Goal: Task Accomplishment & Management: Complete application form

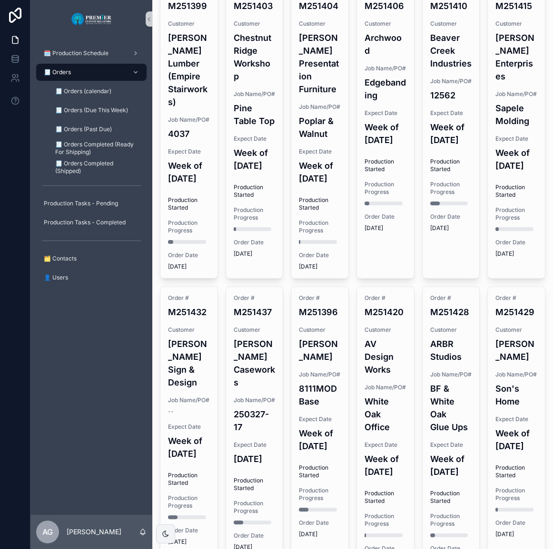
scroll to position [43, 0]
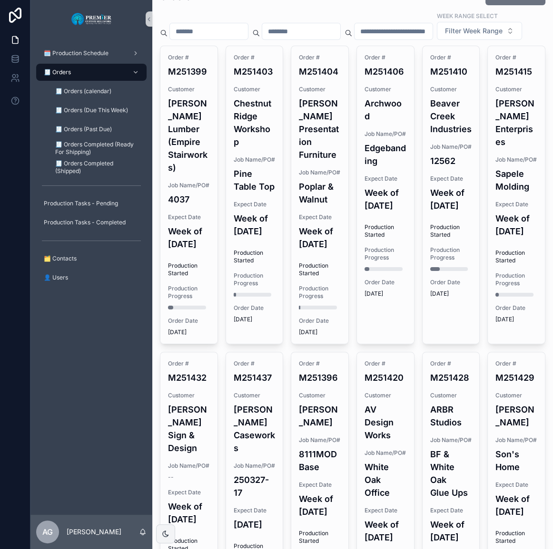
click at [192, 251] on h4 "Week of [DATE]" at bounding box center [189, 238] width 42 height 26
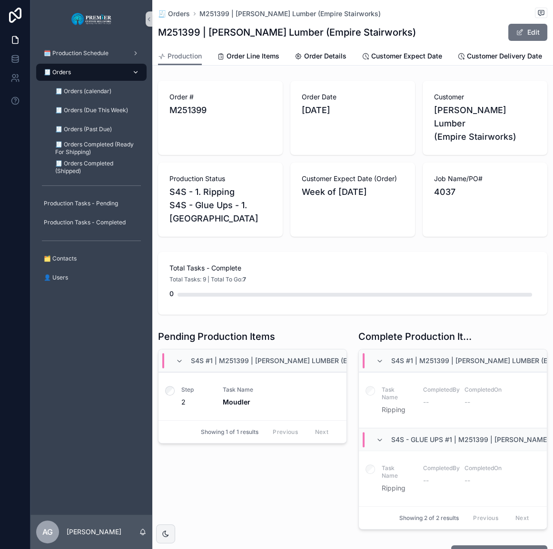
click at [91, 73] on div "🧾 Orders" at bounding box center [91, 72] width 99 height 15
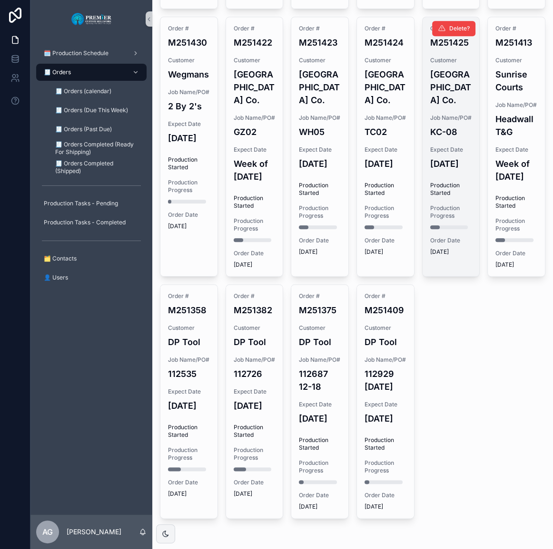
scroll to position [786, 0]
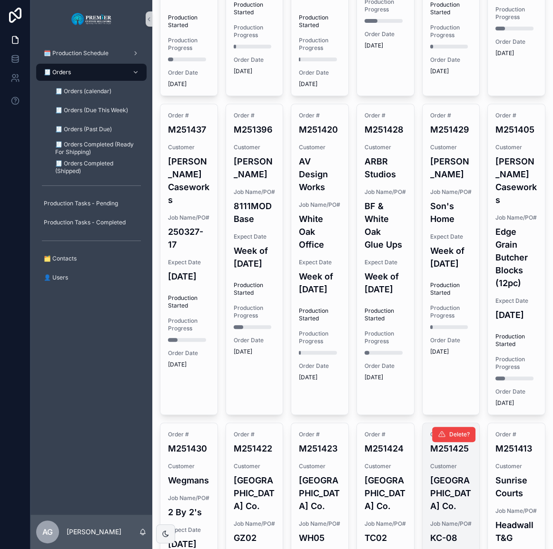
drag, startPoint x: 445, startPoint y: 319, endPoint x: 422, endPoint y: 193, distance: 128.1
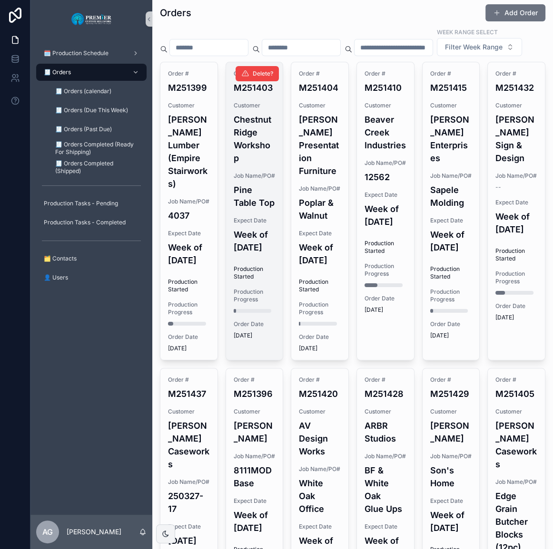
scroll to position [0, 0]
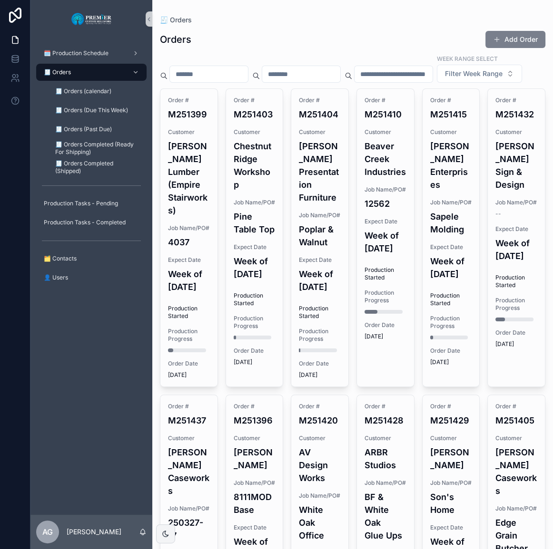
click at [511, 37] on button "Add Order" at bounding box center [515, 39] width 60 height 17
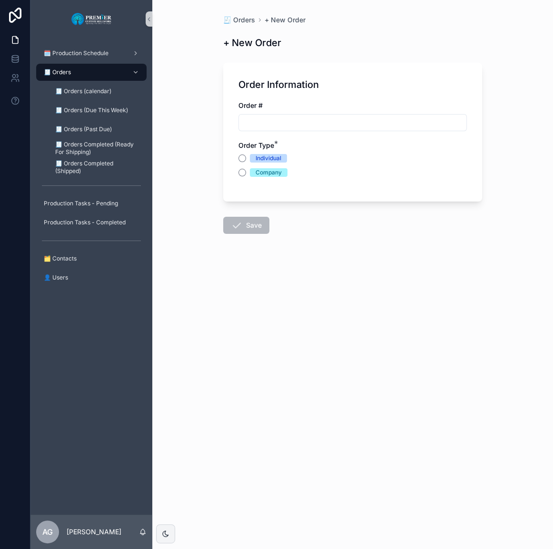
click at [358, 127] on input "scrollable content" at bounding box center [352, 122] width 227 height 13
type input "*******"
type button "INDIVIDUAL"
click at [245, 174] on button "Company" at bounding box center [242, 173] width 8 height 8
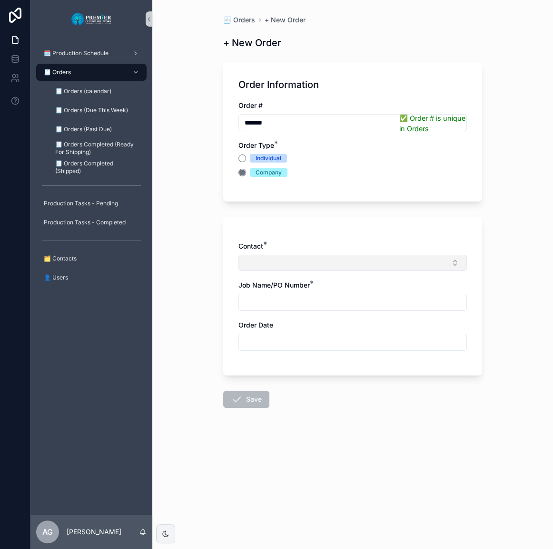
click at [281, 262] on button "Select Button" at bounding box center [352, 263] width 228 height 16
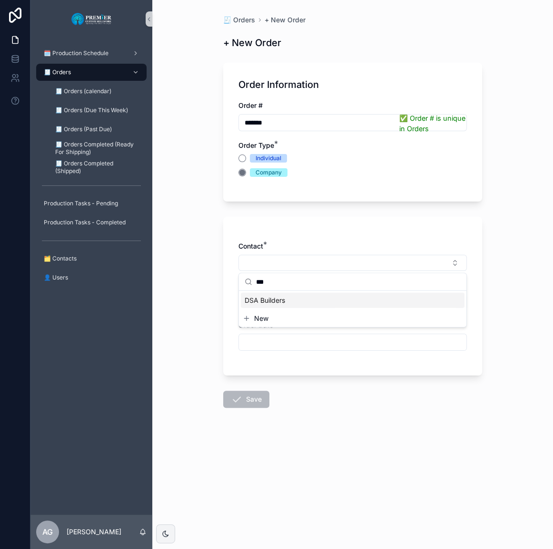
type input "***"
click at [287, 304] on div "DSA Builders" at bounding box center [353, 300] width 224 height 15
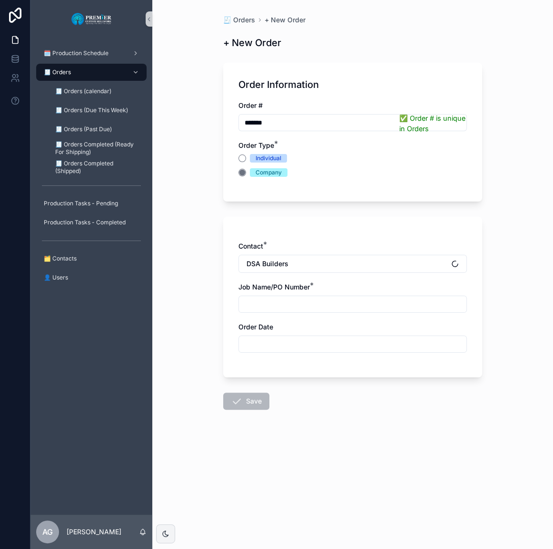
click at [284, 302] on input "scrollable content" at bounding box center [352, 304] width 227 height 13
type input "**********"
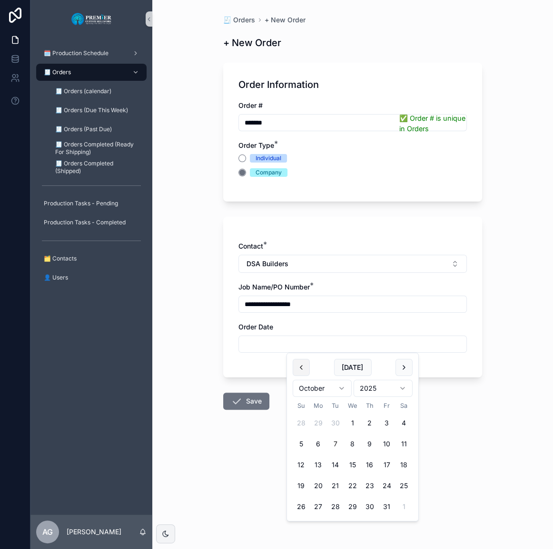
click at [308, 370] on button "scrollable content" at bounding box center [301, 367] width 17 height 17
click at [354, 483] on button "24" at bounding box center [352, 486] width 17 height 17
type input "*********"
click at [253, 404] on button "Save" at bounding box center [246, 401] width 46 height 17
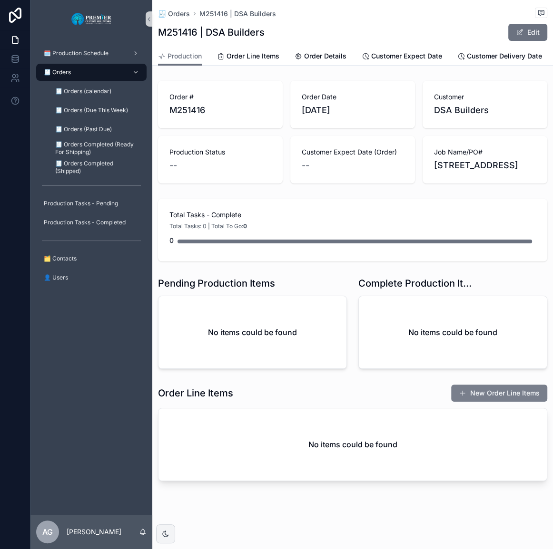
click at [478, 402] on button "New Order Line Items" at bounding box center [499, 393] width 96 height 17
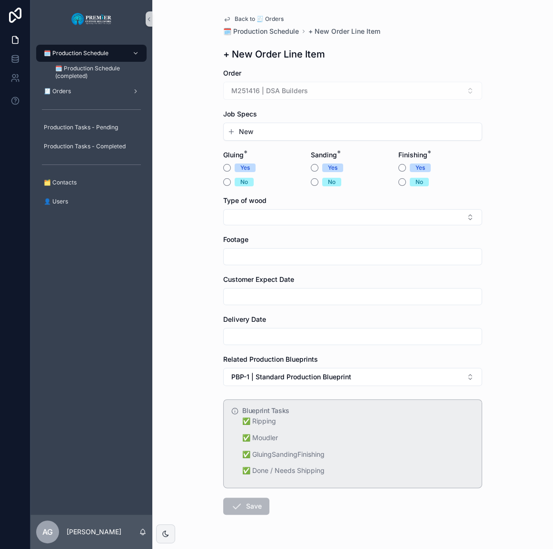
click at [266, 130] on button "New" at bounding box center [352, 132] width 250 height 10
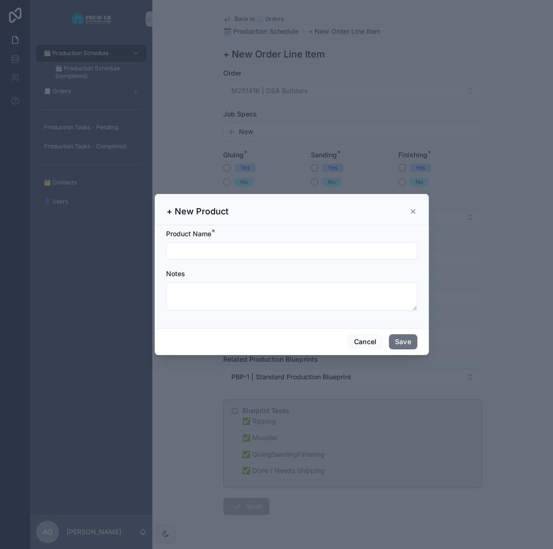
click at [228, 258] on div "scrollable content" at bounding box center [291, 251] width 251 height 17
click at [230, 254] on input "scrollable content" at bounding box center [291, 250] width 250 height 13
type input "**********"
click at [423, 341] on div "Cancel Save" at bounding box center [292, 341] width 274 height 27
click at [411, 342] on button "Save" at bounding box center [403, 341] width 29 height 15
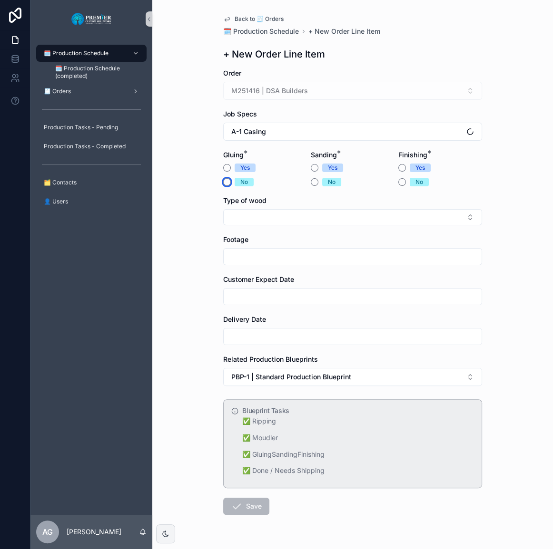
click at [225, 181] on button "No" at bounding box center [227, 182] width 8 height 8
click at [313, 181] on button "No" at bounding box center [315, 182] width 8 height 8
click at [404, 185] on div "No" at bounding box center [440, 182] width 84 height 9
click at [322, 169] on span "Yes" at bounding box center [332, 168] width 21 height 9
click at [318, 169] on button "Yes" at bounding box center [315, 168] width 8 height 8
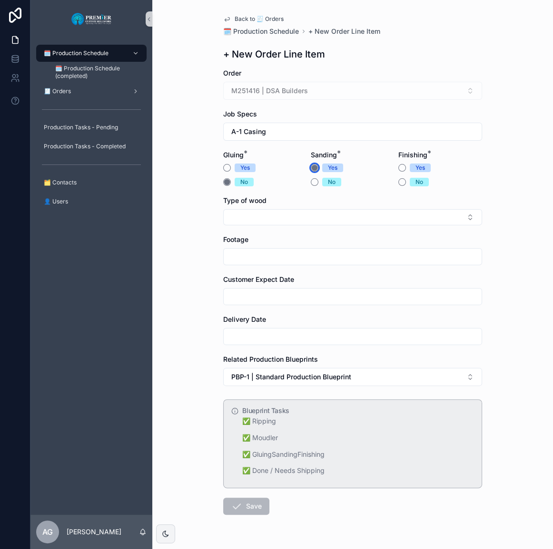
click at [313, 169] on circle "scrollable content" at bounding box center [315, 168] width 6 height 6
drag, startPoint x: 398, startPoint y: 185, endPoint x: 402, endPoint y: 172, distance: 13.9
click at [402, 172] on div "Yes No" at bounding box center [440, 175] width 84 height 23
click at [400, 167] on button "Yes" at bounding box center [402, 168] width 8 height 8
click at [294, 204] on div "Type of wood" at bounding box center [352, 201] width 259 height 10
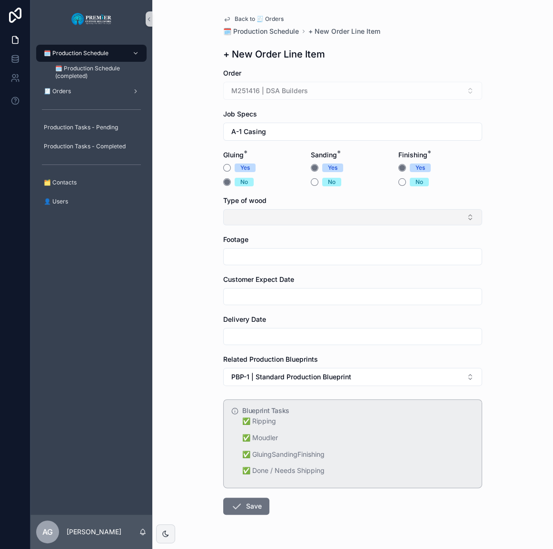
click at [295, 212] on button "Select Button" at bounding box center [352, 217] width 259 height 16
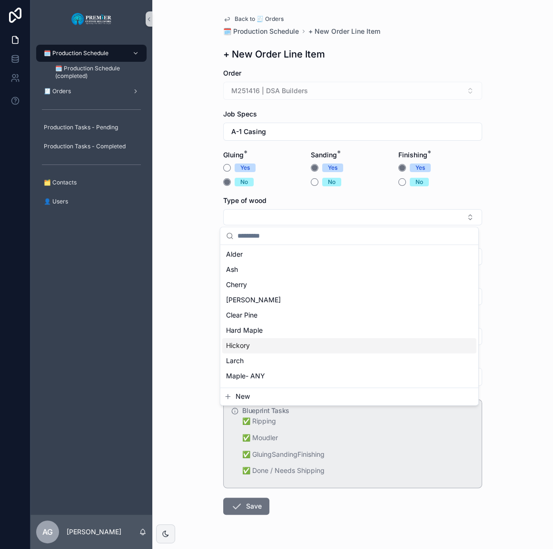
scroll to position [43, 0]
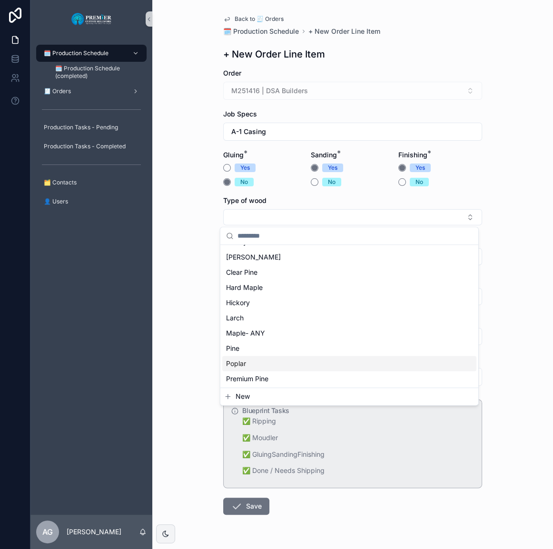
click at [256, 365] on div "Poplar" at bounding box center [349, 363] width 254 height 15
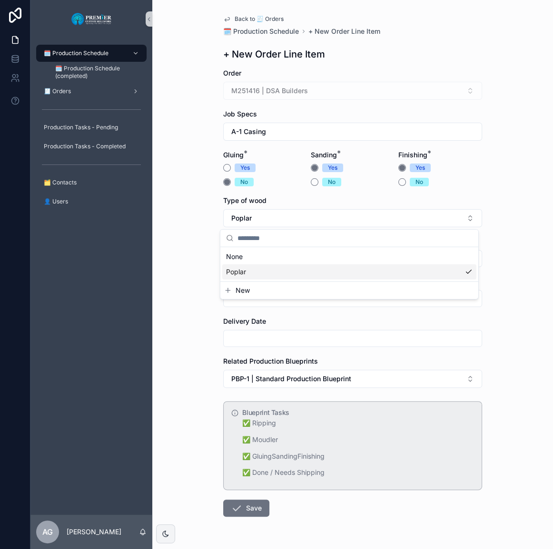
scroll to position [0, 0]
click at [259, 259] on input "scrollable content" at bounding box center [353, 258] width 258 height 13
click at [229, 254] on input "scrollable content" at bounding box center [353, 258] width 258 height 13
type input "***"
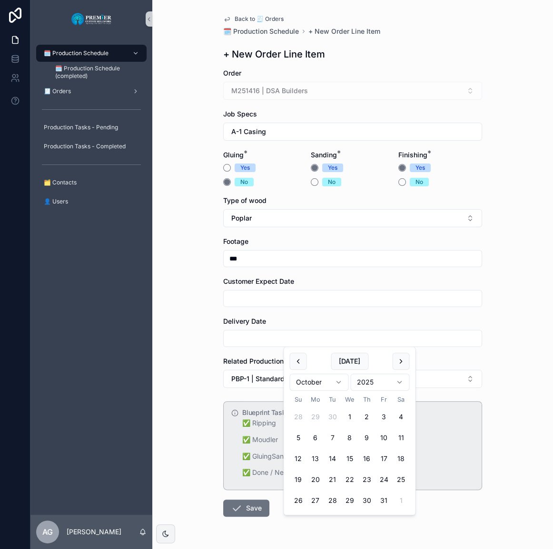
click at [297, 298] on input "scrollable content" at bounding box center [353, 298] width 258 height 13
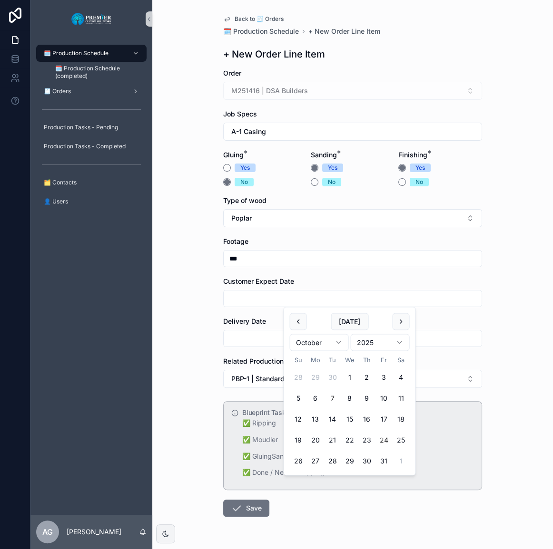
click at [379, 439] on button "24" at bounding box center [383, 440] width 17 height 17
type input "**********"
click at [263, 339] on input "scrollable content" at bounding box center [353, 338] width 258 height 13
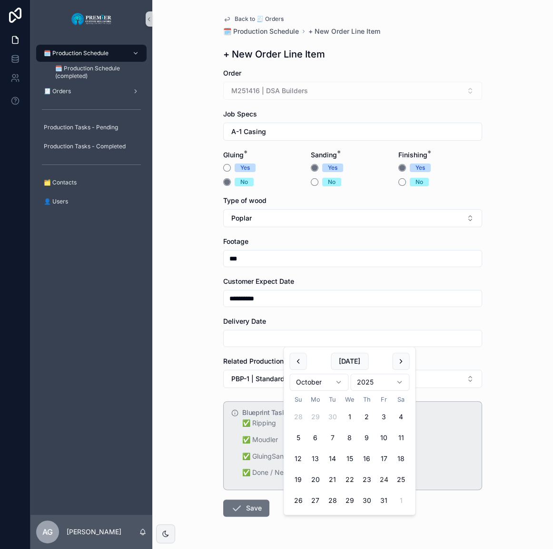
click at [385, 478] on button "24" at bounding box center [383, 479] width 17 height 17
type input "**********"
click at [178, 387] on div "**********" at bounding box center [352, 274] width 400 height 549
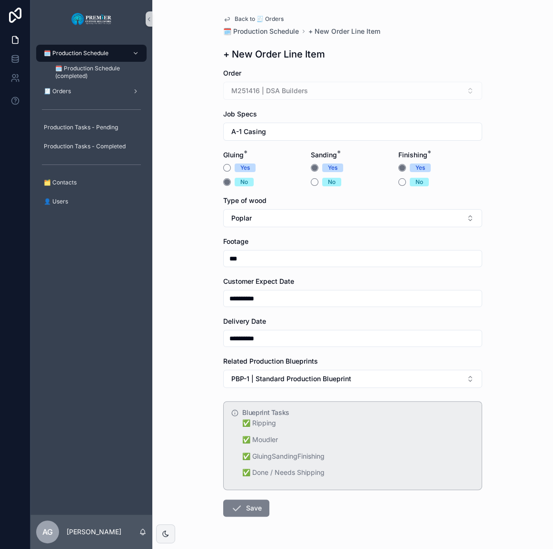
click at [249, 507] on button "Save" at bounding box center [246, 508] width 46 height 17
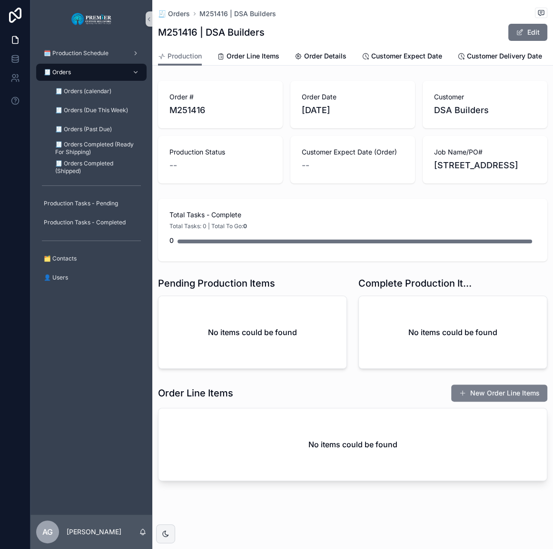
click at [478, 402] on button "New Order Line Items" at bounding box center [499, 393] width 96 height 17
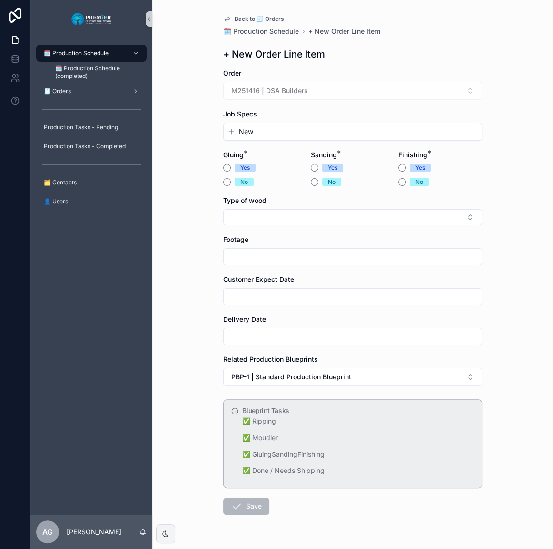
click at [278, 127] on button "New" at bounding box center [352, 132] width 250 height 10
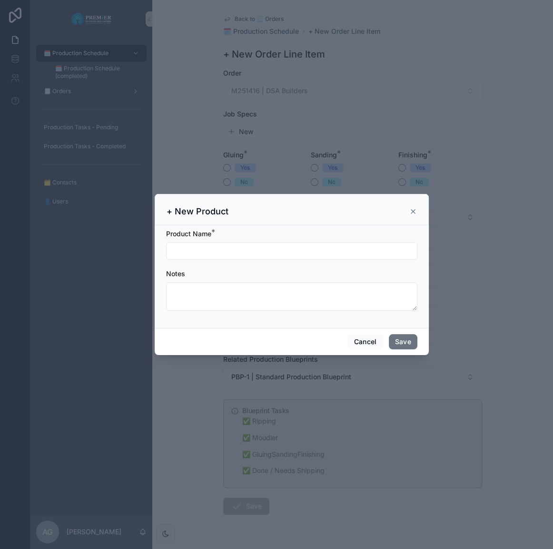
click at [237, 254] on input "scrollable content" at bounding box center [291, 250] width 250 height 13
type input "**********"
click at [406, 345] on button "Save" at bounding box center [403, 341] width 29 height 15
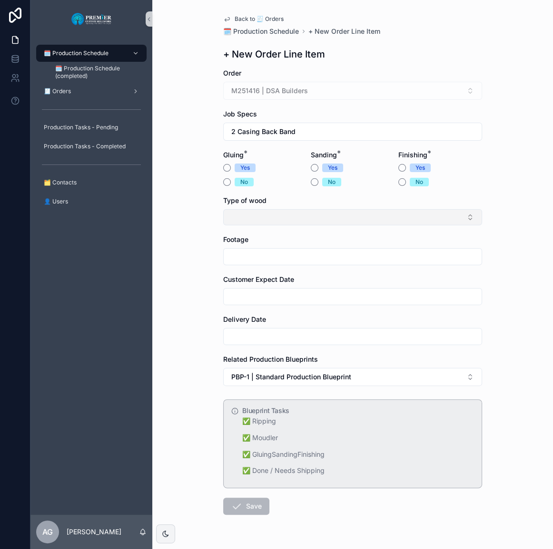
click at [278, 223] on button "Select Button" at bounding box center [352, 217] width 259 height 16
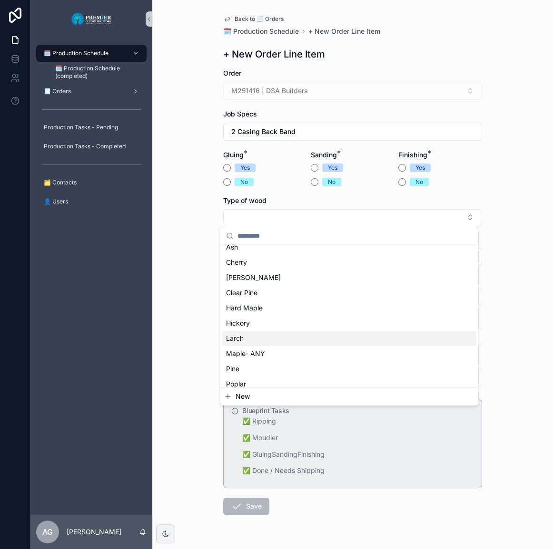
scroll to position [43, 0]
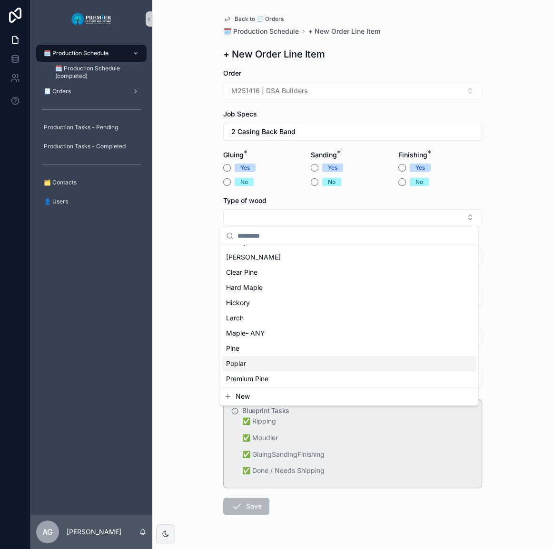
click at [250, 360] on div "Poplar" at bounding box center [349, 363] width 254 height 15
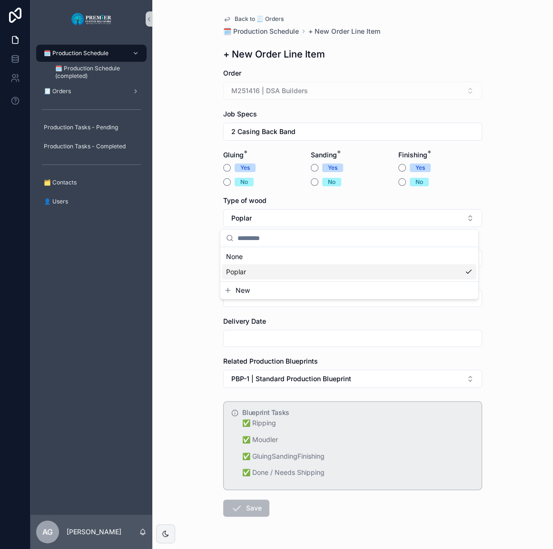
scroll to position [0, 0]
click at [224, 181] on button "No" at bounding box center [227, 182] width 8 height 8
click at [312, 181] on button "No" at bounding box center [315, 182] width 8 height 8
drag, startPoint x: 396, startPoint y: 183, endPoint x: 400, endPoint y: 170, distance: 13.4
click at [398, 176] on div "Yes No" at bounding box center [440, 175] width 84 height 23
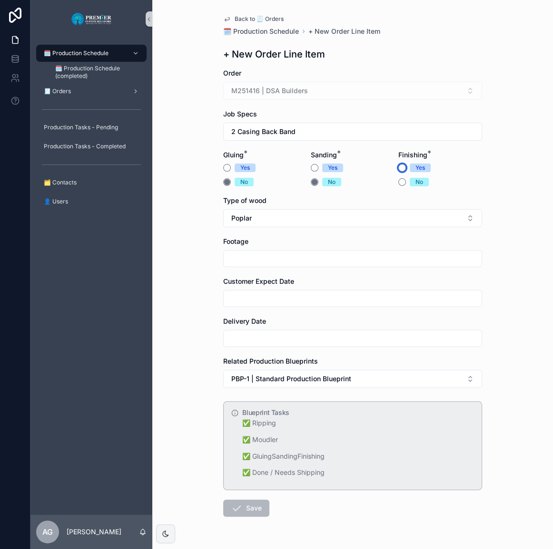
click at [401, 166] on button "Yes" at bounding box center [402, 168] width 8 height 8
click at [308, 263] on input "scrollable content" at bounding box center [353, 258] width 258 height 13
click at [311, 260] on input "scrollable content" at bounding box center [353, 258] width 258 height 13
type input "***"
click at [265, 138] on button "2 Casing Back Band" at bounding box center [352, 132] width 259 height 18
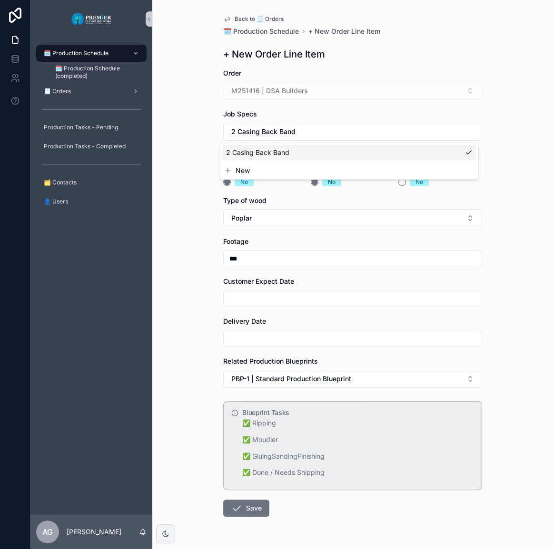
click at [248, 169] on span "New" at bounding box center [242, 171] width 14 height 10
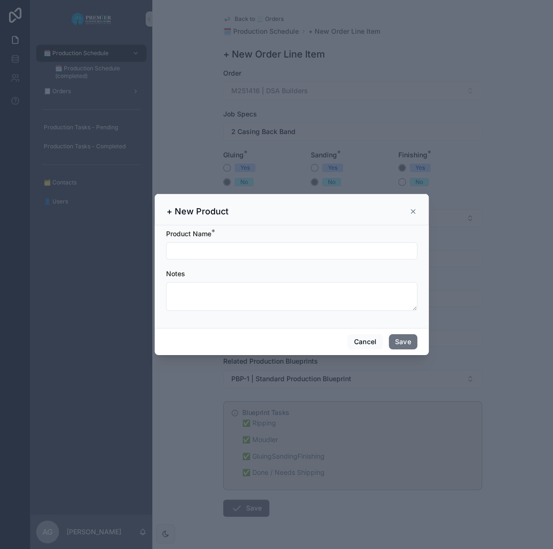
click at [228, 251] on input "scrollable content" at bounding box center [291, 250] width 250 height 13
type input "**********"
click at [396, 343] on button "Save" at bounding box center [403, 341] width 29 height 15
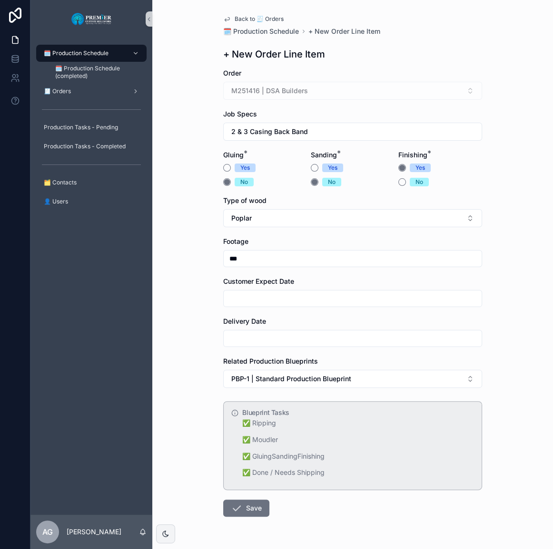
drag, startPoint x: 262, startPoint y: 259, endPoint x: 212, endPoint y: 256, distance: 50.0
click at [215, 256] on div "Back to 🧾 Orders 🗓️ Production Schedule + New Order Line Item + New Order Line …" at bounding box center [352, 289] width 274 height 578
type input "****"
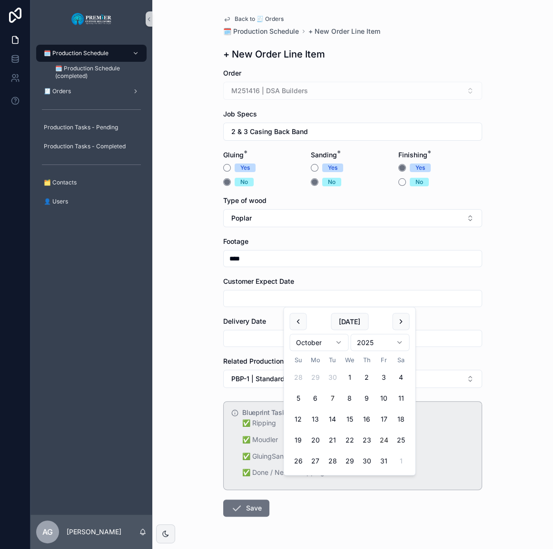
click at [386, 442] on button "24" at bounding box center [383, 440] width 17 height 17
type input "**********"
click at [254, 338] on input "scrollable content" at bounding box center [353, 338] width 258 height 13
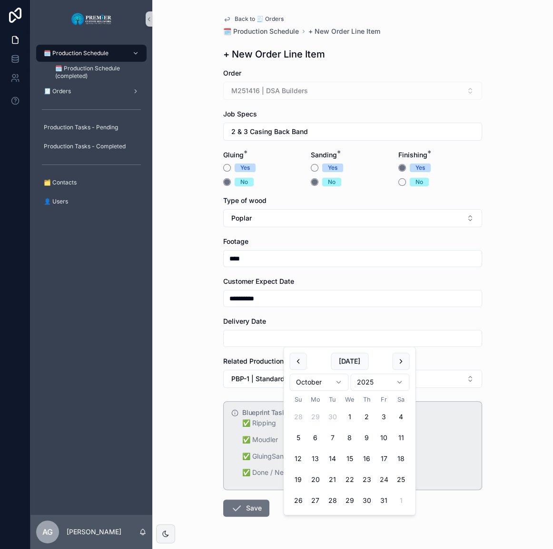
click at [384, 482] on button "24" at bounding box center [383, 479] width 17 height 17
type input "**********"
click at [238, 505] on icon "scrollable content" at bounding box center [236, 508] width 11 height 11
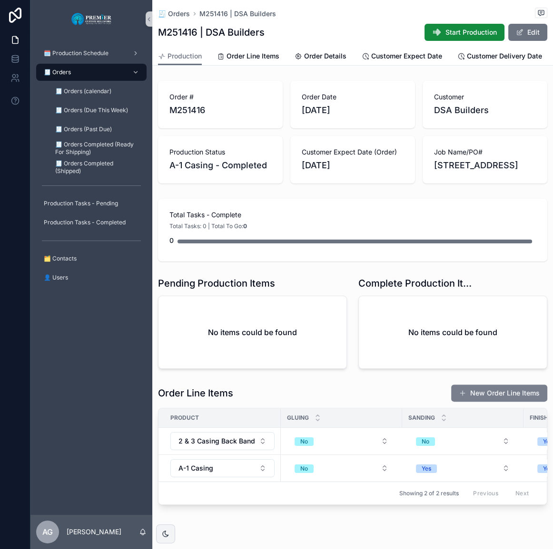
click at [459, 397] on span "scrollable content" at bounding box center [463, 394] width 8 height 8
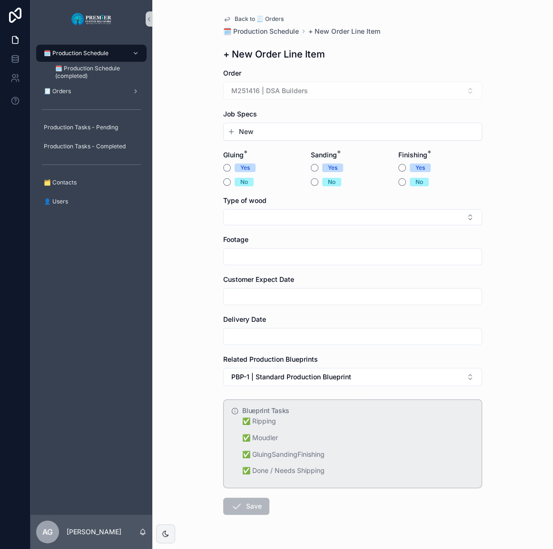
click at [243, 136] on span "New" at bounding box center [246, 132] width 14 height 10
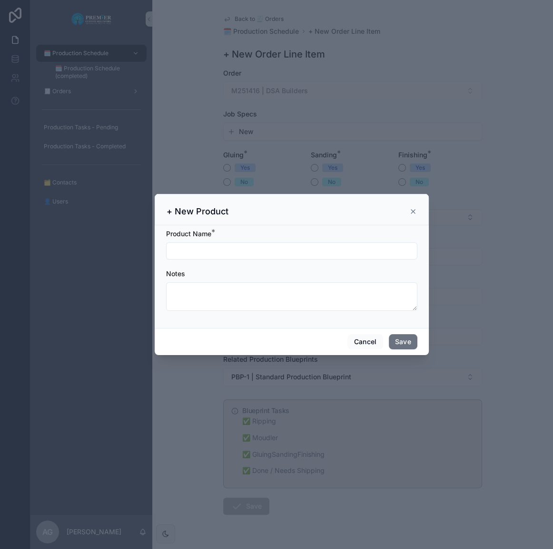
click at [228, 247] on input "scrollable content" at bounding box center [291, 250] width 250 height 13
type input "**********"
click at [401, 342] on button "Save" at bounding box center [403, 341] width 29 height 15
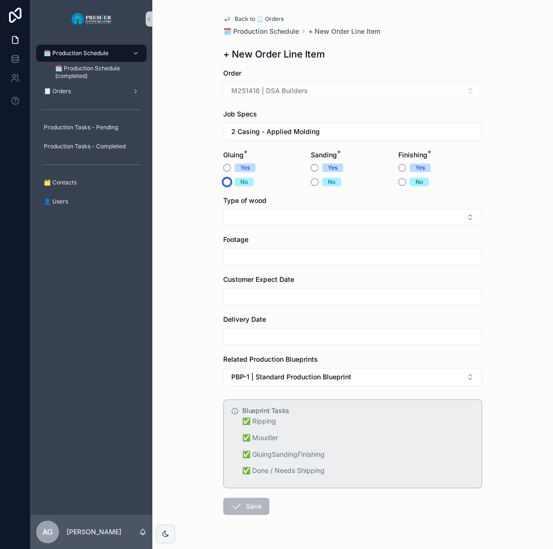
click at [223, 181] on button "No" at bounding box center [227, 182] width 8 height 8
click at [312, 166] on button "Yes" at bounding box center [315, 168] width 8 height 8
click at [310, 187] on form "Order M251416 | DSA Builders Job Specs 2 Casing - Applied Molding Gluing * Yes …" at bounding box center [352, 322] width 259 height 508
click at [315, 183] on div "No" at bounding box center [353, 182] width 84 height 9
click at [399, 168] on button "Yes" at bounding box center [402, 168] width 8 height 8
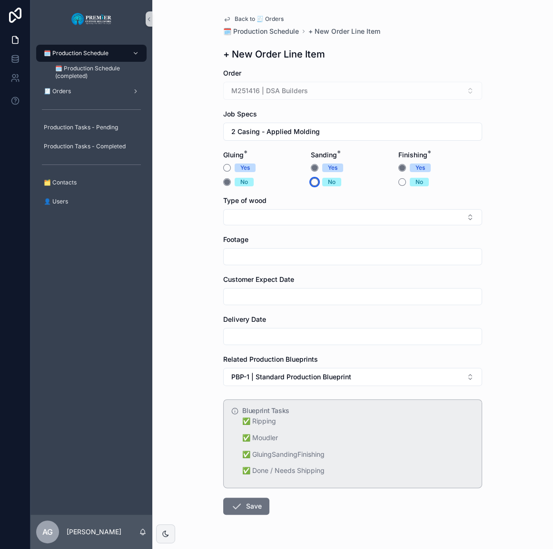
click at [312, 183] on button "No" at bounding box center [315, 182] width 8 height 8
click at [280, 212] on button "Select Button" at bounding box center [352, 217] width 259 height 16
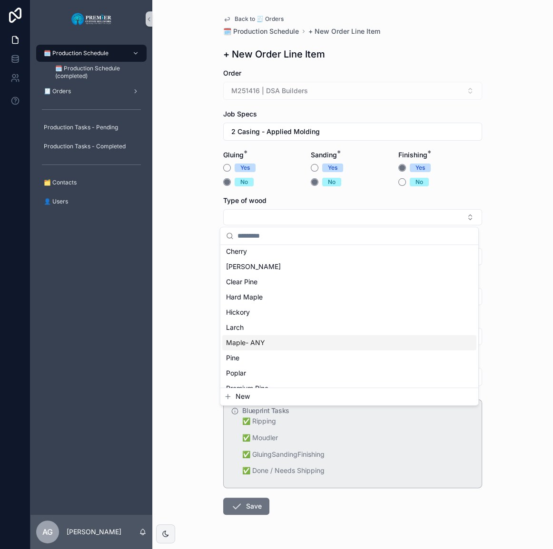
scroll to position [43, 0]
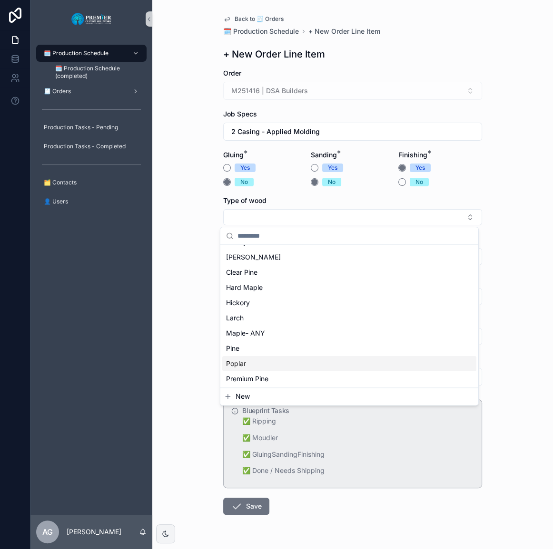
click at [250, 358] on div "Poplar" at bounding box center [349, 363] width 254 height 15
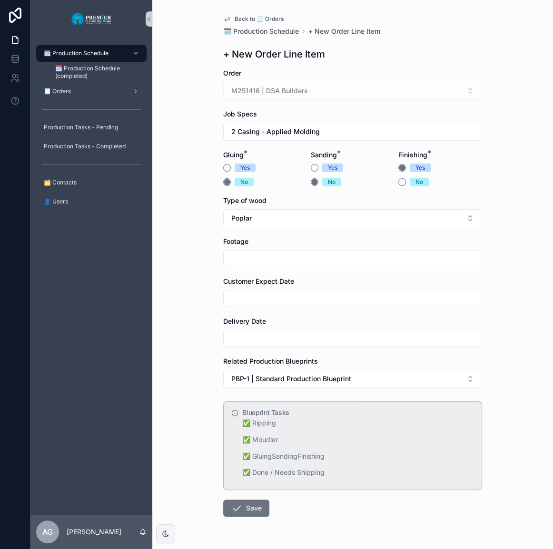
click at [257, 259] on input "scrollable content" at bounding box center [353, 258] width 258 height 13
type input "***"
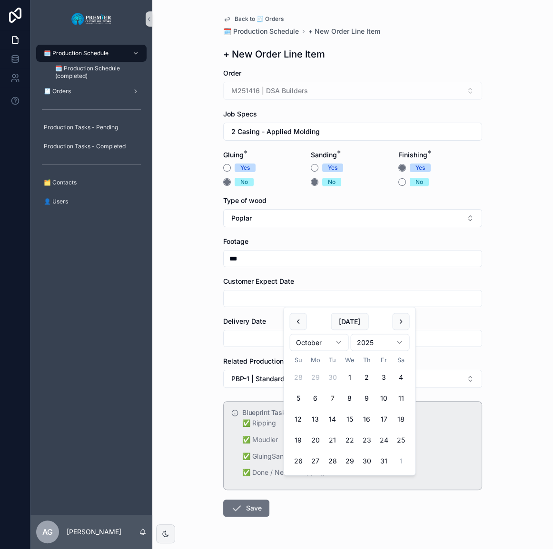
click at [242, 295] on input "scrollable content" at bounding box center [353, 298] width 258 height 13
click at [381, 437] on button "24" at bounding box center [383, 440] width 17 height 17
type input "**********"
click at [244, 339] on input "scrollable content" at bounding box center [353, 338] width 258 height 13
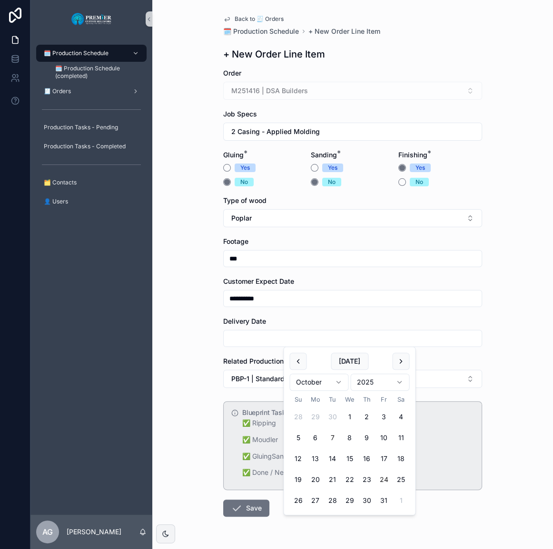
click at [381, 478] on button "24" at bounding box center [383, 479] width 17 height 17
type input "**********"
click at [244, 510] on button "Save" at bounding box center [246, 508] width 46 height 17
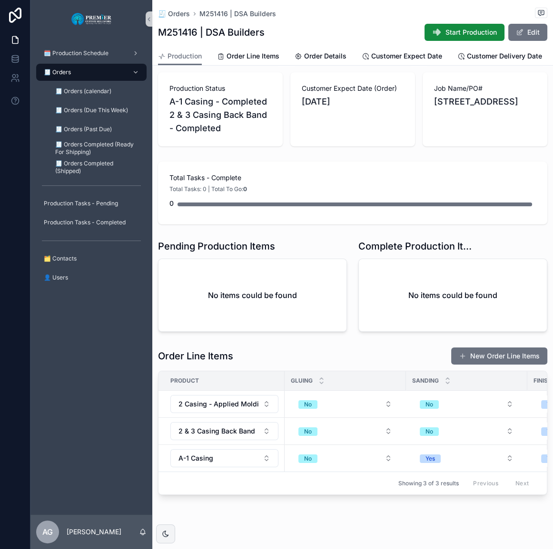
scroll to position [86, 0]
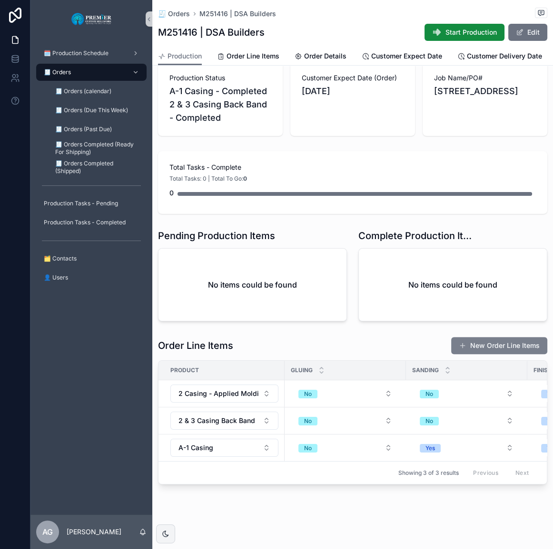
click at [464, 346] on button "New Order Line Items" at bounding box center [499, 345] width 96 height 17
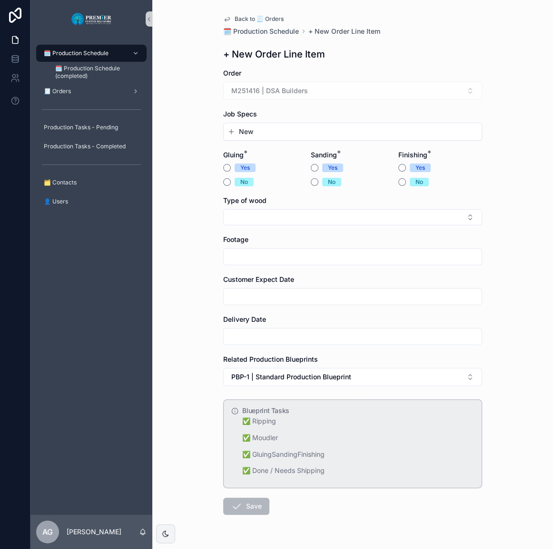
click at [257, 128] on button "New" at bounding box center [352, 132] width 250 height 10
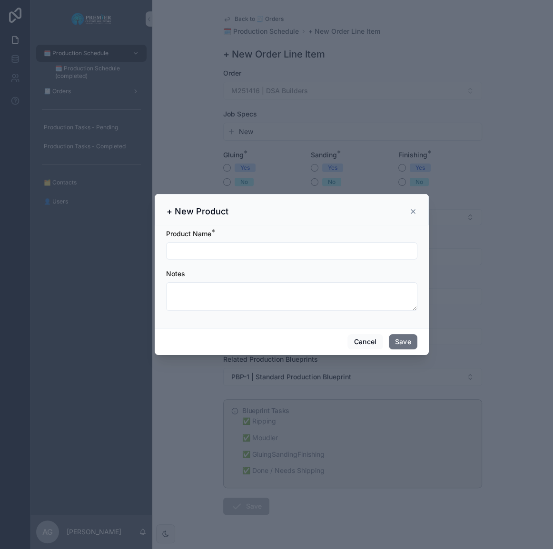
click at [204, 255] on input "scrollable content" at bounding box center [291, 250] width 250 height 13
type input "**********"
click at [396, 333] on div "Cancel Save" at bounding box center [292, 341] width 274 height 27
click at [397, 333] on div "Cancel Save" at bounding box center [292, 341] width 274 height 27
click at [398, 336] on button "Save" at bounding box center [403, 341] width 29 height 15
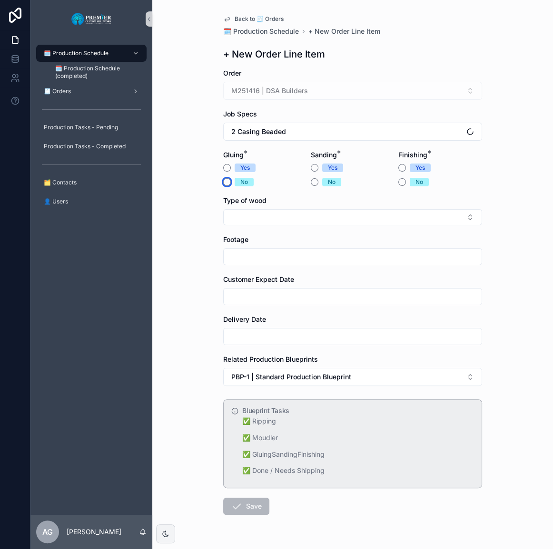
click at [224, 181] on button "No" at bounding box center [227, 182] width 8 height 8
click at [311, 168] on button "Yes" at bounding box center [315, 168] width 8 height 8
click at [398, 184] on button "No" at bounding box center [402, 182] width 8 height 8
click at [399, 170] on button "Yes" at bounding box center [402, 168] width 8 height 8
click at [326, 206] on div "Type of wood" at bounding box center [352, 210] width 259 height 29
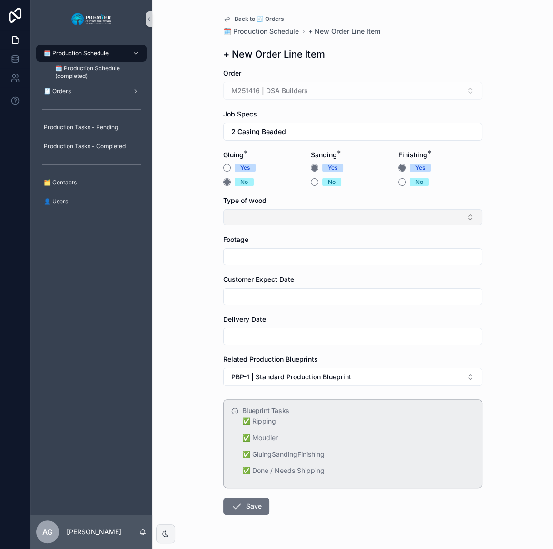
click at [323, 221] on button "Select Button" at bounding box center [352, 217] width 259 height 16
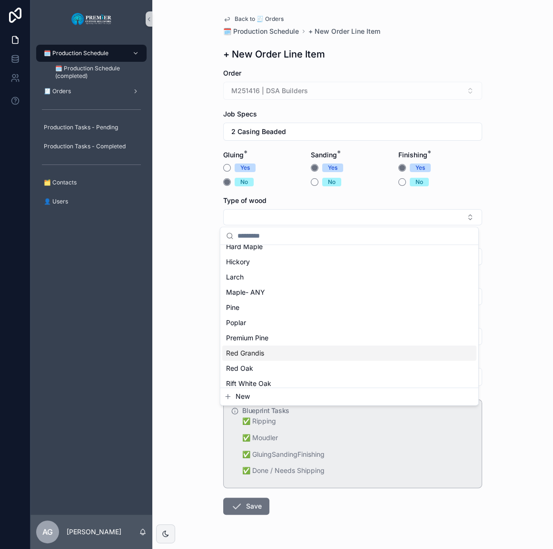
scroll to position [86, 0]
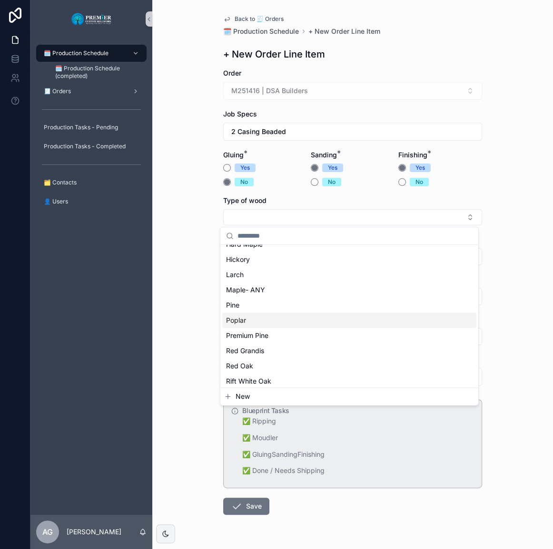
click at [251, 324] on div "Poplar" at bounding box center [349, 320] width 254 height 15
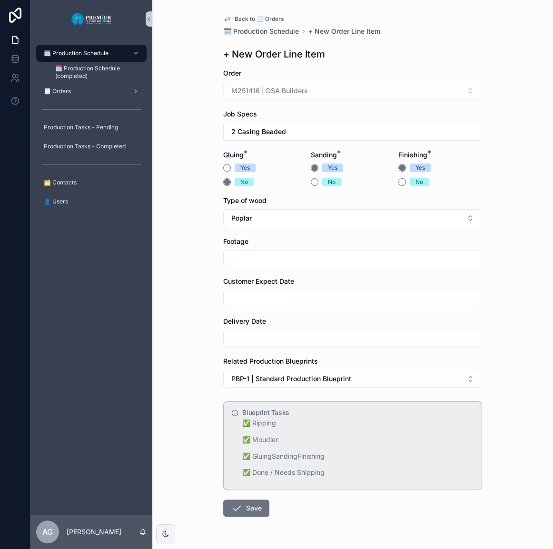
click at [244, 262] on input "scrollable content" at bounding box center [353, 258] width 258 height 13
type input "***"
click at [248, 308] on form "Order M251416 | DSA Builders Job Specs 2 Casing Beaded Gluing * Yes No Sanding …" at bounding box center [352, 322] width 259 height 509
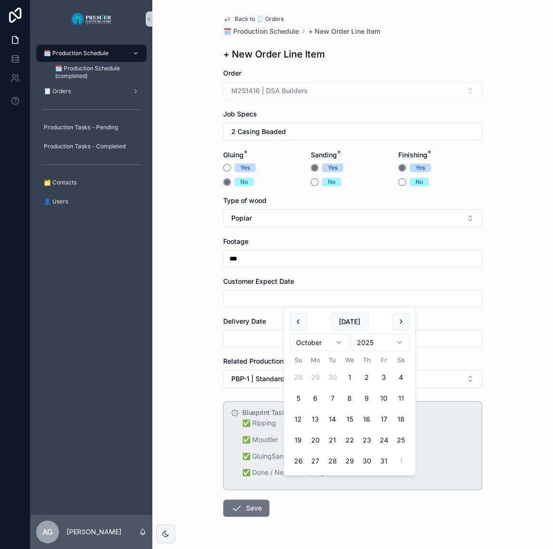
click at [247, 302] on input "scrollable content" at bounding box center [353, 298] width 258 height 13
click at [386, 435] on button "24" at bounding box center [383, 440] width 17 height 17
type input "**********"
click at [257, 338] on input "scrollable content" at bounding box center [353, 338] width 258 height 13
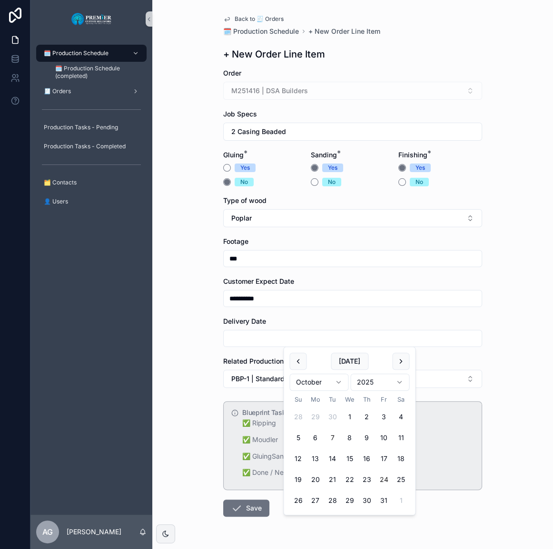
click at [381, 479] on button "24" at bounding box center [383, 479] width 17 height 17
type input "**********"
click at [243, 507] on button "Save" at bounding box center [246, 508] width 46 height 17
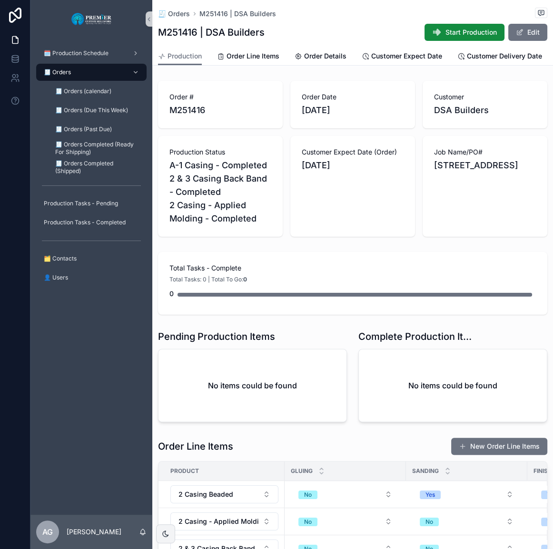
click at [497, 455] on button "New Order Line Items" at bounding box center [499, 446] width 96 height 17
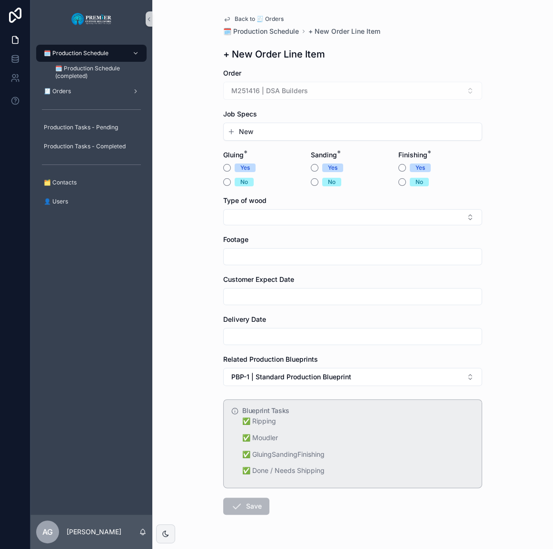
drag, startPoint x: 272, startPoint y: 138, endPoint x: 273, endPoint y: 133, distance: 5.3
click at [273, 133] on div "New" at bounding box center [353, 131] width 258 height 17
click at [273, 133] on button "New" at bounding box center [352, 132] width 250 height 10
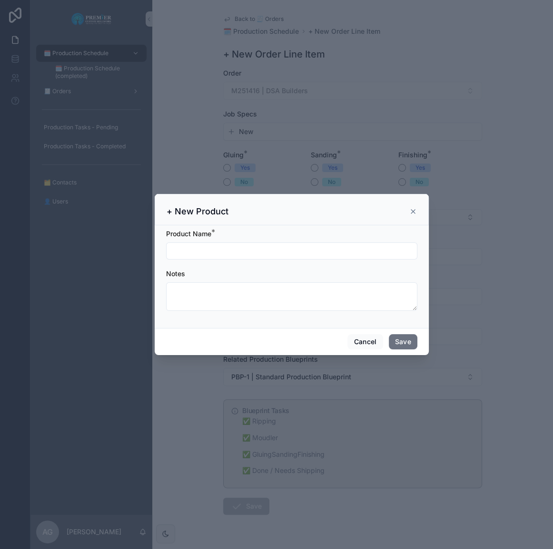
click at [228, 250] on input "scrollable content" at bounding box center [291, 250] width 250 height 13
type input "**********"
click at [411, 341] on button "Save" at bounding box center [403, 341] width 29 height 15
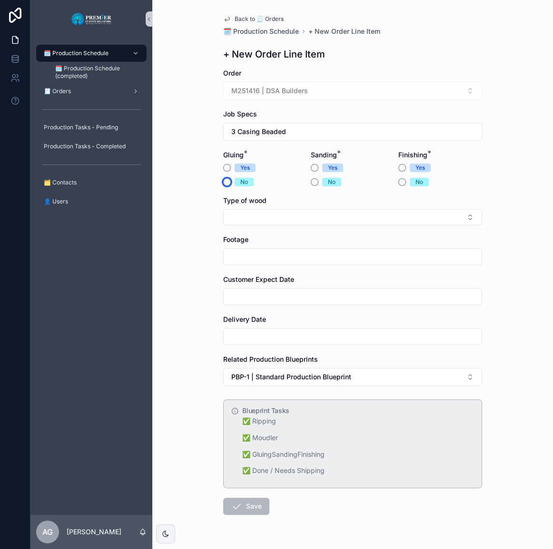
click at [224, 180] on button "No" at bounding box center [227, 182] width 8 height 8
drag, startPoint x: 311, startPoint y: 168, endPoint x: 378, endPoint y: 188, distance: 70.3
click at [311, 168] on button "Yes" at bounding box center [315, 168] width 8 height 8
click at [398, 169] on button "Yes" at bounding box center [402, 168] width 8 height 8
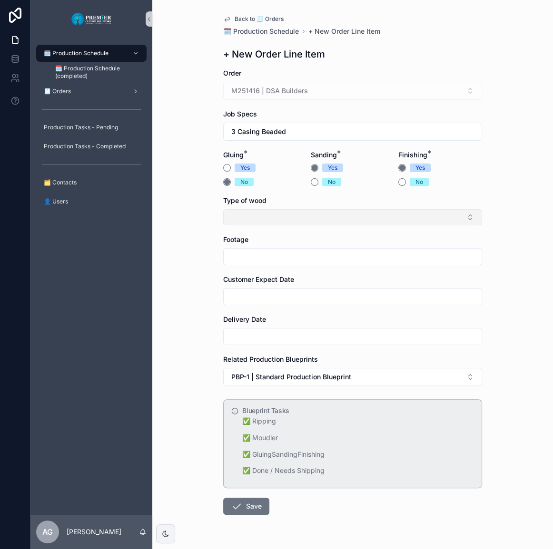
click at [326, 216] on button "Select Button" at bounding box center [352, 217] width 259 height 16
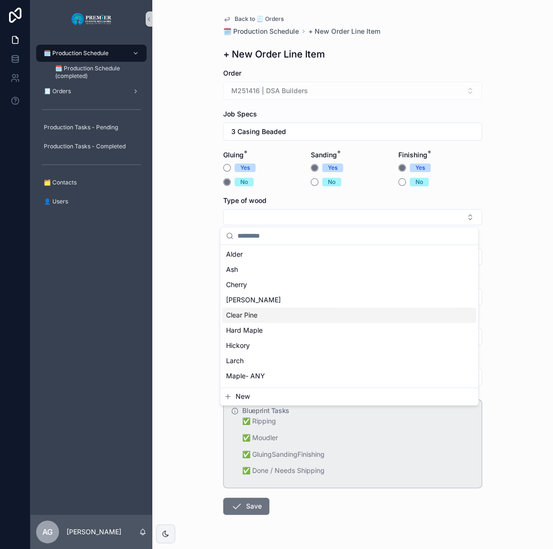
scroll to position [43, 0]
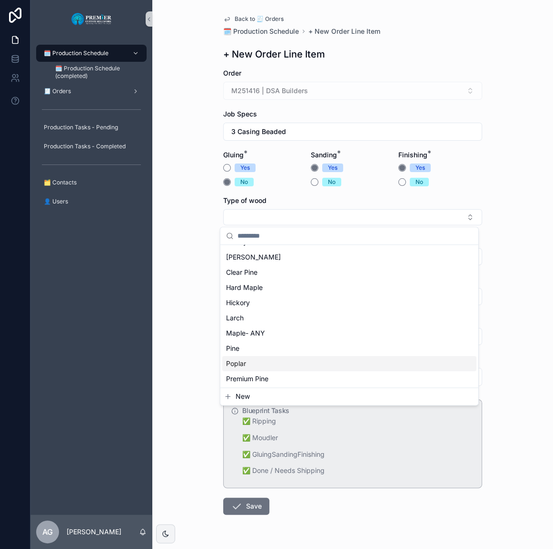
click at [250, 362] on div "Poplar" at bounding box center [349, 363] width 254 height 15
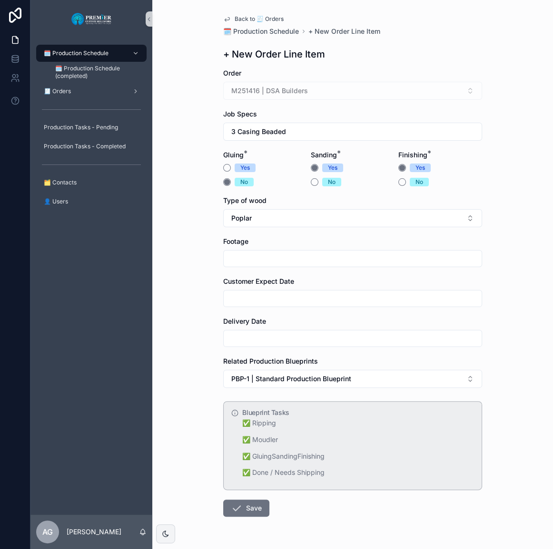
click at [260, 264] on input "scrollable content" at bounding box center [353, 258] width 258 height 13
type input "***"
click at [249, 299] on input "scrollable content" at bounding box center [353, 298] width 258 height 13
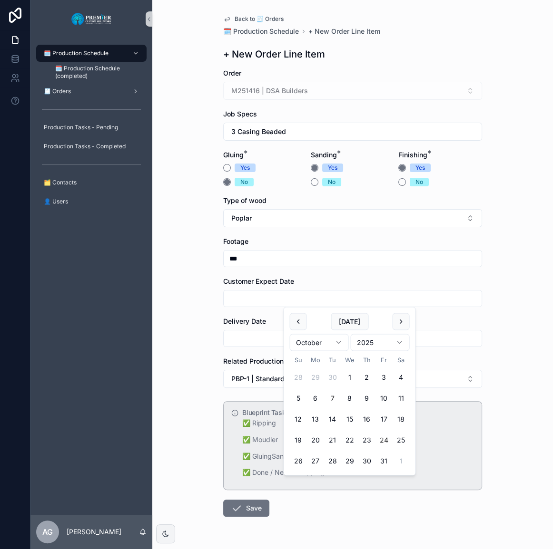
click at [382, 439] on button "24" at bounding box center [383, 440] width 17 height 17
type input "**********"
click at [238, 340] on input "scrollable content" at bounding box center [353, 338] width 258 height 13
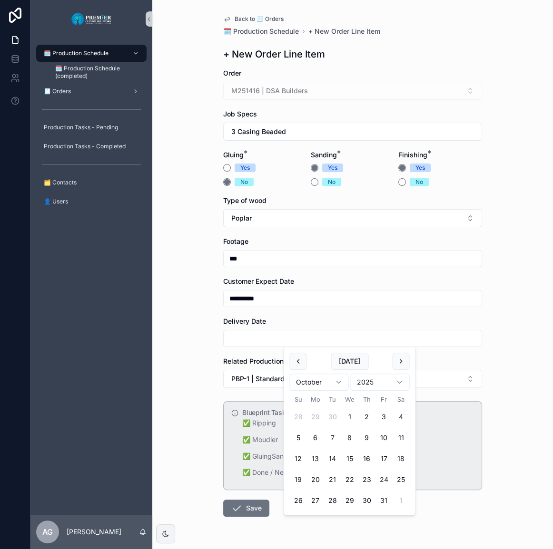
click at [386, 478] on button "24" at bounding box center [383, 479] width 17 height 17
type input "**********"
click at [249, 508] on button "Save" at bounding box center [246, 508] width 46 height 17
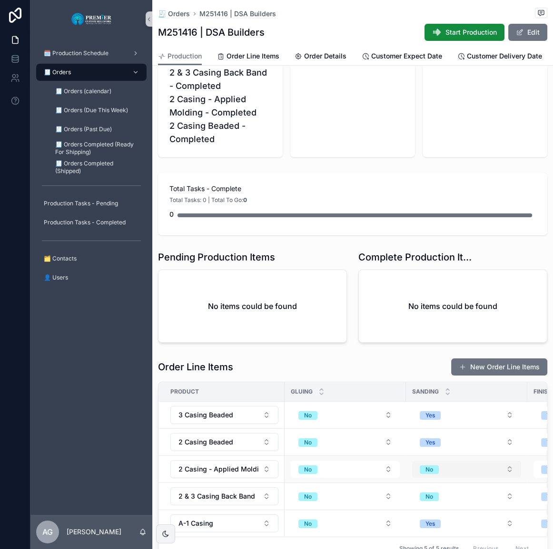
scroll to position [173, 0]
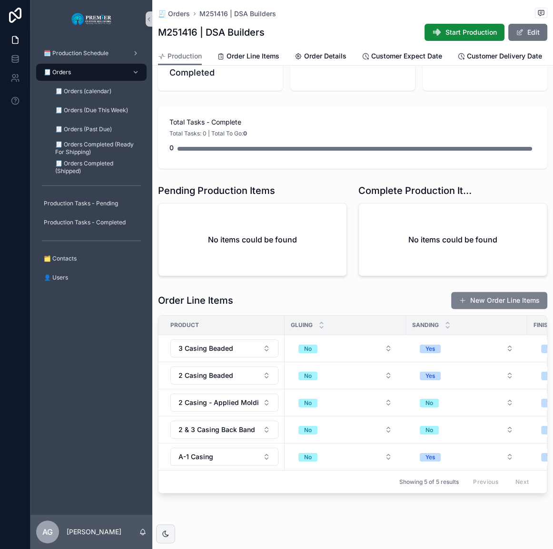
click at [459, 304] on span "scrollable content" at bounding box center [463, 301] width 8 height 8
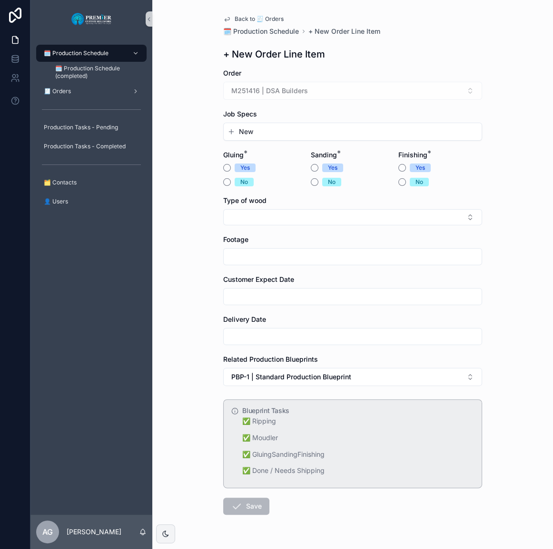
click at [256, 133] on form "Order M251416 | DSA Builders Job Specs New Gluing * Yes No Sanding * Yes No Fin…" at bounding box center [352, 322] width 259 height 508
click at [256, 133] on button "New" at bounding box center [352, 132] width 250 height 10
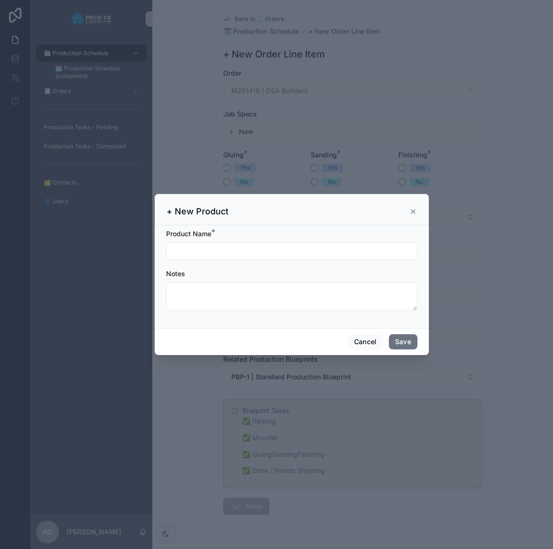
click at [220, 247] on input "scrollable content" at bounding box center [291, 250] width 250 height 13
type input "**********"
click at [406, 345] on button "Save" at bounding box center [403, 341] width 29 height 15
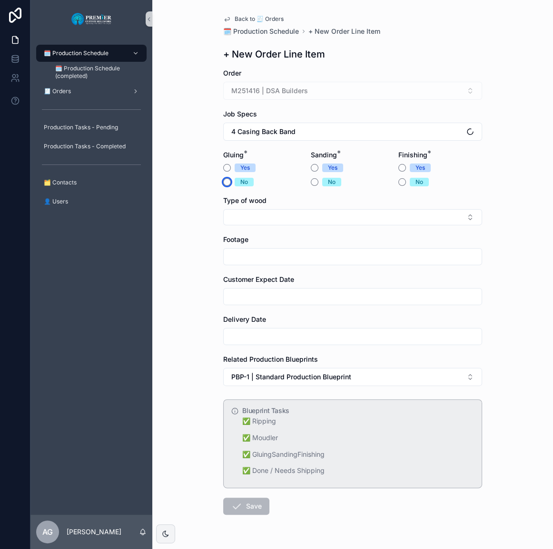
click at [224, 180] on button "No" at bounding box center [227, 182] width 8 height 8
click at [310, 187] on form "Order M251416 | DSA Builders Job Specs 4 Casing Back Band Gluing * Yes No Sandi…" at bounding box center [352, 322] width 259 height 508
click at [312, 181] on button "No" at bounding box center [315, 182] width 8 height 8
click at [398, 168] on button "Yes" at bounding box center [402, 168] width 8 height 8
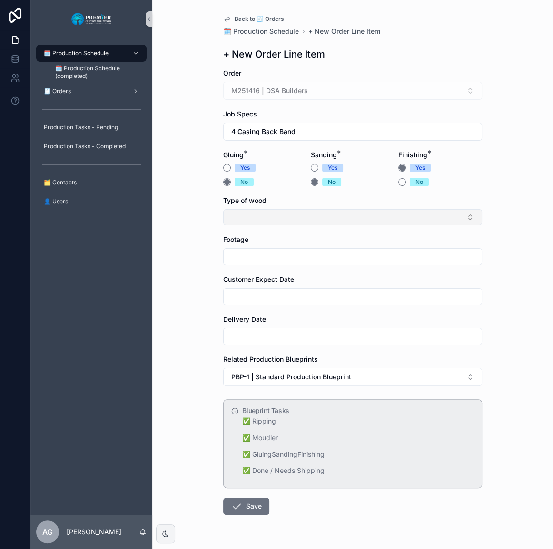
click at [330, 213] on button "Select Button" at bounding box center [352, 217] width 259 height 16
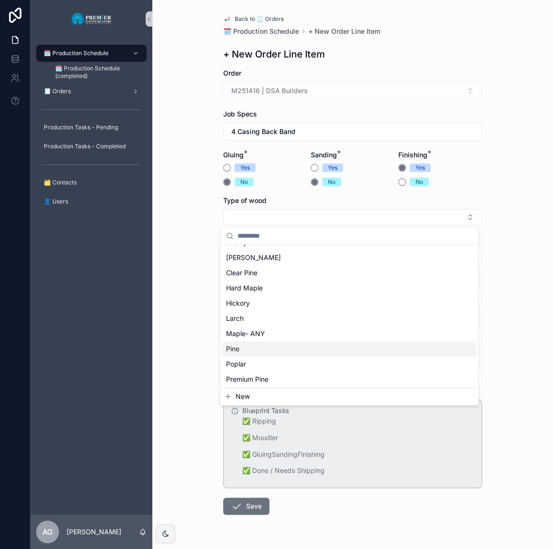
scroll to position [43, 0]
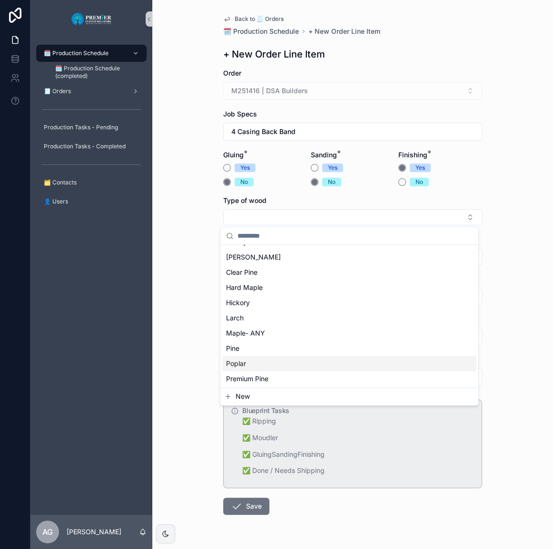
click at [258, 360] on div "Poplar" at bounding box center [349, 363] width 254 height 15
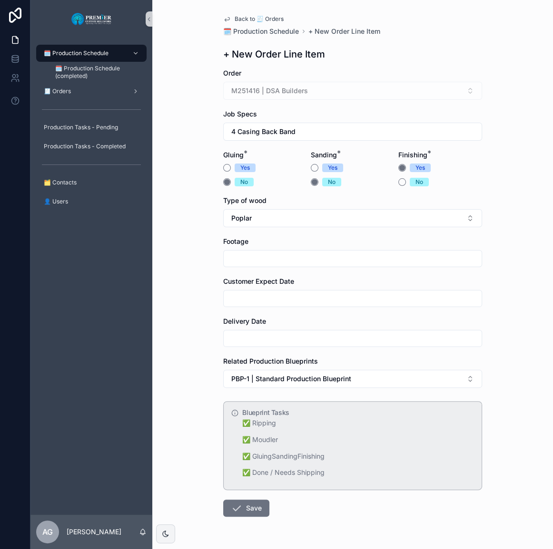
click at [262, 253] on input "scrollable content" at bounding box center [353, 258] width 258 height 13
type input "***"
click at [235, 317] on label "Delivery Date" at bounding box center [244, 322] width 43 height 10
click at [238, 304] on input "scrollable content" at bounding box center [353, 298] width 258 height 13
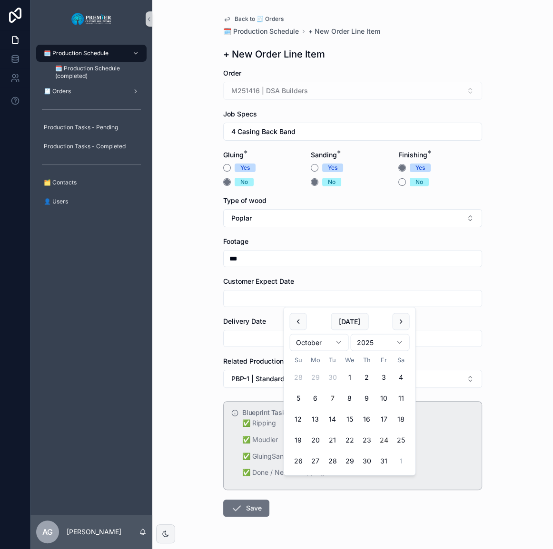
click at [388, 445] on button "24" at bounding box center [383, 440] width 17 height 17
type input "**********"
click at [247, 338] on input "scrollable content" at bounding box center [353, 338] width 258 height 13
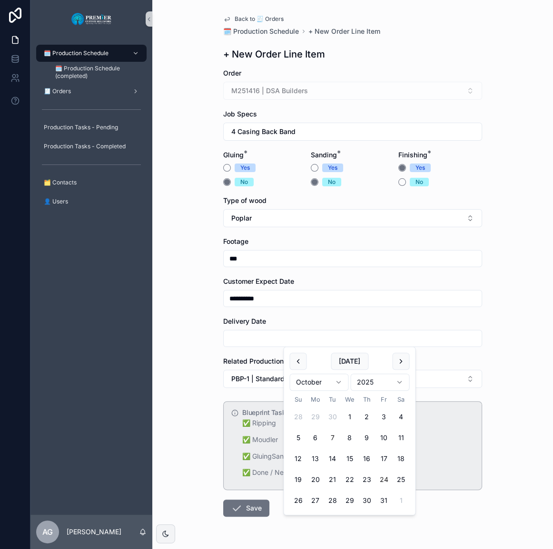
click at [382, 479] on button "24" at bounding box center [383, 479] width 17 height 17
type input "**********"
click at [230, 514] on button "Save" at bounding box center [246, 508] width 46 height 17
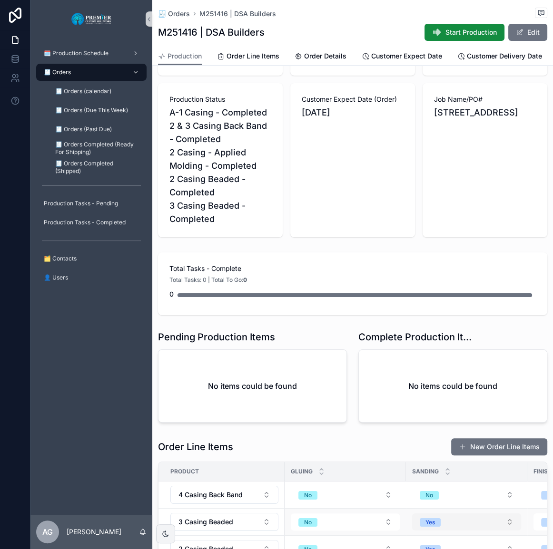
scroll to position [129, 0]
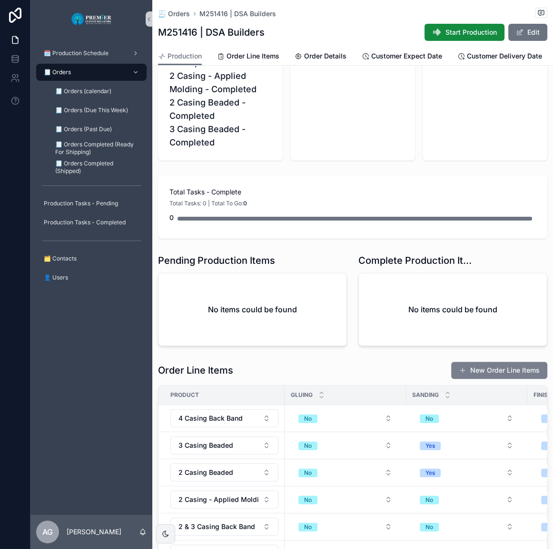
click at [466, 372] on button "New Order Line Items" at bounding box center [499, 370] width 96 height 17
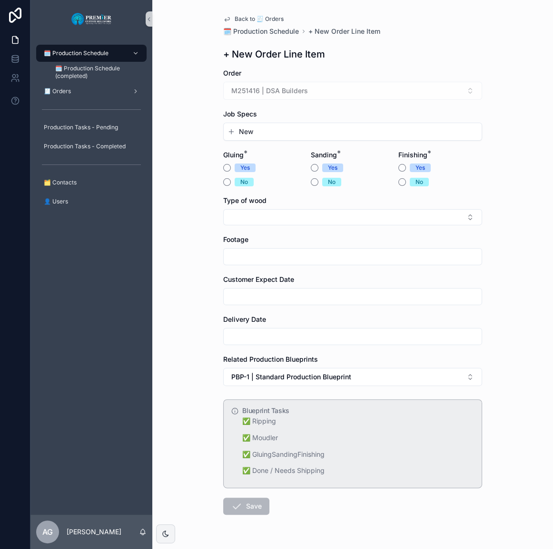
click at [260, 136] on form "Order M251416 | DSA Builders Job Specs New Gluing * Yes No Sanding * Yes No Fin…" at bounding box center [352, 322] width 259 height 508
click at [259, 134] on button "New" at bounding box center [352, 132] width 250 height 10
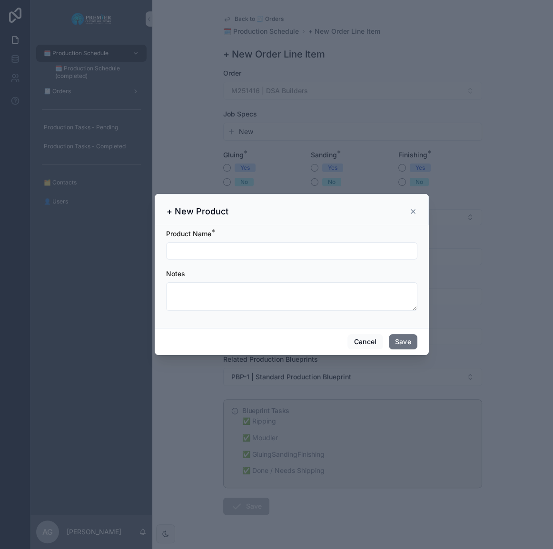
click at [224, 242] on div "Product Name *" at bounding box center [291, 244] width 251 height 30
click at [223, 248] on input "scrollable content" at bounding box center [291, 250] width 250 height 13
type input "**********"
click at [414, 209] on icon "scrollable content" at bounding box center [413, 212] width 8 height 8
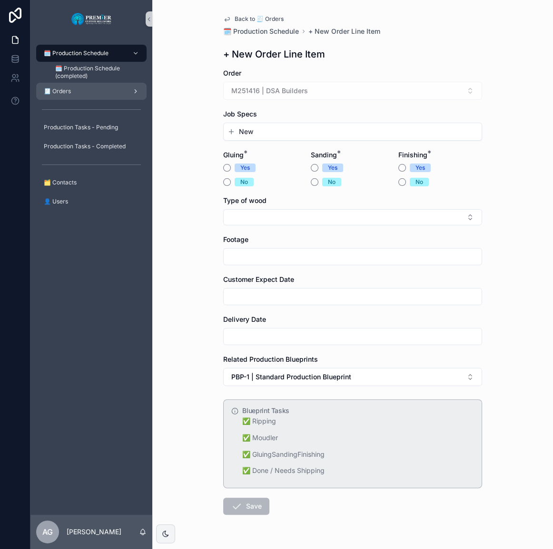
click at [76, 87] on div "🧾 Orders" at bounding box center [91, 91] width 99 height 15
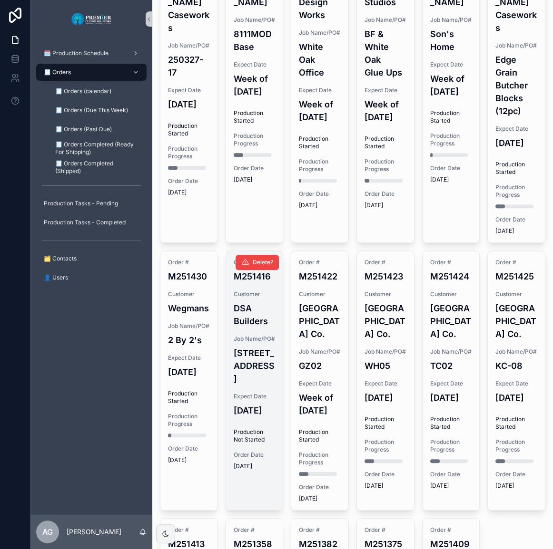
scroll to position [466, 0]
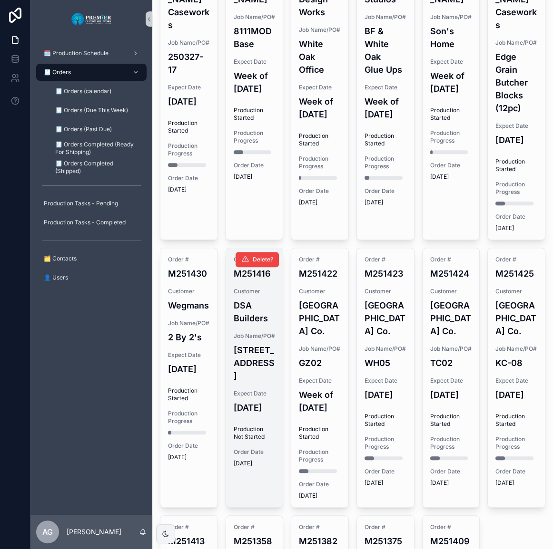
click at [248, 382] on h4 "[STREET_ADDRESS]" at bounding box center [255, 363] width 42 height 39
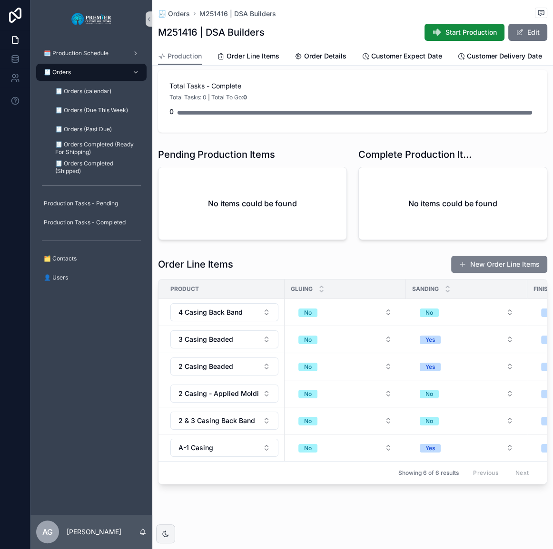
click at [466, 260] on button "New Order Line Items" at bounding box center [499, 264] width 96 height 17
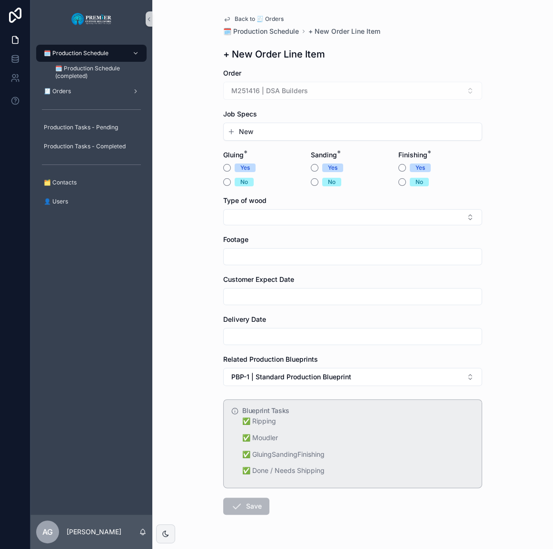
click at [275, 122] on div "Job Specs New" at bounding box center [352, 124] width 259 height 31
click at [273, 127] on button "New" at bounding box center [352, 132] width 250 height 10
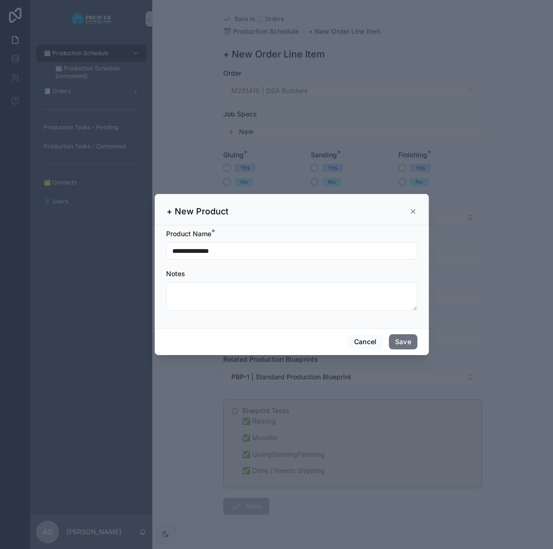
click at [236, 258] on div "**********" at bounding box center [291, 251] width 251 height 17
click at [243, 247] on input "**********" at bounding box center [291, 250] width 250 height 13
click at [424, 348] on div "Cancel Save" at bounding box center [292, 341] width 274 height 27
click at [414, 344] on button "Save" at bounding box center [403, 341] width 29 height 15
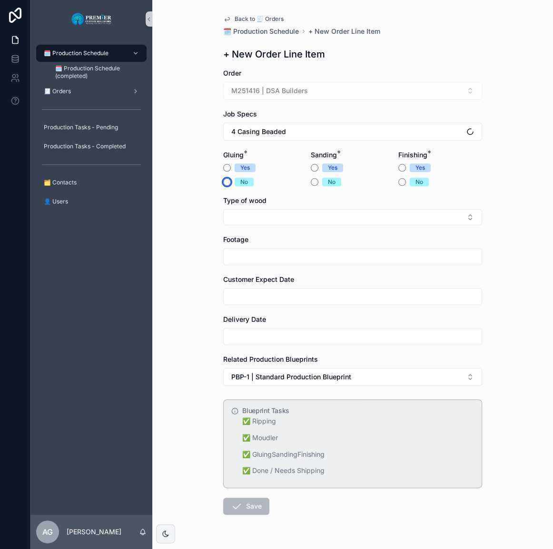
click at [224, 181] on button "No" at bounding box center [227, 182] width 8 height 8
click at [305, 166] on form "Order M251416 | DSA Builders Job Specs 4 Casing Beaded Gluing * Yes No Sanding …" at bounding box center [352, 322] width 259 height 508
click at [311, 167] on button "Yes" at bounding box center [315, 168] width 8 height 8
click at [398, 169] on button "Yes" at bounding box center [402, 168] width 8 height 8
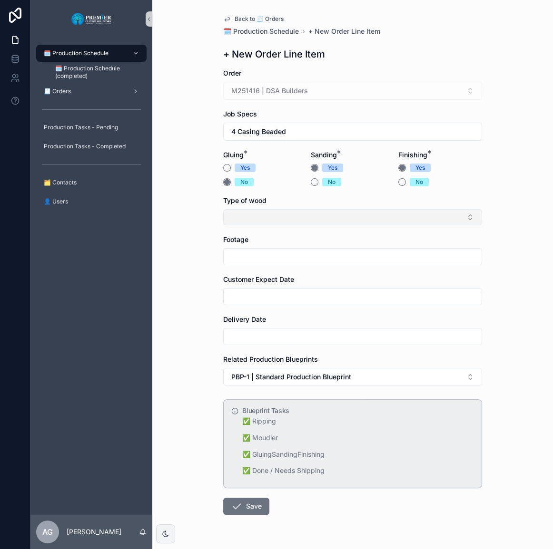
click at [332, 215] on button "Select Button" at bounding box center [352, 217] width 259 height 16
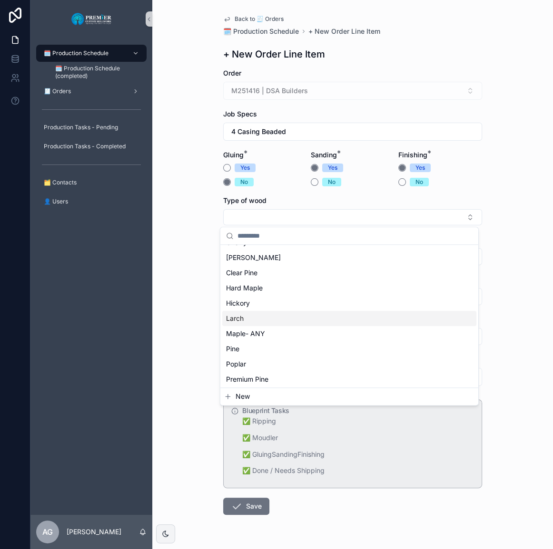
scroll to position [43, 0]
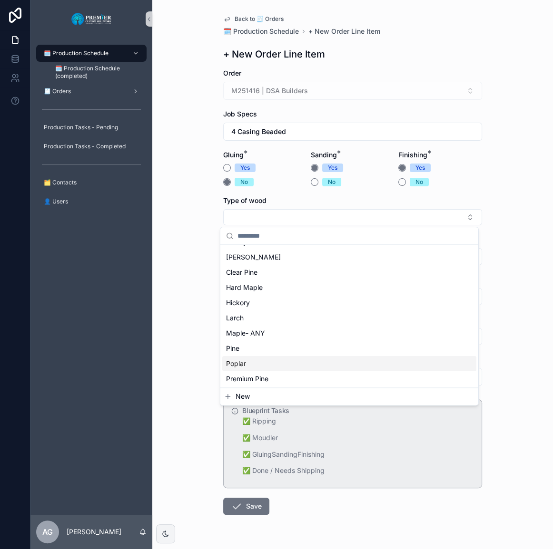
click at [259, 360] on div "Poplar" at bounding box center [349, 363] width 254 height 15
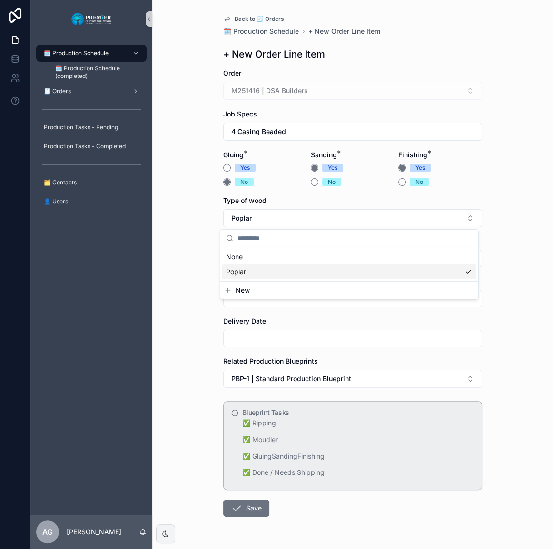
scroll to position [0, 0]
click at [264, 253] on input "scrollable content" at bounding box center [353, 258] width 258 height 13
type input "***"
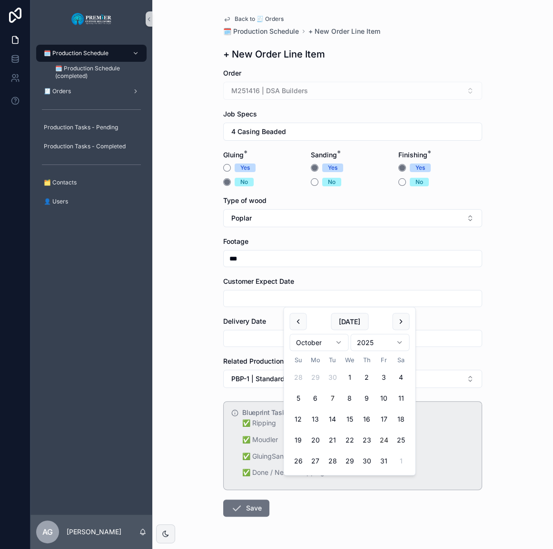
click at [381, 435] on button "24" at bounding box center [383, 440] width 17 height 17
type input "**********"
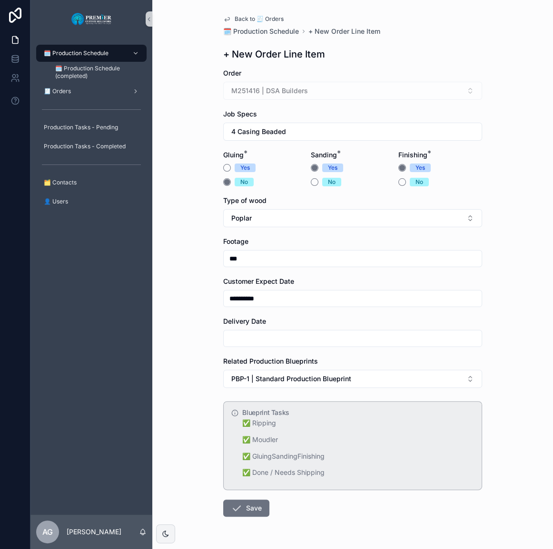
click at [284, 338] on input "scrollable content" at bounding box center [353, 338] width 258 height 13
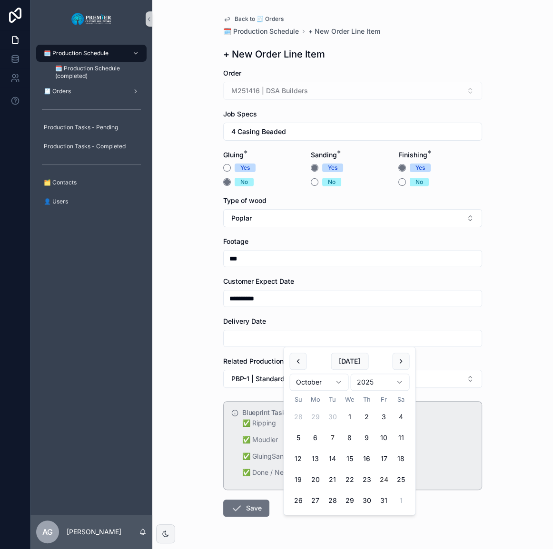
click at [384, 478] on button "24" at bounding box center [383, 479] width 17 height 17
type input "**********"
click at [234, 507] on icon "scrollable content" at bounding box center [236, 508] width 11 height 11
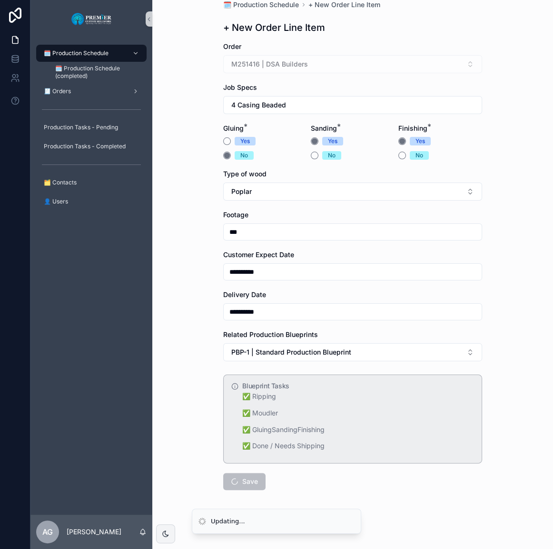
scroll to position [28, 0]
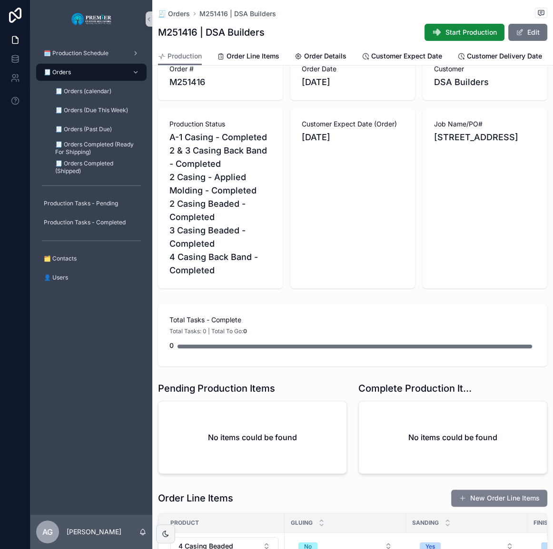
click at [471, 499] on button "New Order Line Items" at bounding box center [499, 498] width 96 height 17
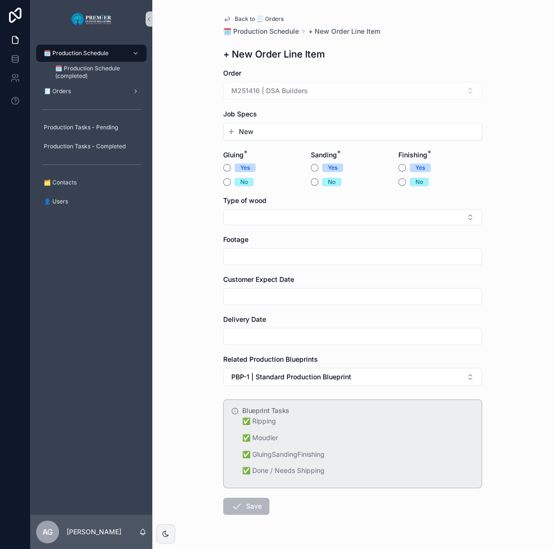
click at [249, 127] on span "New" at bounding box center [246, 132] width 14 height 10
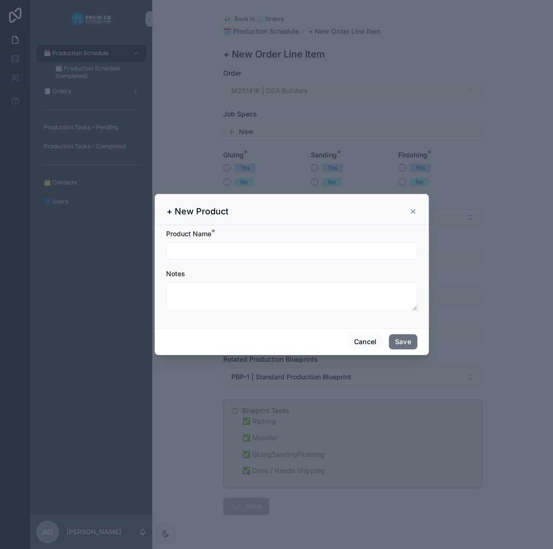
click at [236, 260] on form "Product Name * Notes" at bounding box center [291, 274] width 251 height 91
click at [237, 250] on input "scrollable content" at bounding box center [291, 250] width 250 height 13
type input "**********"
click at [404, 342] on button "Save" at bounding box center [403, 341] width 29 height 15
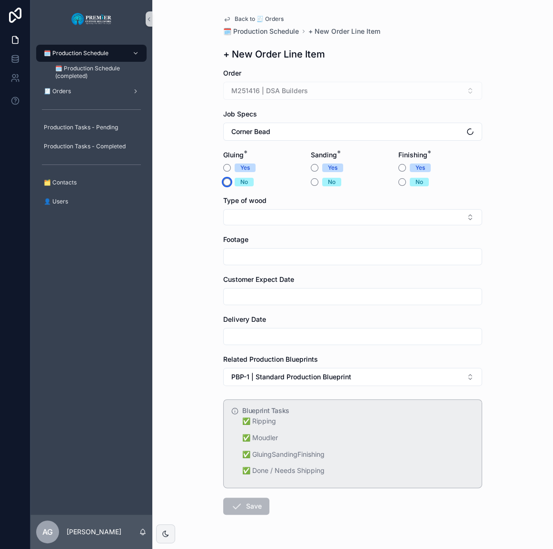
click at [223, 181] on button "No" at bounding box center [227, 182] width 8 height 8
drag, startPoint x: 317, startPoint y: 183, endPoint x: 311, endPoint y: 183, distance: 5.7
click at [316, 183] on div "No" at bounding box center [353, 182] width 84 height 9
click at [311, 183] on button "No" at bounding box center [315, 182] width 8 height 8
click at [398, 167] on button "Yes" at bounding box center [402, 168] width 8 height 8
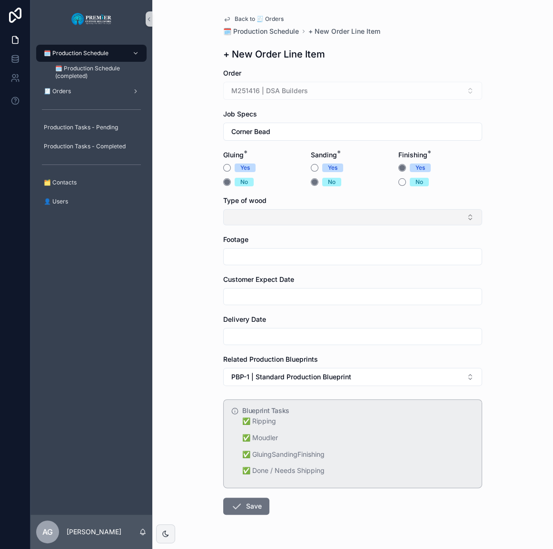
click at [332, 214] on button "Select Button" at bounding box center [352, 217] width 259 height 16
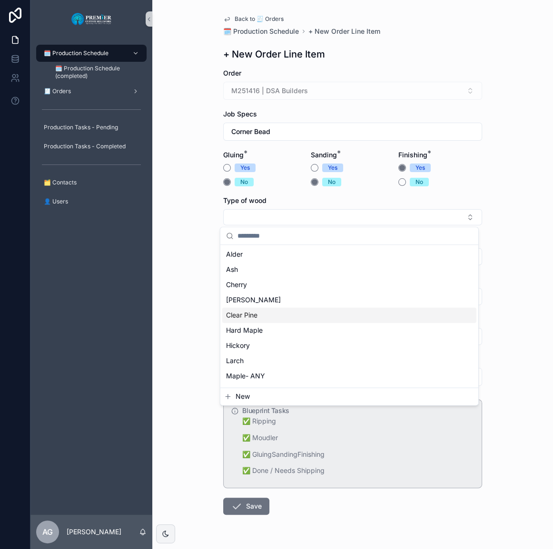
scroll to position [43, 0]
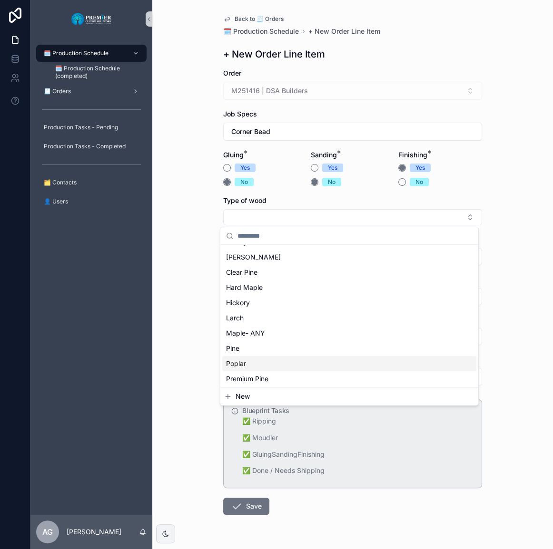
drag, startPoint x: 258, startPoint y: 361, endPoint x: 256, endPoint y: 270, distance: 91.4
click at [258, 361] on div "Poplar" at bounding box center [349, 363] width 254 height 15
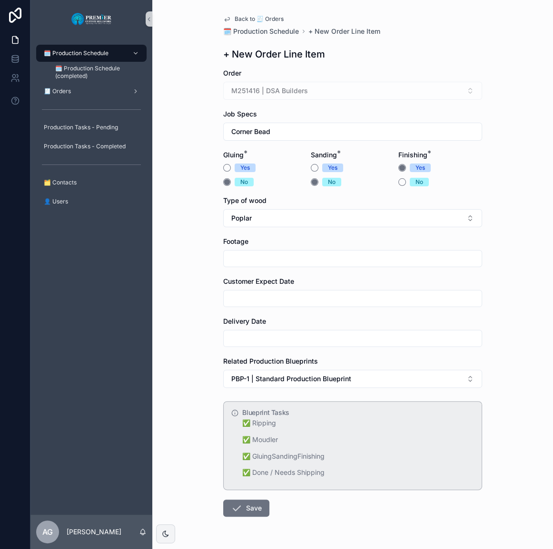
click at [256, 262] on input "scrollable content" at bounding box center [353, 258] width 258 height 13
type input "***"
click at [246, 292] on input "scrollable content" at bounding box center [353, 298] width 258 height 13
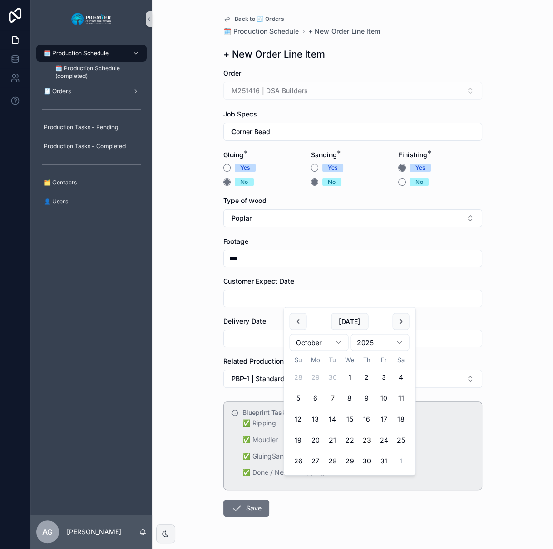
click at [374, 436] on button "23" at bounding box center [366, 440] width 17 height 17
click at [379, 438] on button "24" at bounding box center [383, 440] width 17 height 17
type input "**********"
click at [250, 335] on input "scrollable content" at bounding box center [353, 338] width 258 height 13
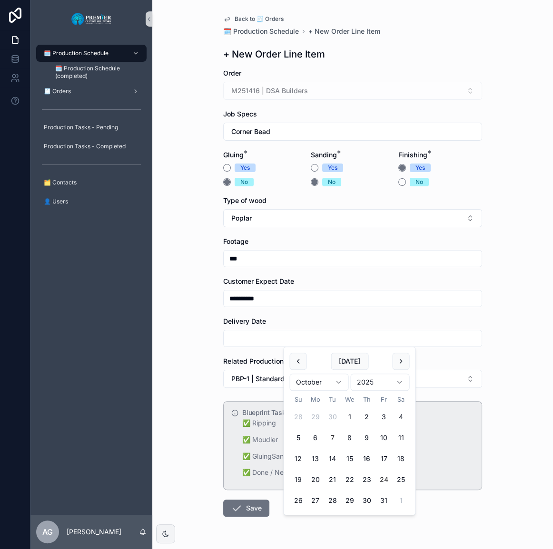
click at [384, 480] on button "24" at bounding box center [383, 479] width 17 height 17
type input "**********"
click at [239, 512] on button "Save" at bounding box center [246, 508] width 46 height 17
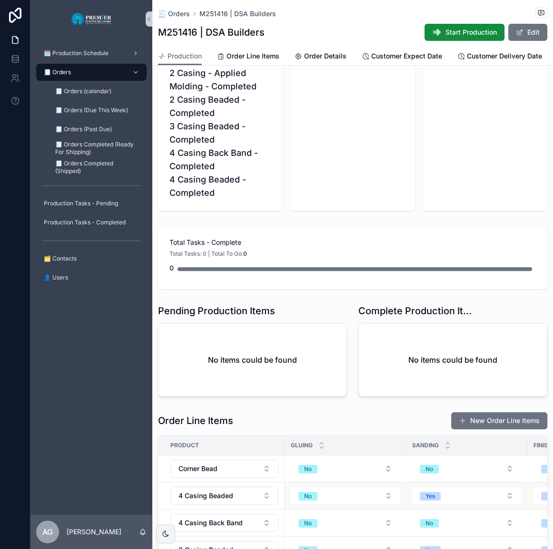
scroll to position [173, 0]
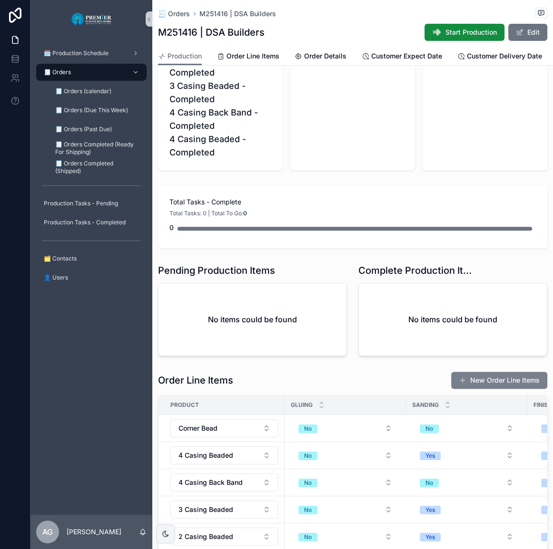
click at [455, 396] on div "Order Line Items New Order Line Items Product Gluing Sanding Finishing Currentl…" at bounding box center [352, 512] width 389 height 283
click at [455, 389] on button "New Order Line Items" at bounding box center [499, 380] width 96 height 17
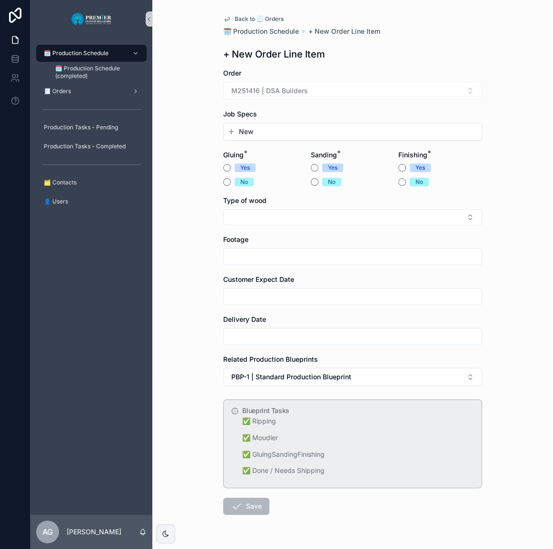
click at [259, 131] on button "New" at bounding box center [352, 132] width 250 height 10
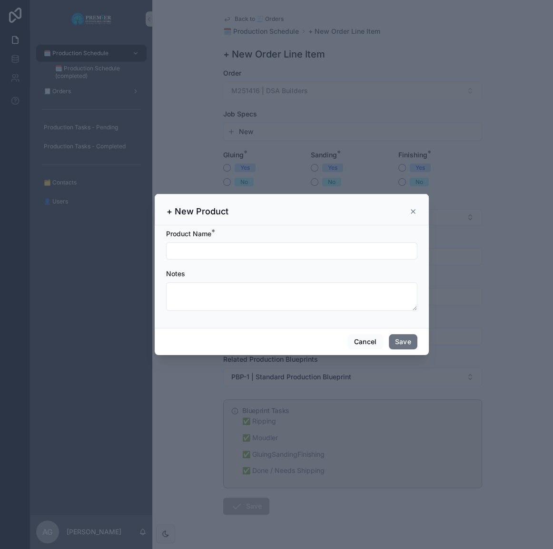
click at [245, 247] on input "scrollable content" at bounding box center [291, 250] width 250 height 13
type input "**********"
click at [400, 341] on button "Save" at bounding box center [403, 341] width 29 height 15
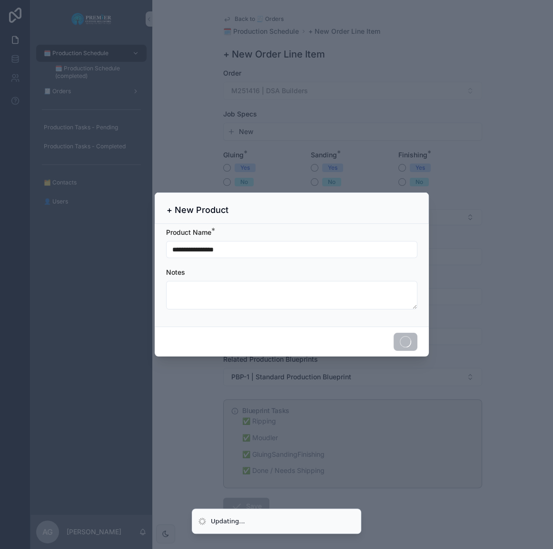
click at [224, 179] on div "scrollable content" at bounding box center [276, 274] width 553 height 549
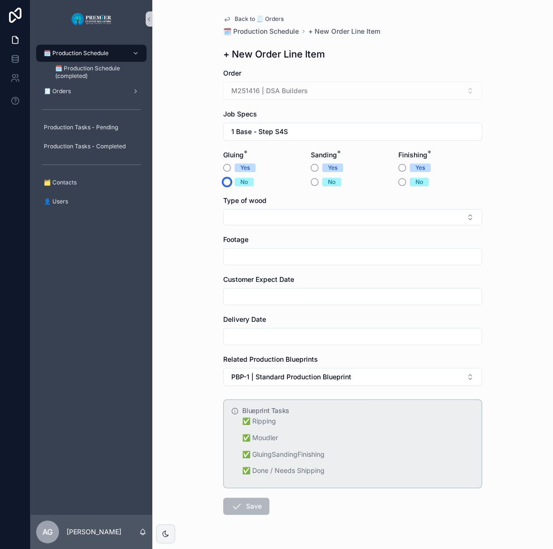
click at [224, 182] on button "No" at bounding box center [227, 182] width 8 height 8
click at [311, 169] on button "Yes" at bounding box center [315, 168] width 8 height 8
click at [398, 167] on button "Yes" at bounding box center [402, 168] width 8 height 8
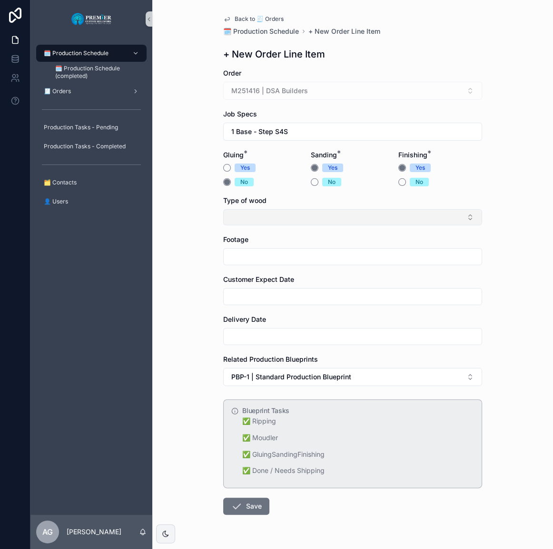
click at [309, 214] on button "Select Button" at bounding box center [352, 217] width 259 height 16
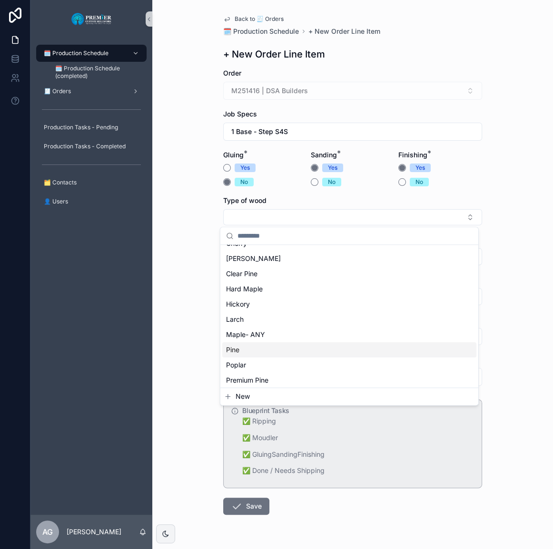
scroll to position [43, 0]
click at [256, 364] on div "Poplar" at bounding box center [349, 363] width 254 height 15
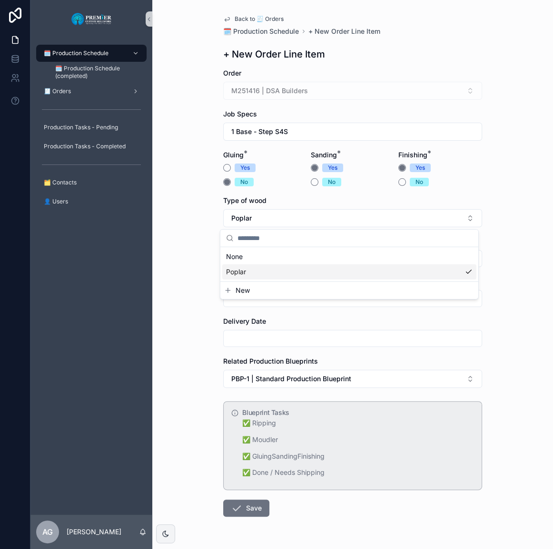
scroll to position [0, 0]
click at [267, 261] on input "scrollable content" at bounding box center [353, 258] width 258 height 13
type input "***"
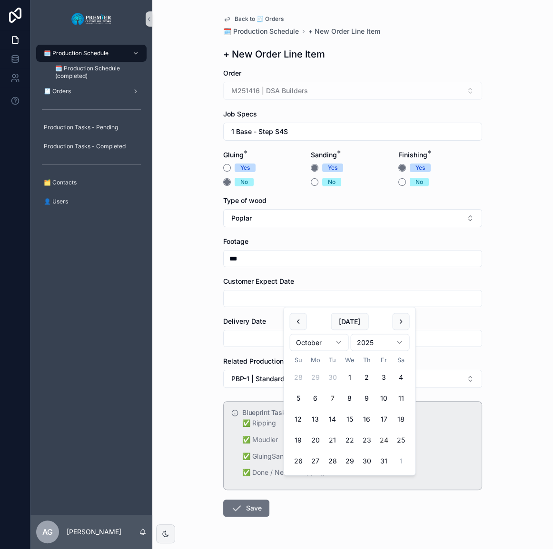
click at [382, 440] on button "24" at bounding box center [383, 440] width 17 height 17
type input "**********"
click at [233, 336] on input "scrollable content" at bounding box center [353, 338] width 258 height 13
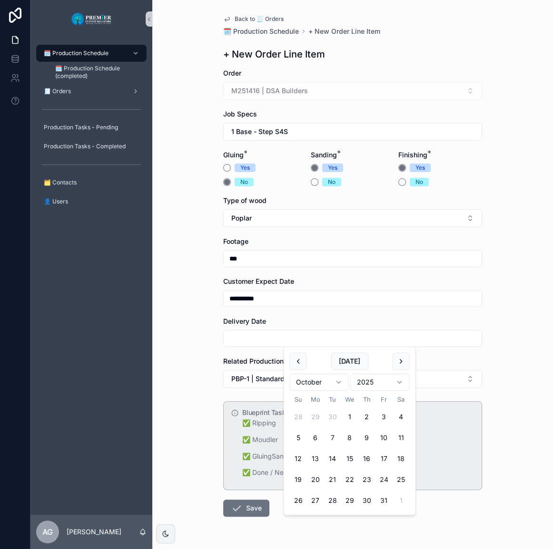
click at [382, 478] on button "24" at bounding box center [383, 479] width 17 height 17
type input "**********"
click at [237, 511] on icon "scrollable content" at bounding box center [236, 508] width 11 height 11
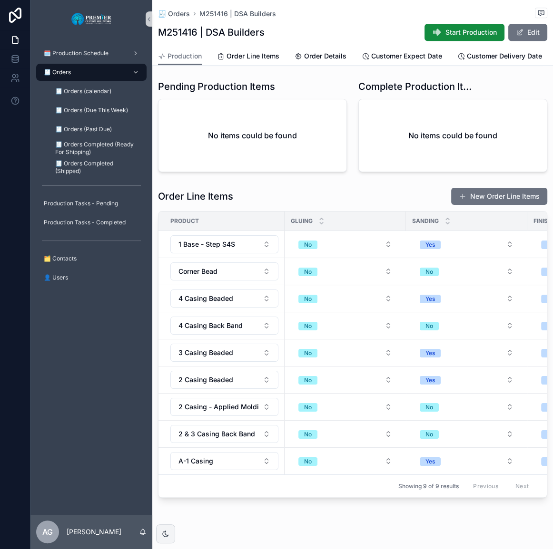
scroll to position [408, 0]
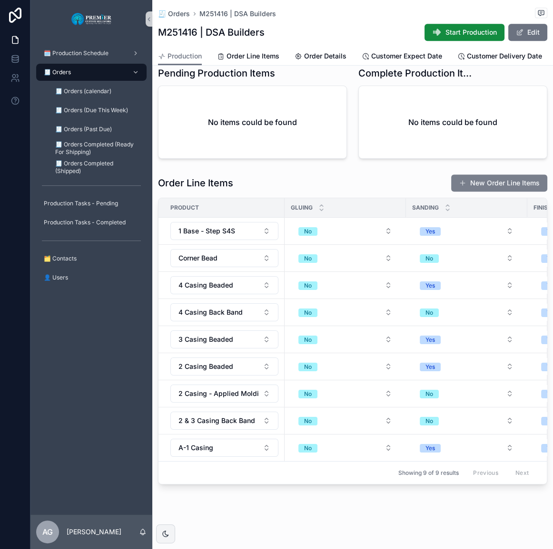
click at [473, 176] on button "New Order Line Items" at bounding box center [499, 183] width 96 height 17
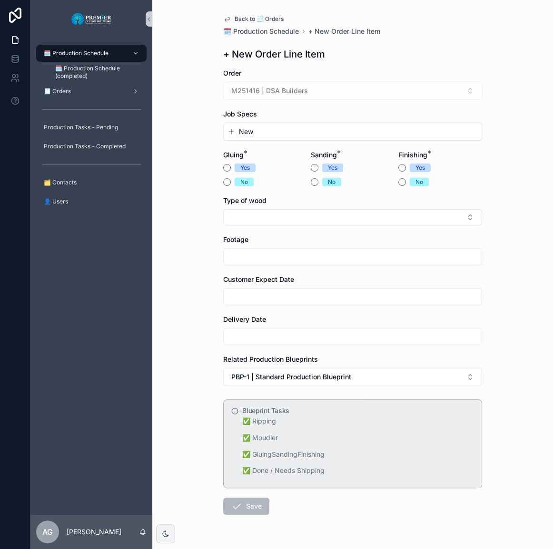
click at [265, 137] on div "New" at bounding box center [353, 131] width 258 height 17
click at [251, 143] on form "Order M251416 | DSA Builders Job Specs New Gluing * Yes No Sanding * Yes No Fin…" at bounding box center [352, 322] width 259 height 508
click at [254, 129] on button "New" at bounding box center [352, 132] width 250 height 10
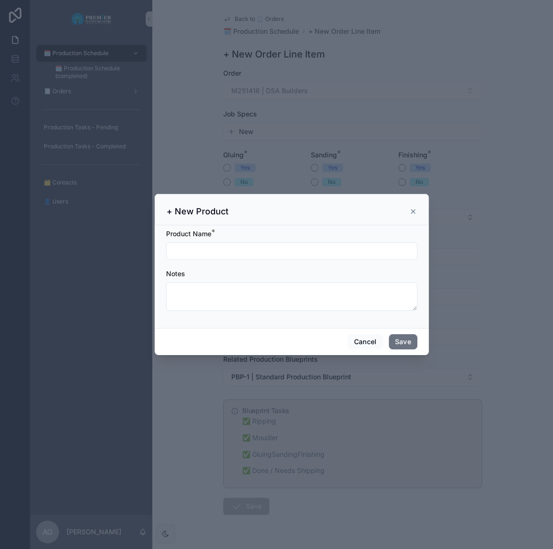
click at [259, 244] on input "scrollable content" at bounding box center [291, 250] width 250 height 13
click at [204, 254] on input "**********" at bounding box center [291, 250] width 250 height 13
type input "**********"
click at [407, 342] on button "Save" at bounding box center [403, 341] width 29 height 15
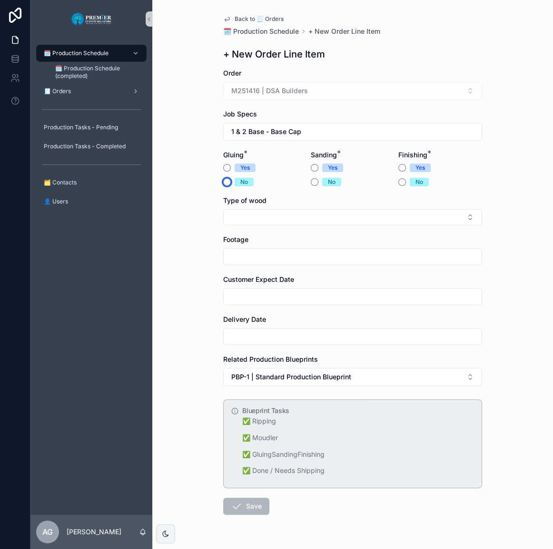
drag, startPoint x: 226, startPoint y: 182, endPoint x: 259, endPoint y: 178, distance: 33.0
click at [226, 182] on button "No" at bounding box center [227, 182] width 8 height 8
click at [311, 182] on button "No" at bounding box center [315, 182] width 8 height 8
click at [398, 168] on button "Yes" at bounding box center [402, 168] width 8 height 8
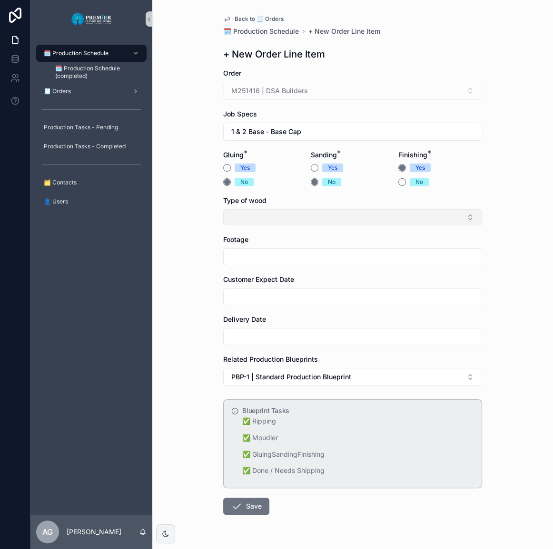
click at [321, 216] on button "Select Button" at bounding box center [352, 217] width 259 height 16
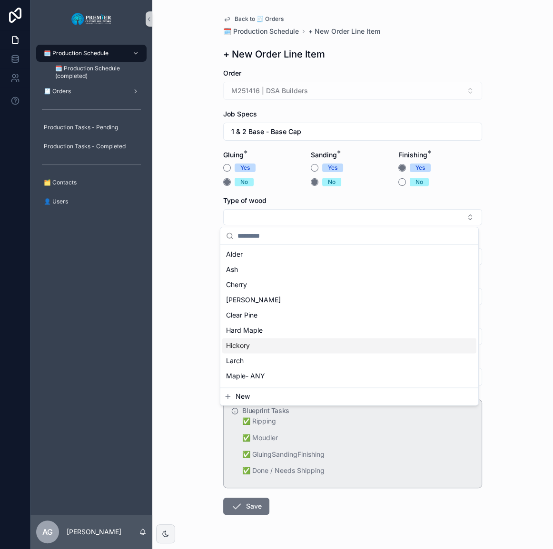
scroll to position [43, 0]
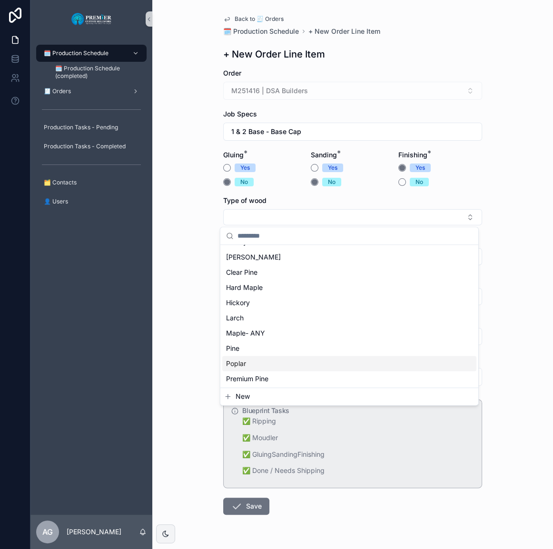
click at [258, 359] on div "Poplar" at bounding box center [349, 363] width 254 height 15
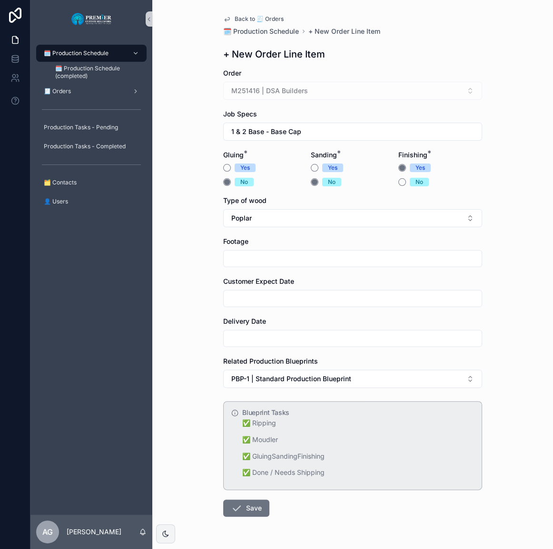
click at [263, 259] on input "scrollable content" at bounding box center [353, 258] width 258 height 13
type input "***"
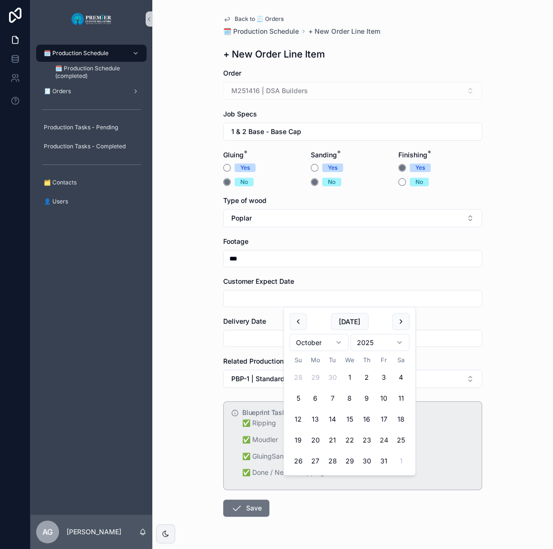
click at [382, 436] on button "24" at bounding box center [383, 440] width 17 height 17
type input "**********"
click at [234, 336] on input "scrollable content" at bounding box center [353, 338] width 258 height 13
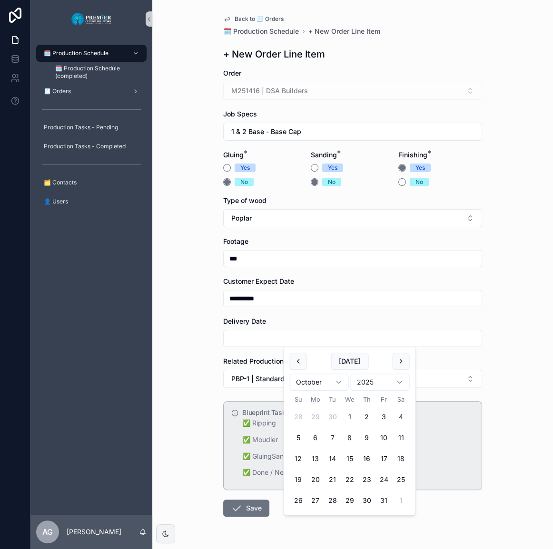
click at [384, 475] on button "24" at bounding box center [383, 479] width 17 height 17
type input "**********"
drag, startPoint x: 225, startPoint y: 493, endPoint x: 229, endPoint y: 501, distance: 9.4
click at [226, 495] on form "**********" at bounding box center [352, 322] width 259 height 509
click at [237, 511] on icon "scrollable content" at bounding box center [236, 508] width 11 height 11
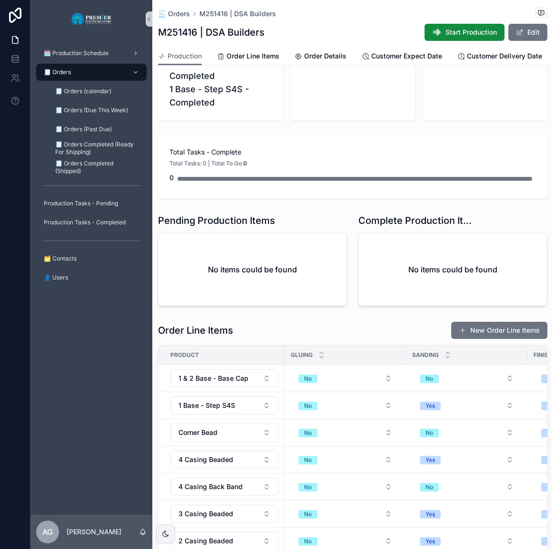
scroll to position [303, 0]
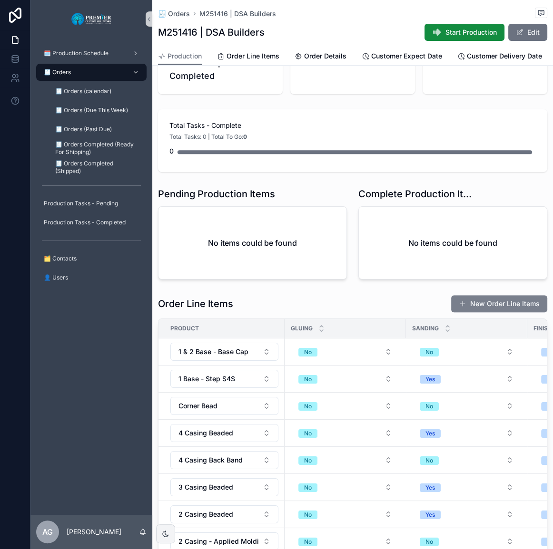
drag, startPoint x: 461, startPoint y: 290, endPoint x: 476, endPoint y: 313, distance: 27.2
click at [463, 293] on div "Order # M251416 Order Date [DATE] Customer DSA Builders Production Status A-1 C…" at bounding box center [352, 206] width 400 height 862
click at [476, 312] on button "New Order Line Items" at bounding box center [499, 303] width 96 height 17
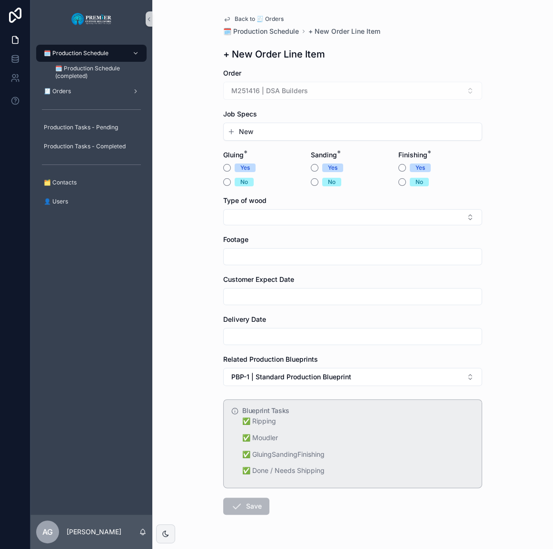
click at [266, 123] on div "New" at bounding box center [353, 131] width 258 height 17
click at [266, 127] on button "New" at bounding box center [352, 132] width 250 height 10
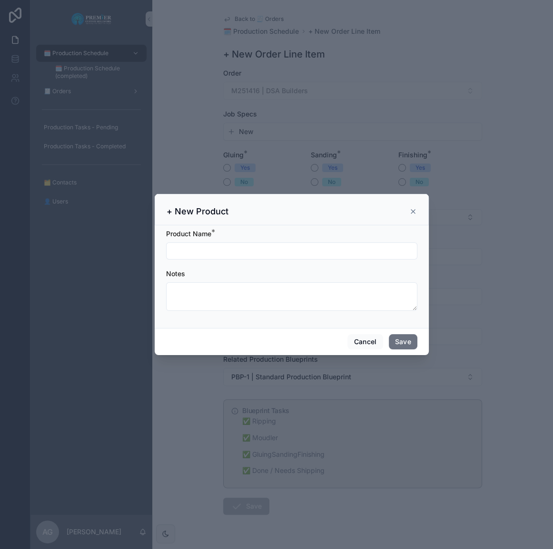
click at [233, 254] on input "scrollable content" at bounding box center [291, 250] width 250 height 13
type input "**********"
click at [417, 342] on div "Cancel Save" at bounding box center [292, 341] width 274 height 27
click at [395, 332] on div "Cancel Save" at bounding box center [292, 341] width 274 height 27
click at [401, 342] on button "Save" at bounding box center [403, 341] width 29 height 15
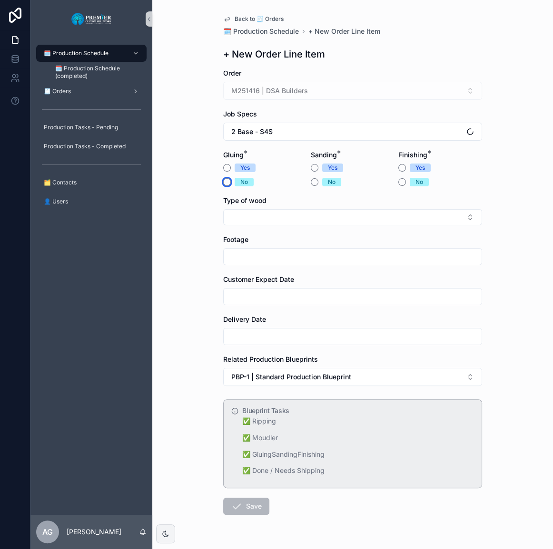
click at [225, 180] on button "No" at bounding box center [227, 182] width 8 height 8
click at [314, 167] on div "Yes" at bounding box center [353, 168] width 84 height 9
click at [311, 168] on button "Yes" at bounding box center [315, 168] width 8 height 8
click at [398, 173] on div "Yes No" at bounding box center [440, 175] width 84 height 23
click at [398, 172] on div "Yes No" at bounding box center [440, 175] width 84 height 23
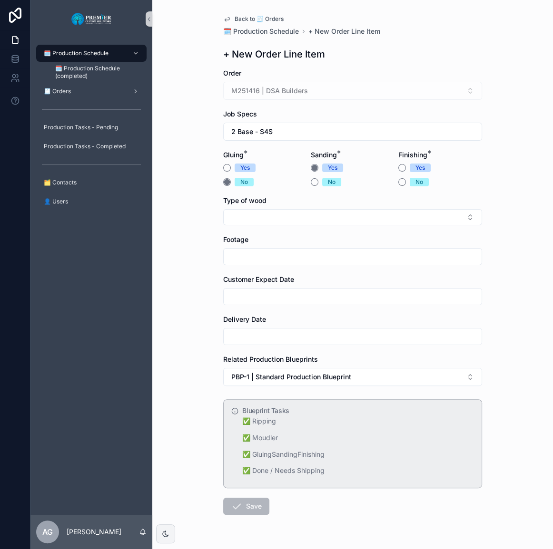
click at [398, 171] on div "Yes" at bounding box center [440, 168] width 84 height 9
click at [398, 170] on button "Yes" at bounding box center [402, 168] width 8 height 8
click at [352, 208] on div "Type of wood" at bounding box center [352, 210] width 259 height 29
click at [352, 210] on button "Select Button" at bounding box center [352, 217] width 259 height 16
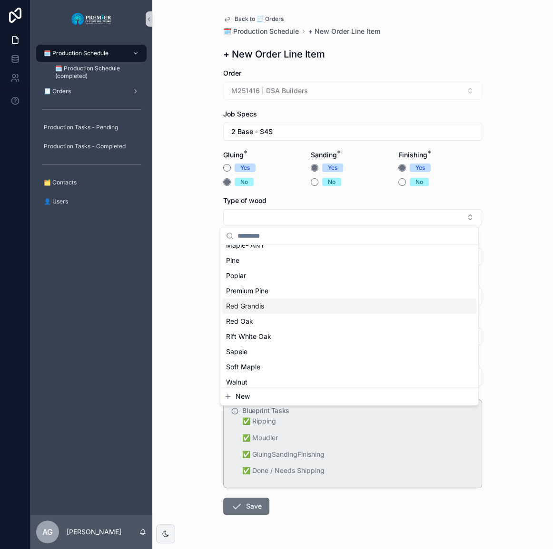
scroll to position [122, 0]
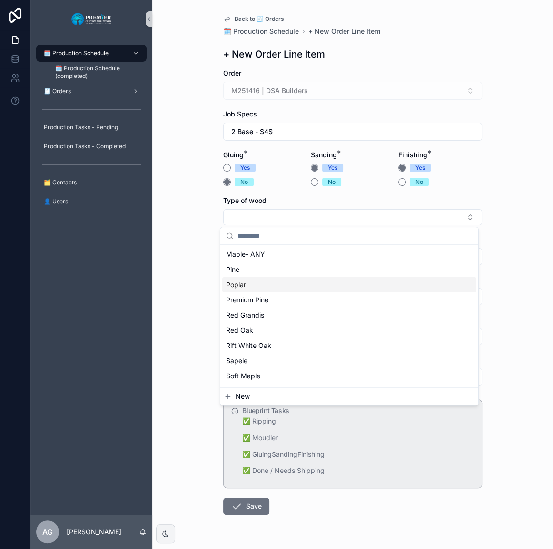
click at [257, 283] on div "Poplar" at bounding box center [349, 284] width 254 height 15
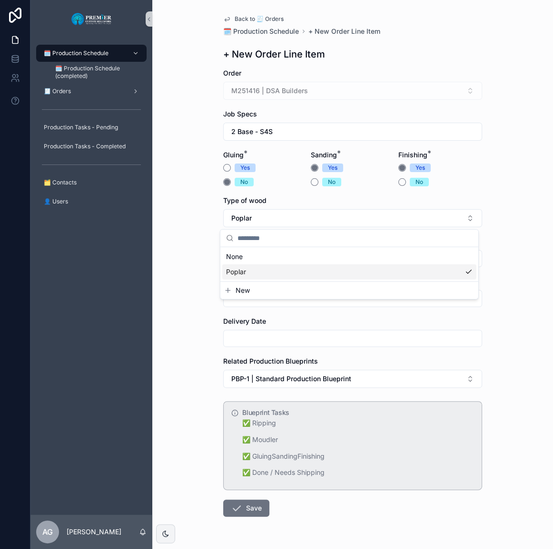
scroll to position [0, 0]
click at [259, 282] on span "Customer Expect Date" at bounding box center [258, 281] width 71 height 8
click at [261, 271] on form "Order M251416 | DSA Builders Job Specs 2 Base - S4S Gluing * Yes No Sanding * Y…" at bounding box center [352, 322] width 259 height 509
click at [262, 265] on input "scrollable content" at bounding box center [353, 258] width 258 height 13
type input "***"
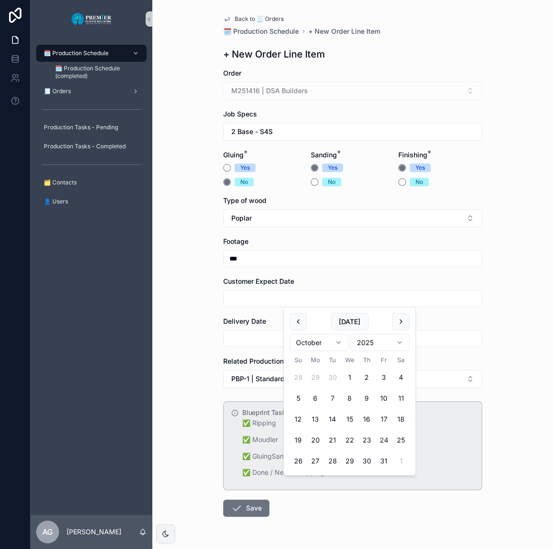
click at [388, 437] on button "24" at bounding box center [383, 440] width 17 height 17
type input "**********"
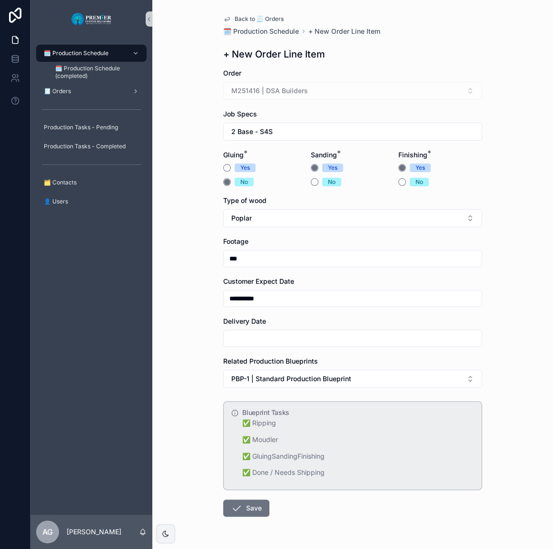
click at [269, 333] on input "scrollable content" at bounding box center [353, 338] width 258 height 13
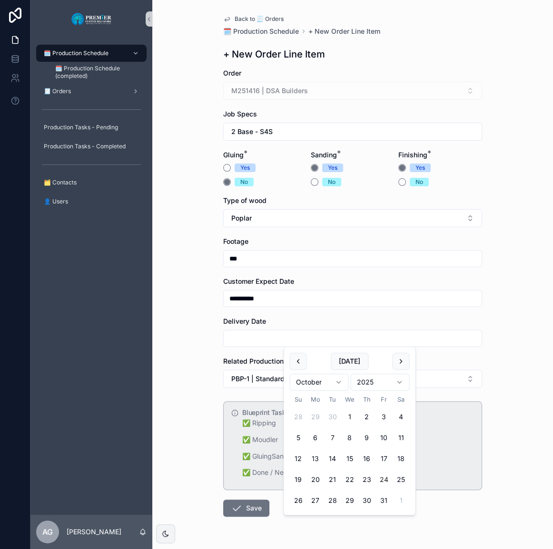
click at [385, 479] on button "24" at bounding box center [383, 479] width 17 height 17
type input "**********"
click at [260, 508] on button "Save" at bounding box center [246, 508] width 46 height 17
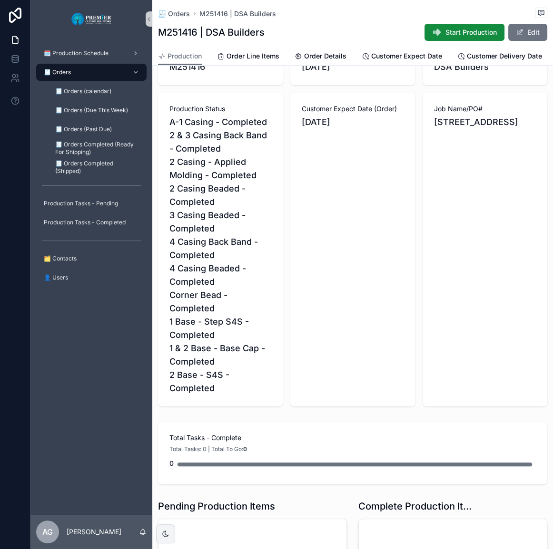
scroll to position [346, 0]
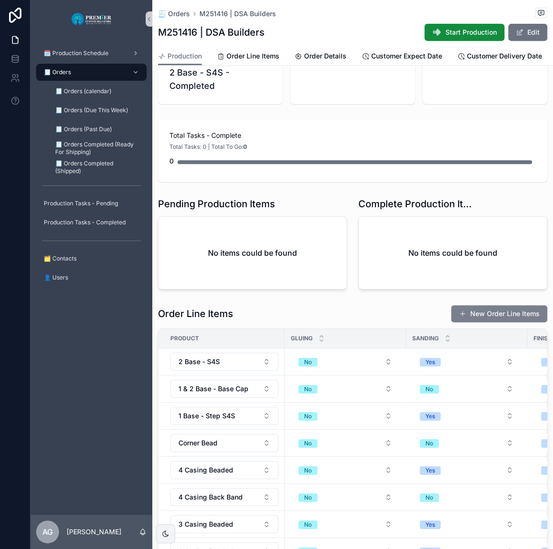
click at [467, 322] on button "New Order Line Items" at bounding box center [499, 313] width 96 height 17
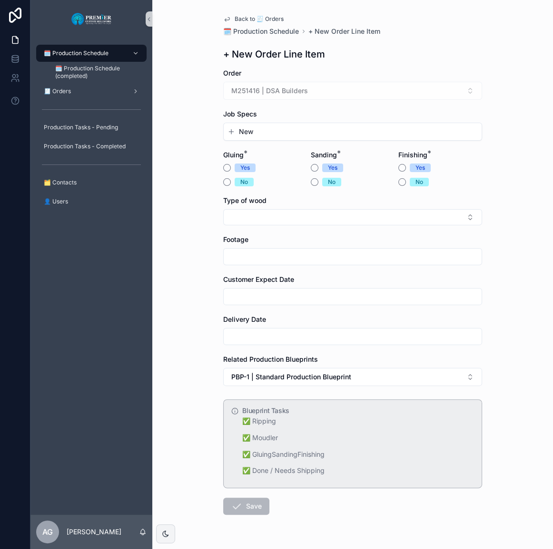
click at [284, 134] on button "New" at bounding box center [352, 132] width 250 height 10
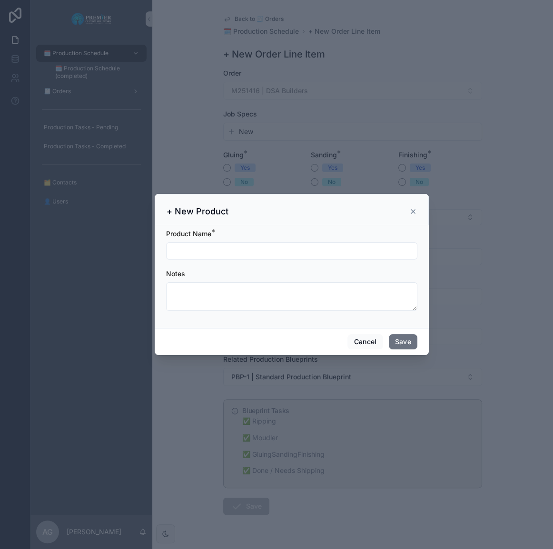
click at [204, 253] on input "scrollable content" at bounding box center [291, 250] width 250 height 13
type input "**********"
click at [400, 339] on button "Save" at bounding box center [403, 341] width 29 height 15
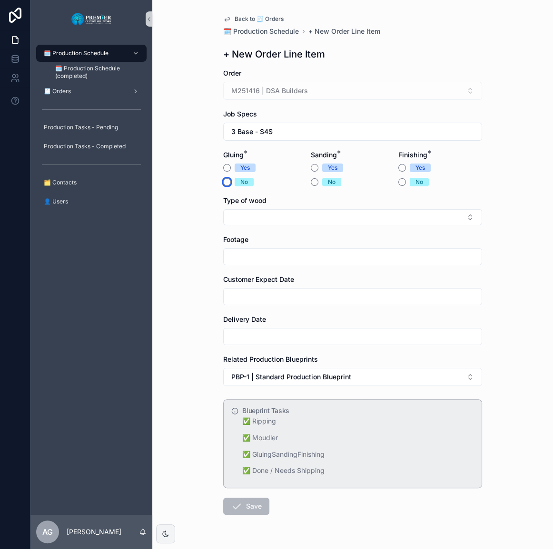
click at [227, 182] on button "No" at bounding box center [227, 182] width 8 height 8
click at [313, 166] on button "Yes" at bounding box center [315, 168] width 8 height 8
click at [398, 166] on button "Yes" at bounding box center [402, 168] width 8 height 8
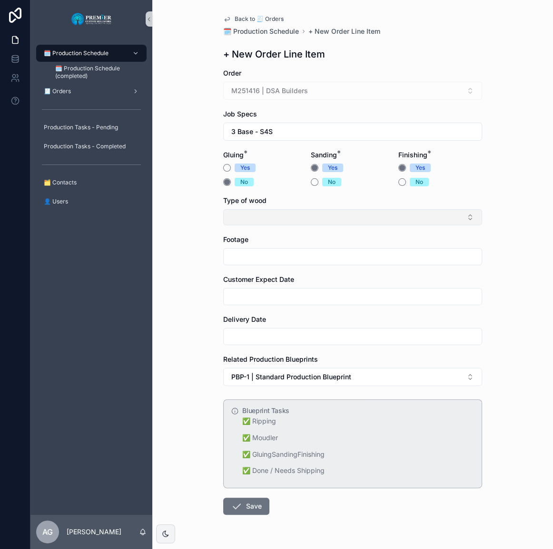
click at [342, 221] on button "Select Button" at bounding box center [352, 217] width 259 height 16
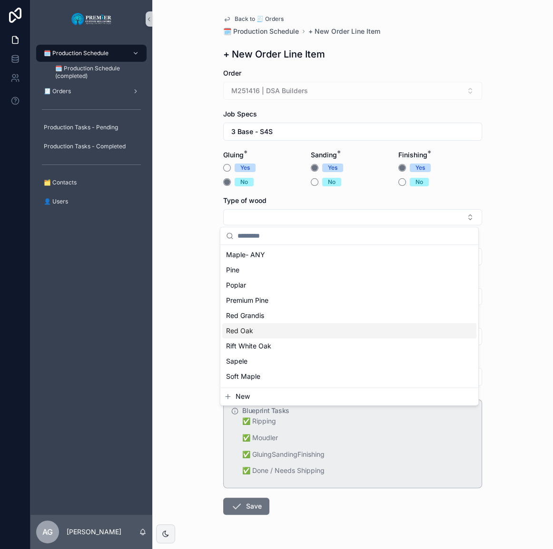
scroll to position [129, 0]
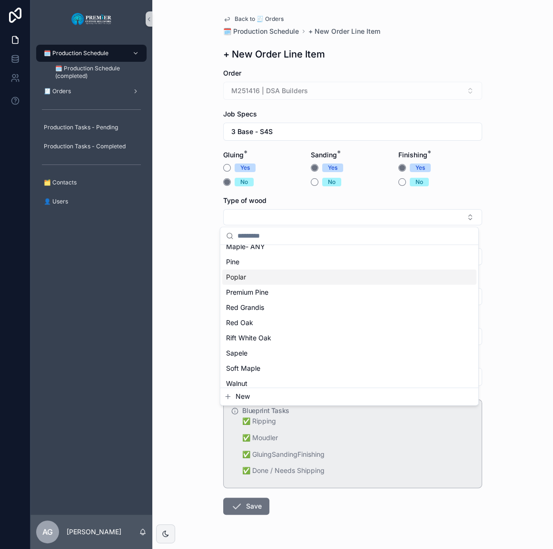
click at [269, 283] on div "Poplar" at bounding box center [349, 277] width 254 height 15
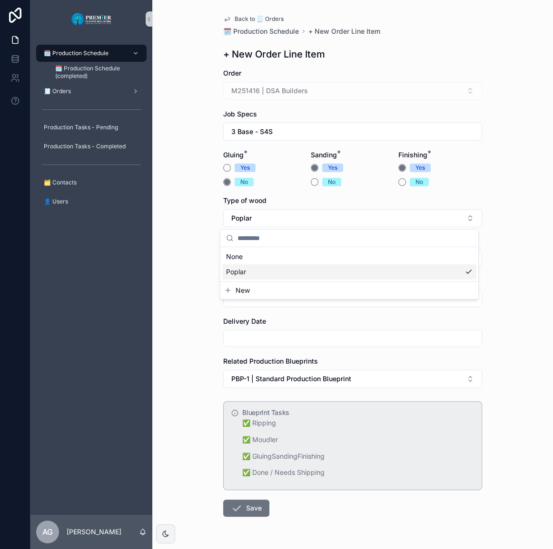
scroll to position [0, 0]
click at [257, 262] on input "scrollable content" at bounding box center [353, 258] width 258 height 13
type input "***"
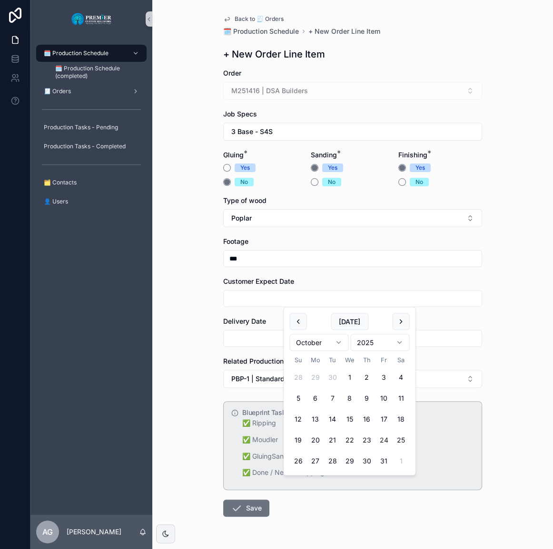
click at [377, 436] on button "24" at bounding box center [383, 440] width 17 height 17
type input "**********"
click at [260, 347] on div "scrollable content" at bounding box center [352, 338] width 259 height 17
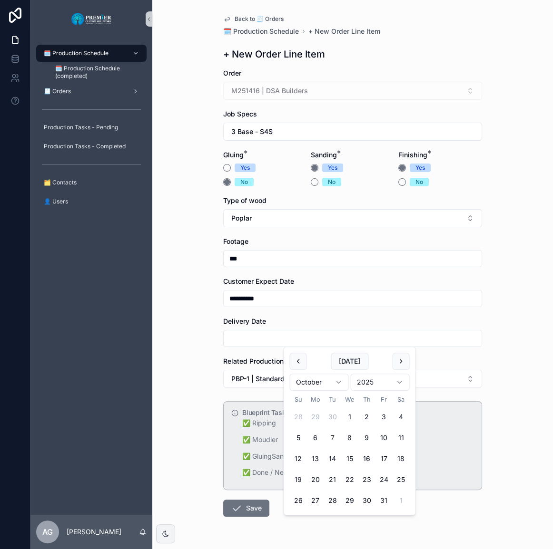
click at [261, 344] on input "scrollable content" at bounding box center [353, 338] width 258 height 13
click at [390, 478] on button "24" at bounding box center [383, 479] width 17 height 17
type input "**********"
click at [242, 501] on button "Save" at bounding box center [246, 508] width 46 height 17
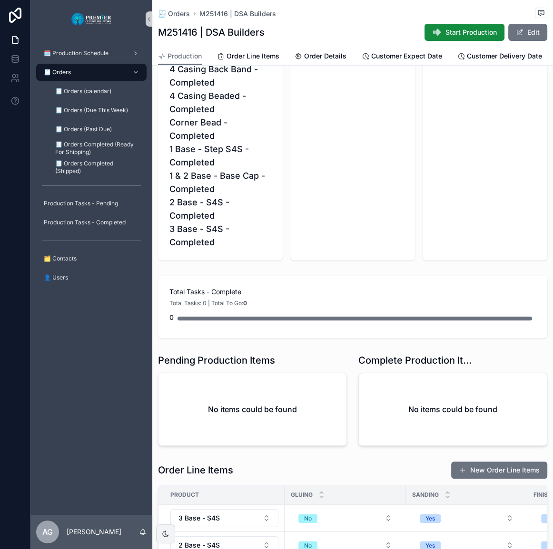
scroll to position [432, 0]
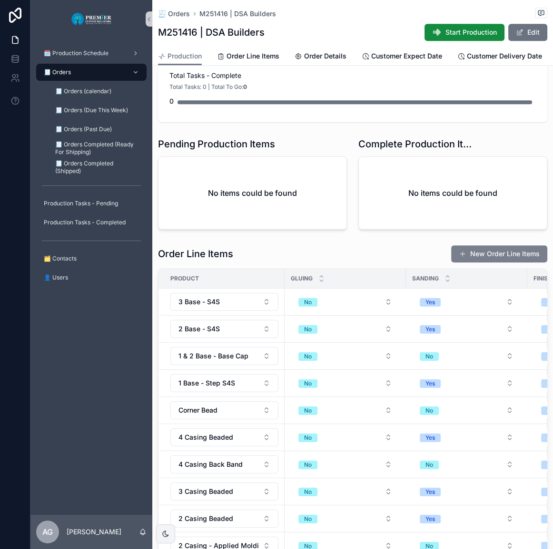
click at [461, 261] on button "New Order Line Items" at bounding box center [499, 253] width 96 height 17
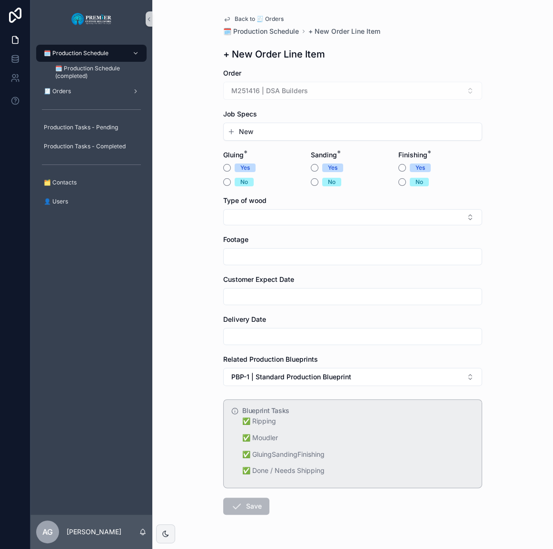
click at [272, 135] on button "New" at bounding box center [352, 132] width 250 height 10
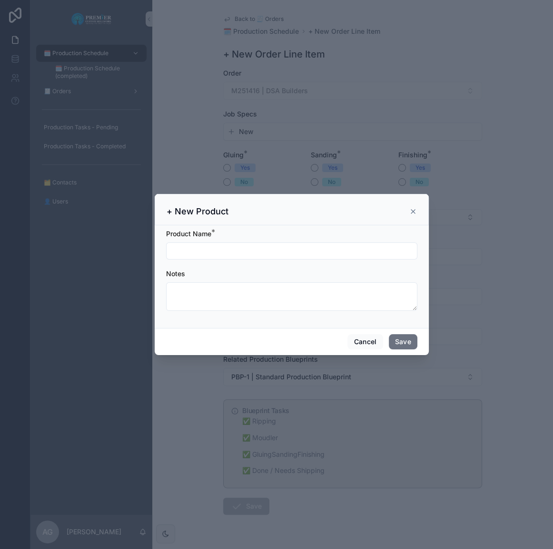
click at [244, 248] on input "scrollable content" at bounding box center [291, 250] width 250 height 13
type input "**********"
click at [389, 334] on button "Save" at bounding box center [403, 341] width 29 height 15
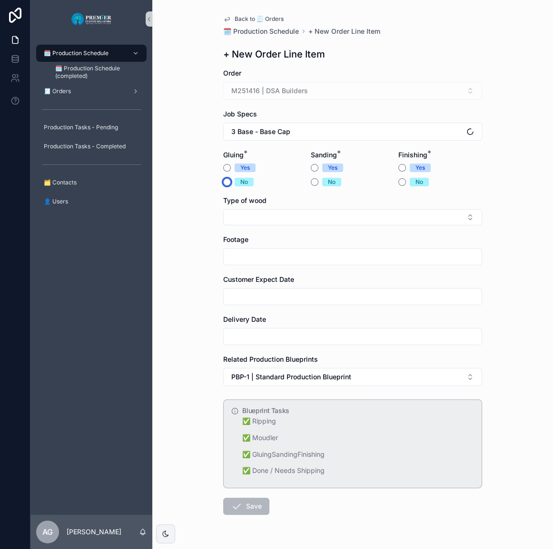
click at [225, 184] on button "No" at bounding box center [227, 182] width 8 height 8
click at [311, 180] on button "No" at bounding box center [315, 182] width 8 height 8
click at [401, 166] on button "Yes" at bounding box center [402, 168] width 8 height 8
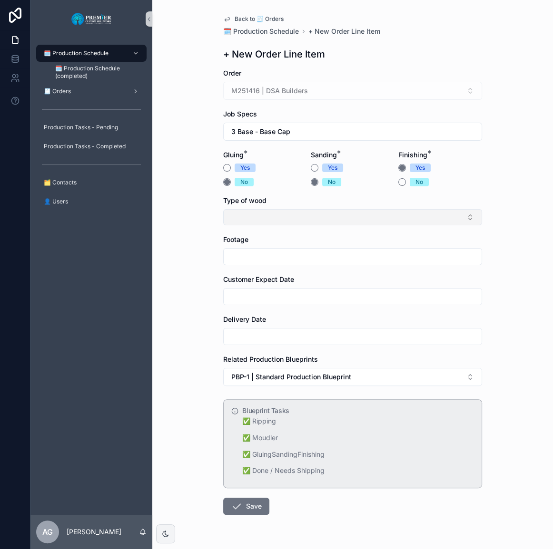
click at [371, 215] on button "Select Button" at bounding box center [352, 217] width 259 height 16
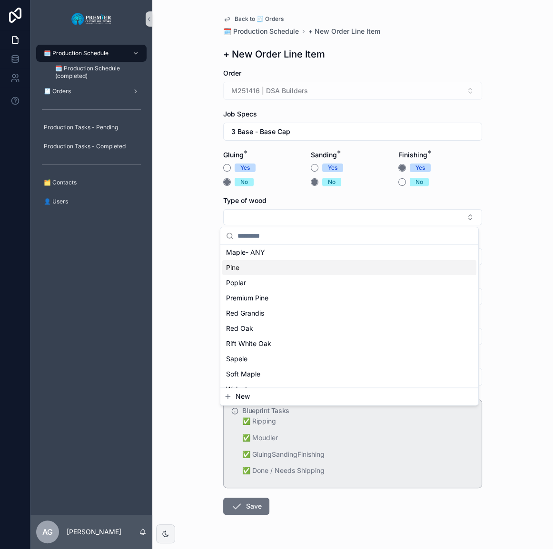
scroll to position [122, 0]
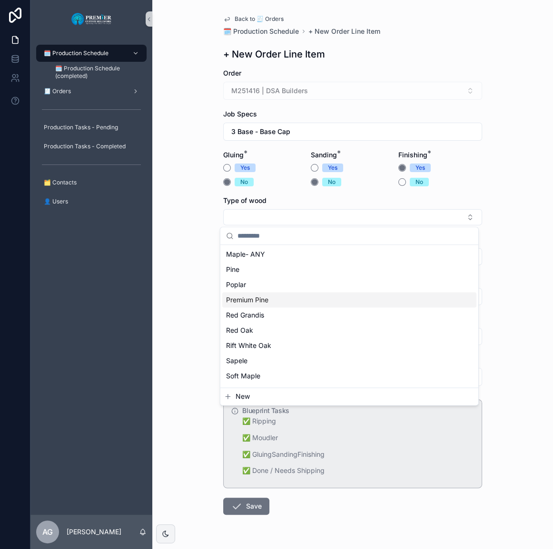
click at [273, 297] on div "Premium Pine" at bounding box center [349, 300] width 254 height 15
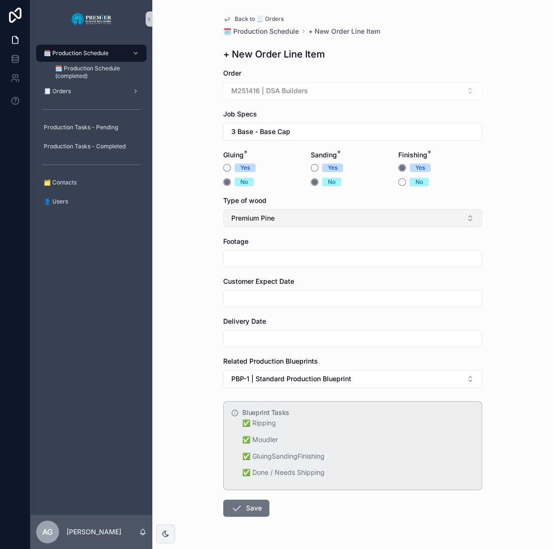
click at [309, 223] on button "Premium Pine" at bounding box center [352, 218] width 259 height 18
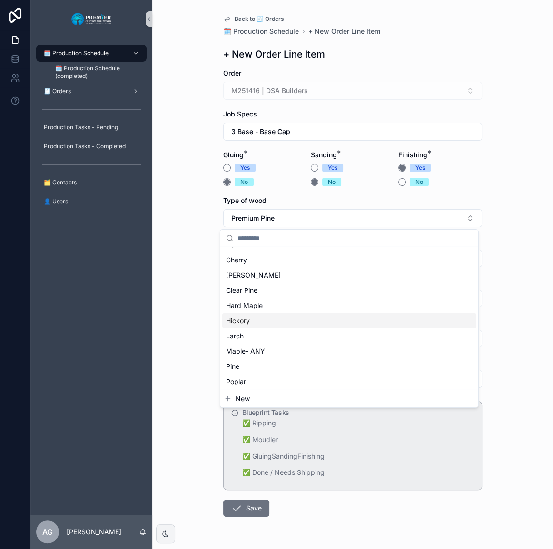
scroll to position [43, 0]
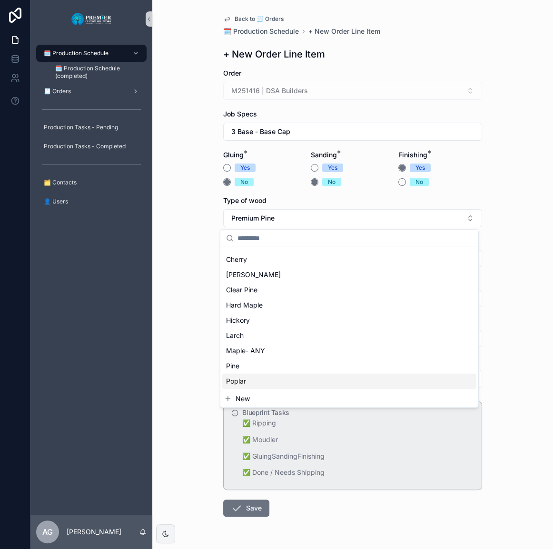
click at [249, 381] on div "Poplar" at bounding box center [349, 381] width 254 height 15
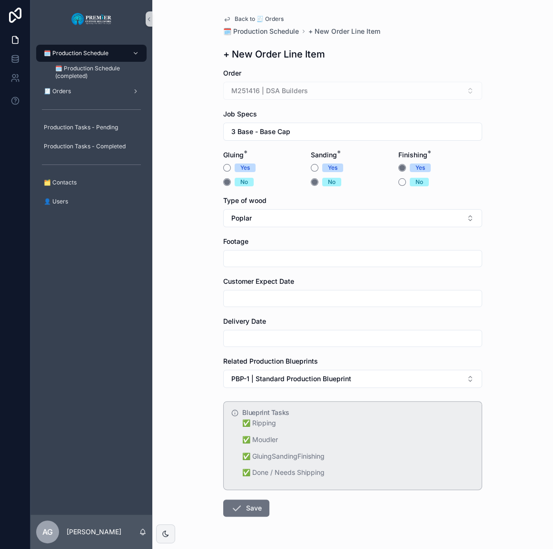
click at [261, 260] on input "scrollable content" at bounding box center [353, 258] width 258 height 13
type input "***"
click at [256, 299] on input "scrollable content" at bounding box center [353, 298] width 258 height 13
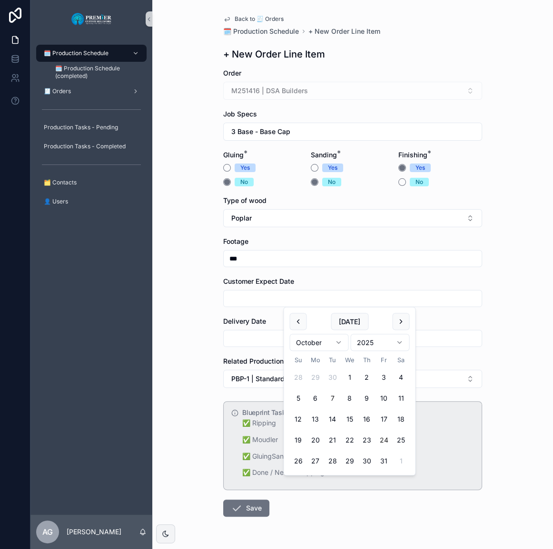
click at [388, 448] on button "24" at bounding box center [383, 440] width 17 height 17
type input "**********"
click at [253, 335] on input "scrollable content" at bounding box center [353, 338] width 258 height 13
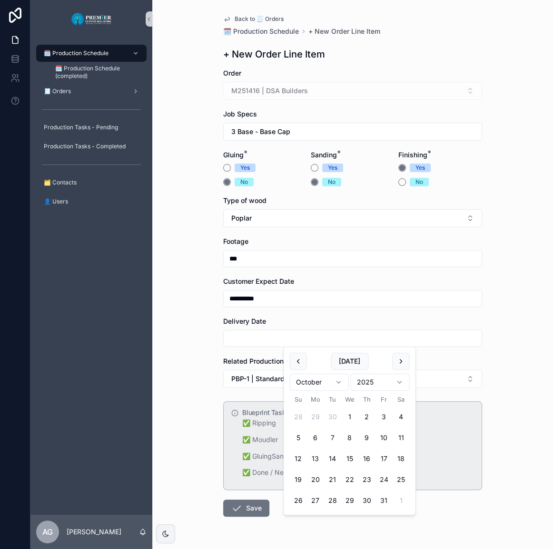
click at [384, 482] on button "24" at bounding box center [383, 479] width 17 height 17
type input "**********"
click at [231, 507] on icon "scrollable content" at bounding box center [236, 508] width 11 height 11
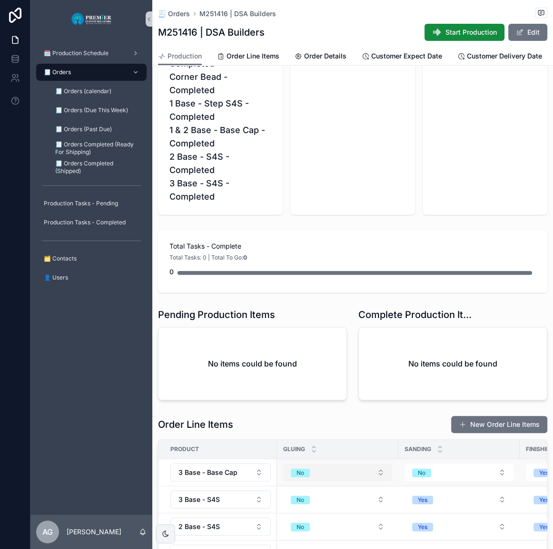
scroll to position [303, 0]
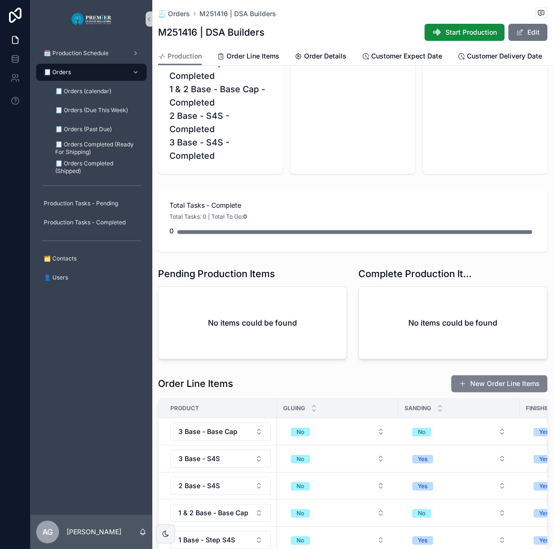
click at [468, 386] on button "New Order Line Items" at bounding box center [499, 383] width 96 height 17
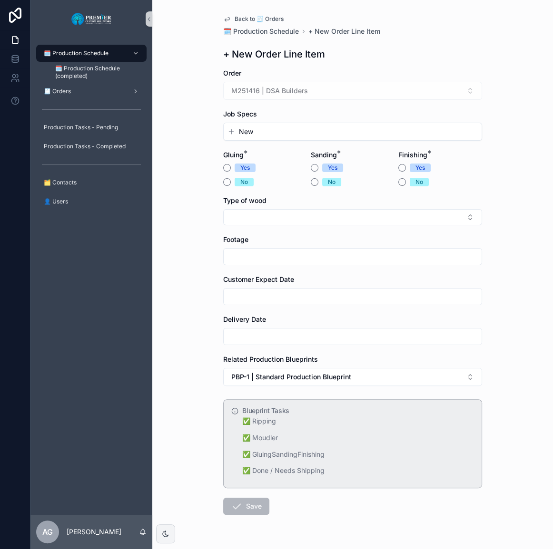
click at [283, 133] on button "New" at bounding box center [352, 132] width 250 height 10
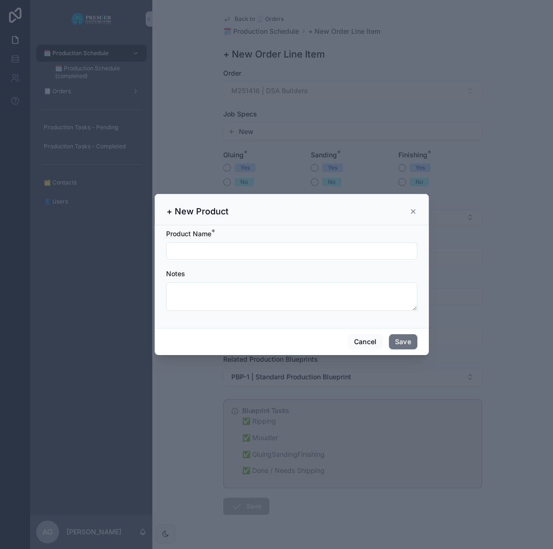
click at [201, 252] on input "scrollable content" at bounding box center [291, 250] width 250 height 13
type input "**********"
click at [389, 334] on button "Save" at bounding box center [403, 341] width 29 height 15
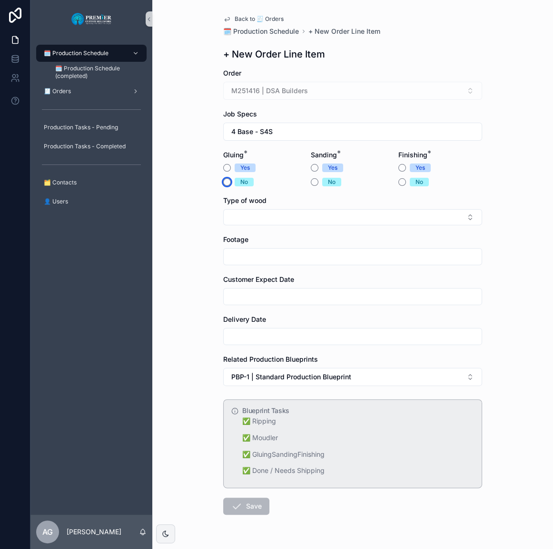
click at [223, 184] on button "No" at bounding box center [227, 182] width 8 height 8
click at [313, 168] on button "Yes" at bounding box center [315, 168] width 8 height 8
click at [400, 168] on button "Yes" at bounding box center [402, 168] width 8 height 8
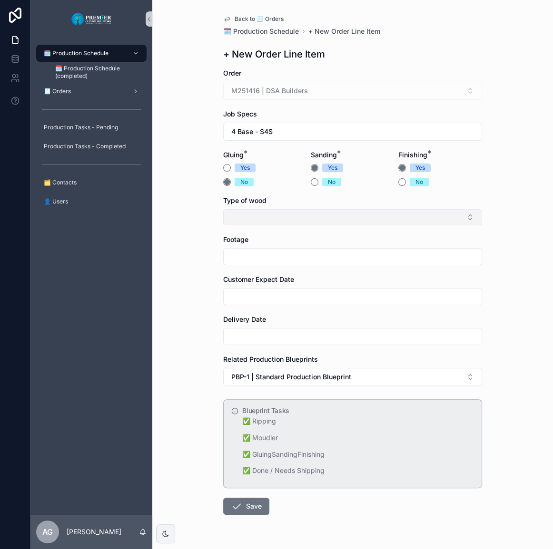
click at [342, 221] on button "Select Button" at bounding box center [352, 217] width 259 height 16
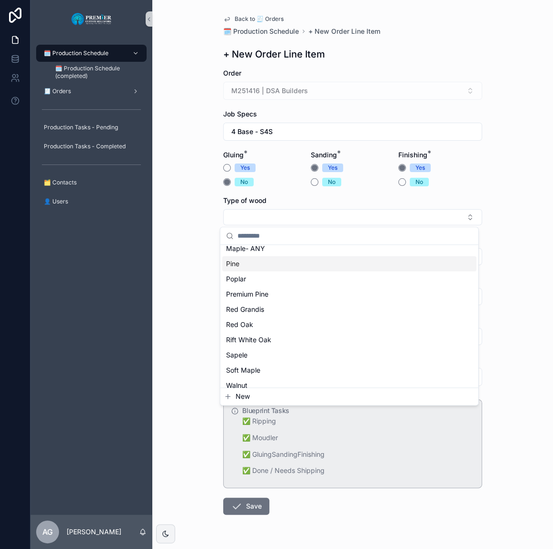
scroll to position [122, 0]
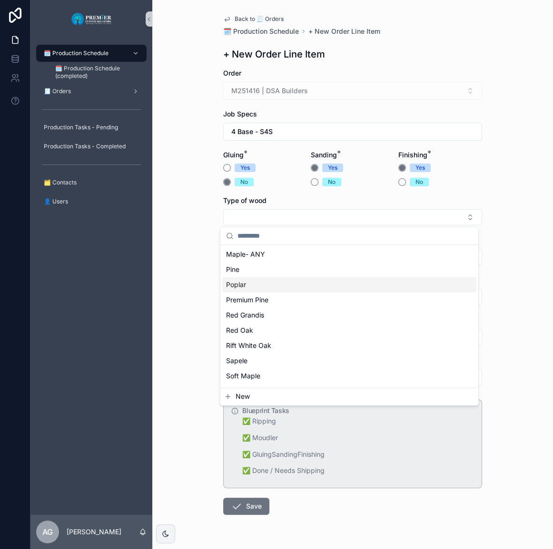
click at [268, 290] on div "Poplar" at bounding box center [349, 284] width 254 height 15
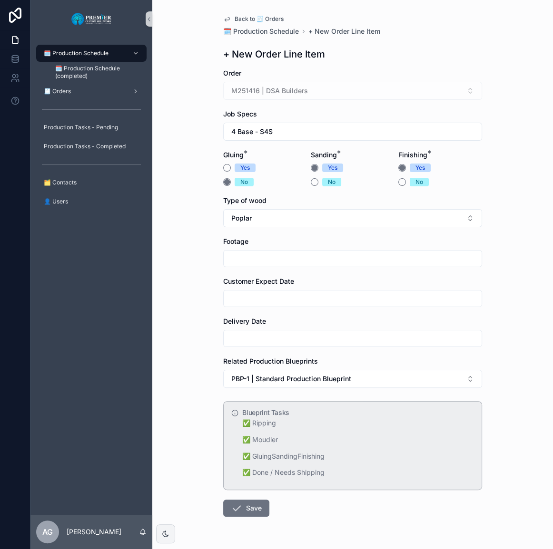
click at [262, 255] on input "scrollable content" at bounding box center [353, 258] width 258 height 13
type input "***"
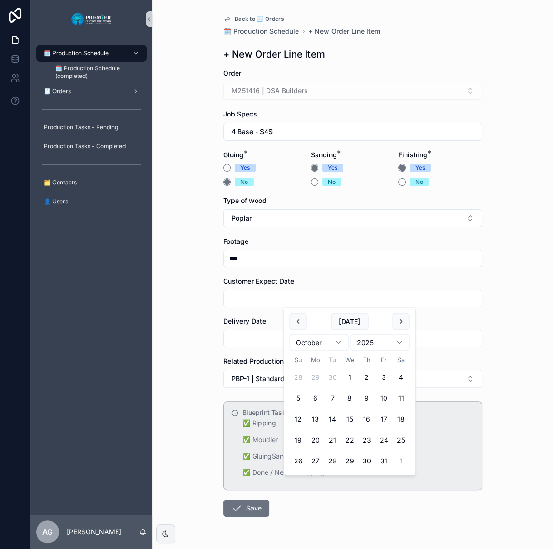
click at [387, 442] on button "24" at bounding box center [383, 440] width 17 height 17
type input "**********"
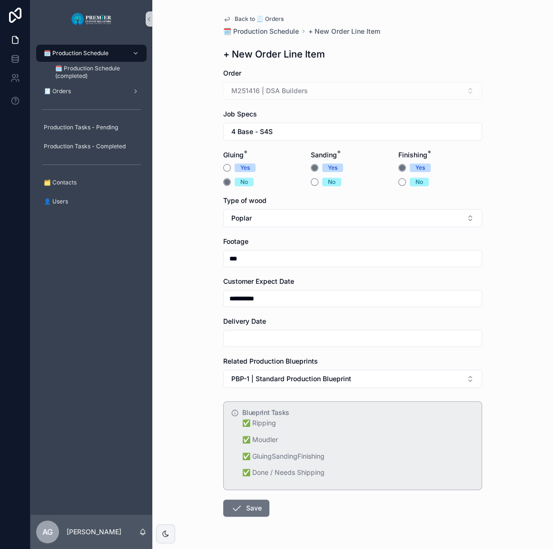
click at [234, 333] on input "scrollable content" at bounding box center [353, 338] width 258 height 13
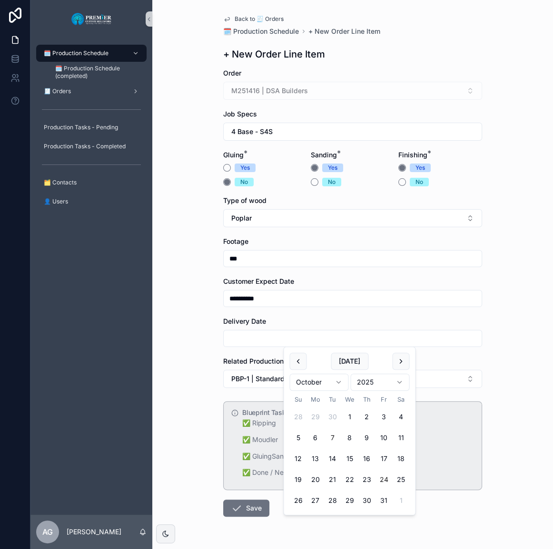
click at [386, 480] on button "24" at bounding box center [383, 479] width 17 height 17
type input "**********"
click at [223, 504] on button "Save" at bounding box center [246, 508] width 46 height 17
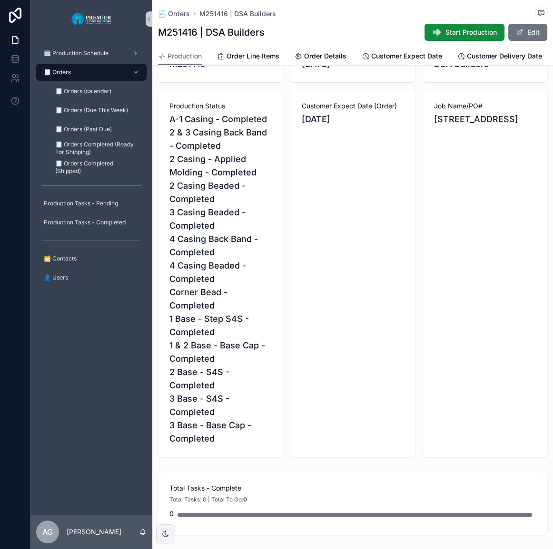
scroll to position [303, 0]
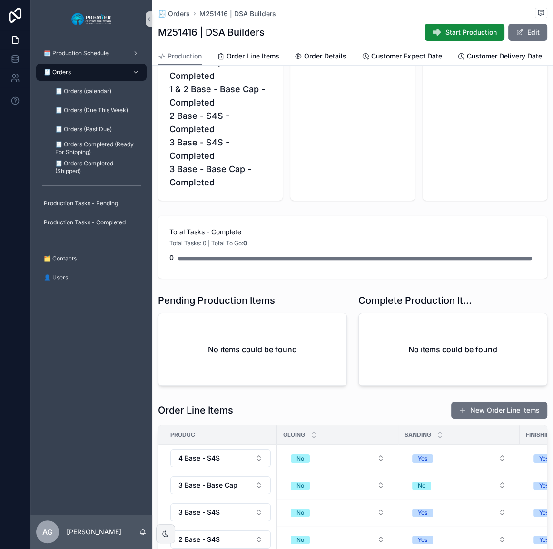
click at [457, 419] on button "New Order Line Items" at bounding box center [499, 410] width 96 height 17
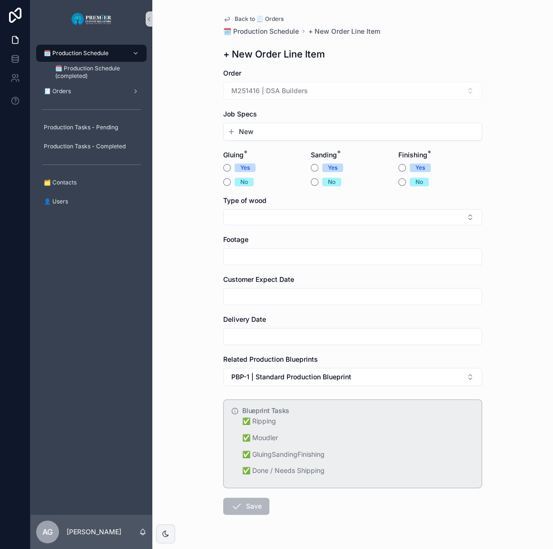
click at [262, 131] on button "New" at bounding box center [352, 132] width 250 height 10
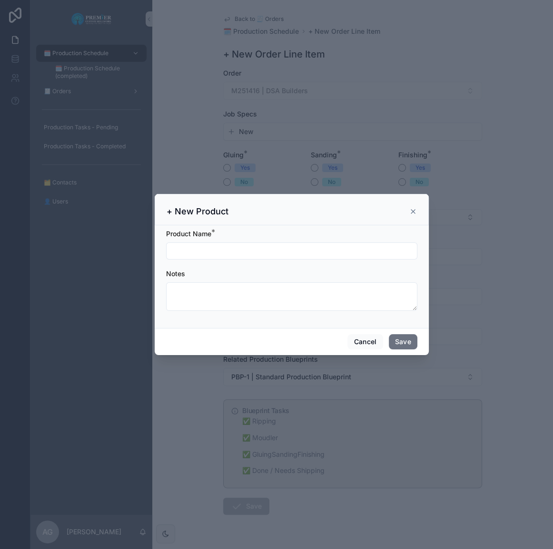
click at [223, 257] on input "scrollable content" at bounding box center [291, 250] width 250 height 13
type input "**********"
click at [389, 334] on button "Save" at bounding box center [403, 341] width 29 height 15
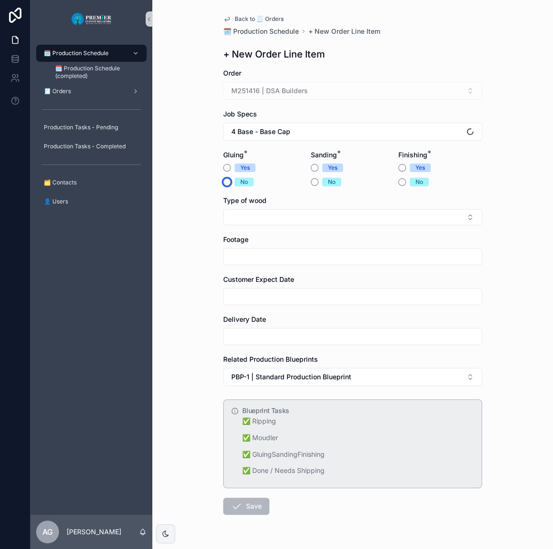
click at [223, 182] on button "No" at bounding box center [227, 182] width 8 height 8
click at [313, 184] on button "No" at bounding box center [315, 182] width 8 height 8
click at [399, 164] on div "Yes" at bounding box center [440, 168] width 84 height 9
click at [398, 170] on button "Yes" at bounding box center [402, 168] width 8 height 8
click at [352, 206] on div "Type of wood" at bounding box center [352, 210] width 259 height 29
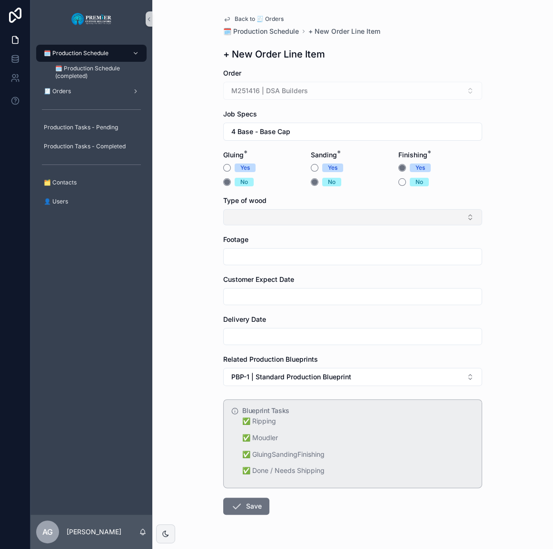
click at [353, 216] on button "Select Button" at bounding box center [352, 217] width 259 height 16
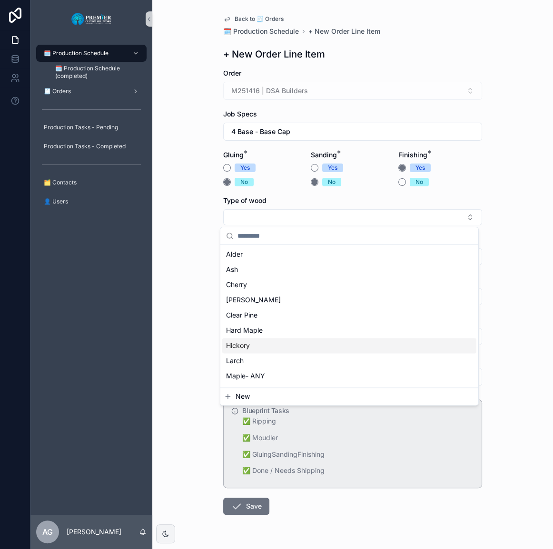
scroll to position [129, 0]
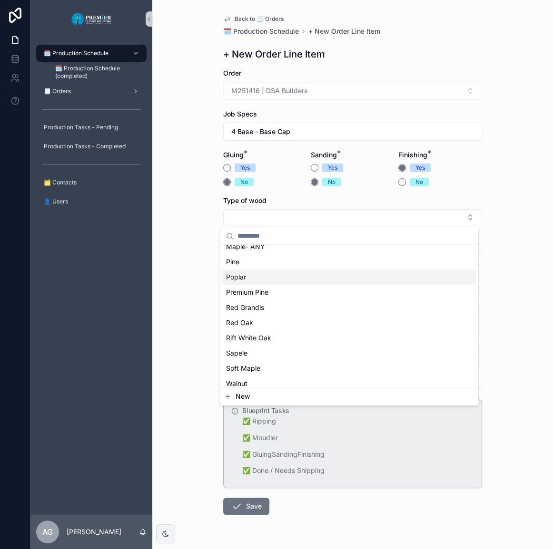
click at [266, 275] on div "Poplar" at bounding box center [349, 277] width 254 height 15
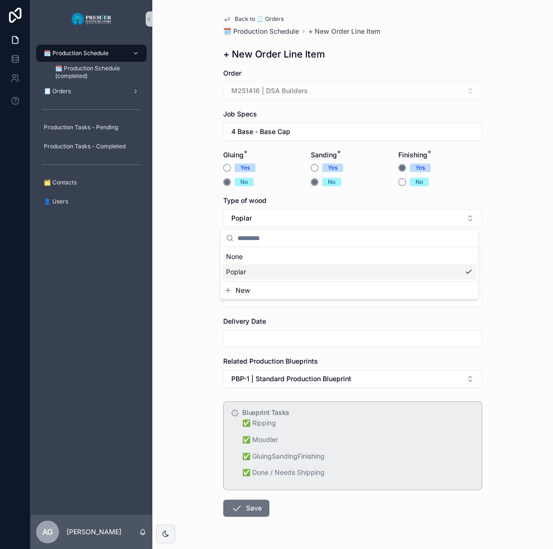
scroll to position [0, 0]
click at [262, 257] on input "scrollable content" at bounding box center [353, 258] width 258 height 13
type input "***"
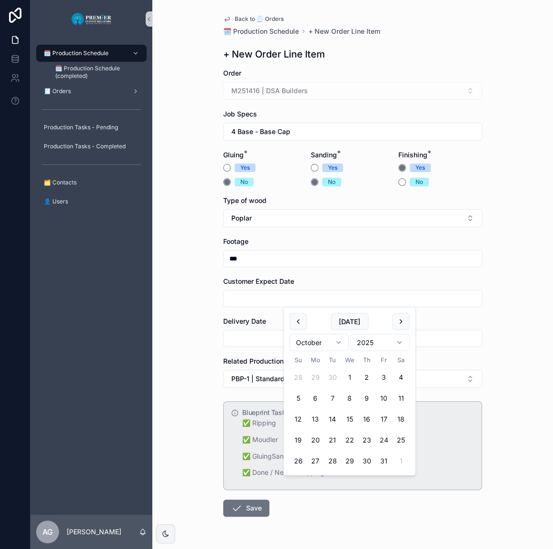
click at [385, 437] on button "24" at bounding box center [383, 440] width 17 height 17
type input "**********"
click at [241, 335] on input "scrollable content" at bounding box center [353, 338] width 258 height 13
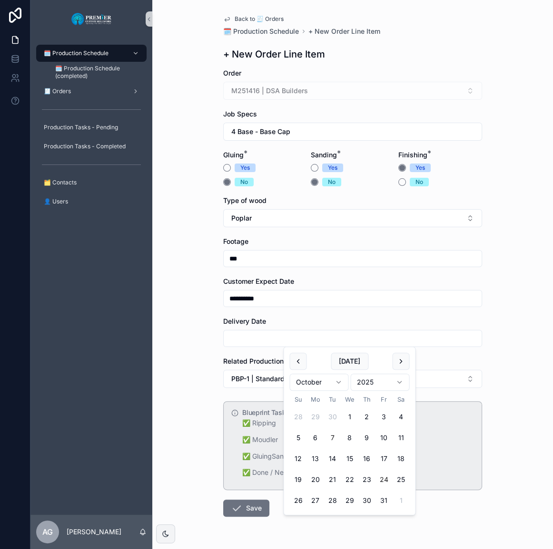
click at [381, 483] on button "24" at bounding box center [383, 479] width 17 height 17
type input "**********"
click at [223, 512] on button "Save" at bounding box center [246, 508] width 46 height 17
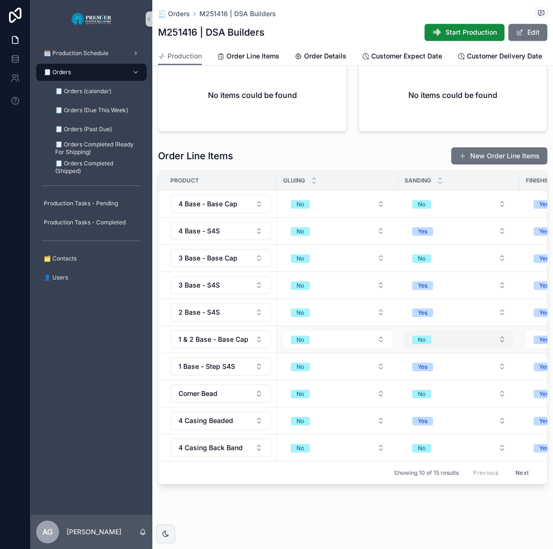
scroll to position [595, 0]
click at [506, 147] on button "New Order Line Items" at bounding box center [499, 155] width 96 height 17
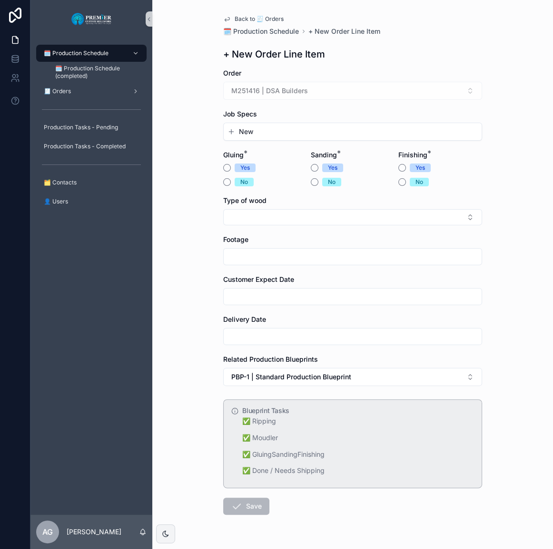
click at [273, 128] on button "New" at bounding box center [352, 132] width 250 height 10
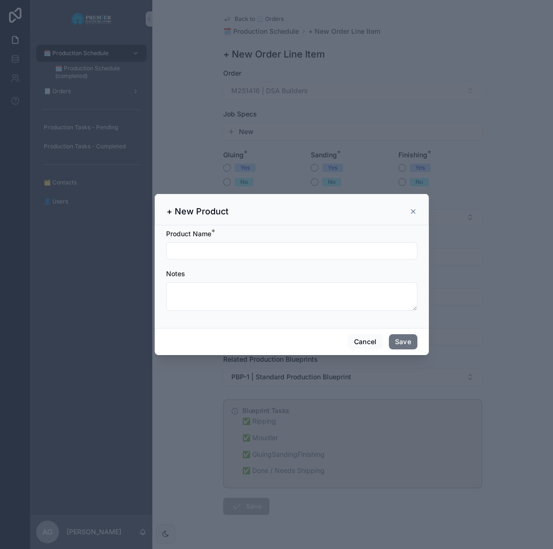
click at [182, 260] on form "Product Name * Notes" at bounding box center [291, 274] width 251 height 91
click at [183, 252] on input "scrollable content" at bounding box center [291, 250] width 250 height 13
type input "**********"
click at [397, 342] on button "Save" at bounding box center [403, 341] width 29 height 15
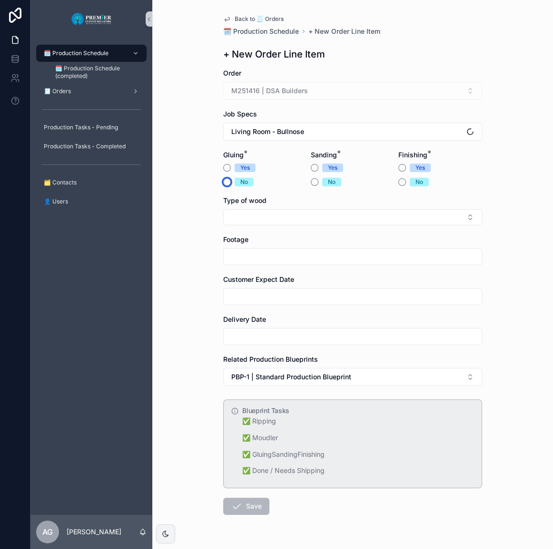
click at [223, 184] on button "No" at bounding box center [227, 182] width 8 height 8
click at [311, 180] on button "No" at bounding box center [315, 182] width 8 height 8
click at [393, 167] on form "Order M251416 | DSA Builders Job Specs Living Room - Bullnose Gluing * Yes No S…" at bounding box center [352, 322] width 259 height 508
click at [399, 178] on button "No" at bounding box center [402, 182] width 8 height 8
click at [314, 231] on form "Order M251416 | DSA Builders Job Specs Living Room - Bullnose Gluing * Yes No S…" at bounding box center [352, 322] width 259 height 508
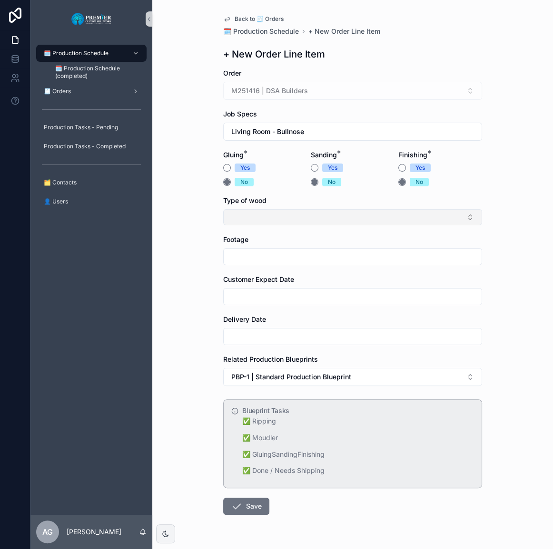
click at [314, 218] on button "Select Button" at bounding box center [352, 217] width 259 height 16
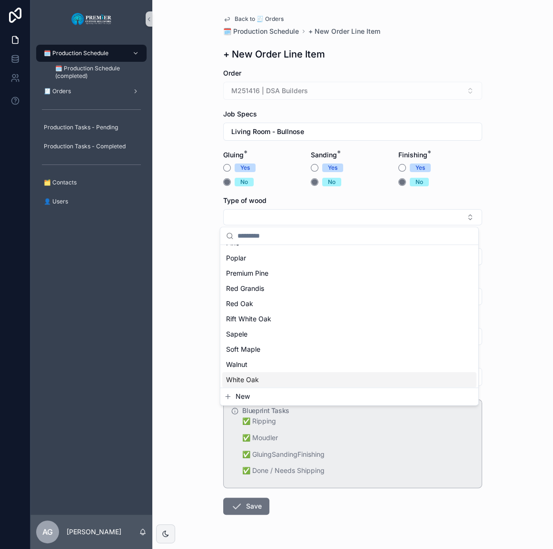
scroll to position [165, 0]
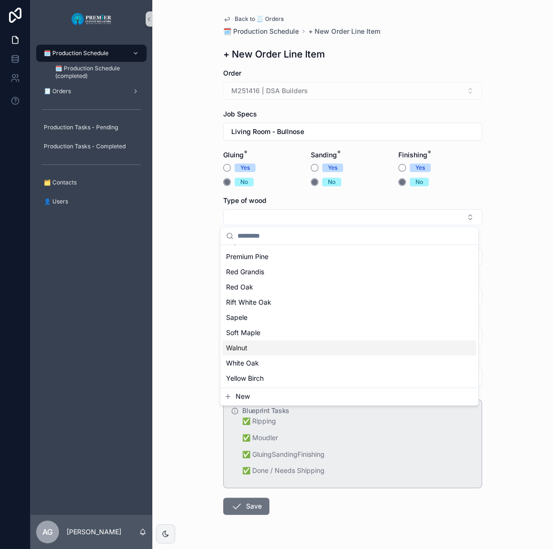
click at [254, 351] on div "Walnut" at bounding box center [349, 348] width 254 height 15
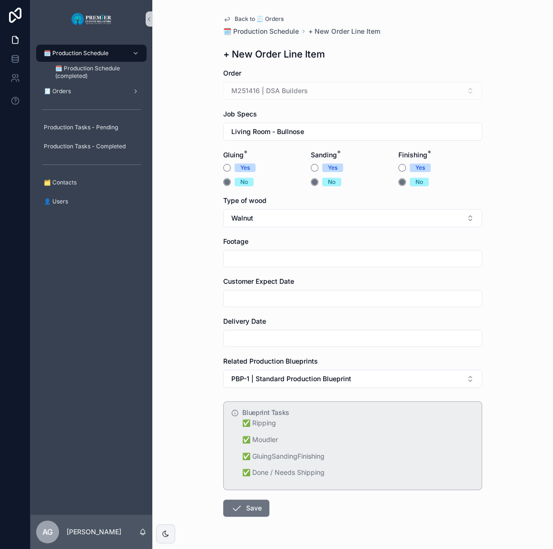
click at [272, 264] on input "scrollable content" at bounding box center [353, 258] width 258 height 13
type input "**"
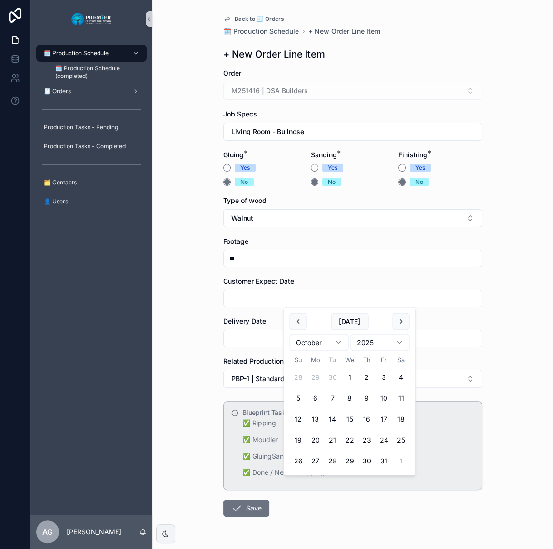
click at [379, 437] on button "24" at bounding box center [383, 440] width 17 height 17
type input "**********"
click at [235, 338] on input "scrollable content" at bounding box center [353, 338] width 258 height 13
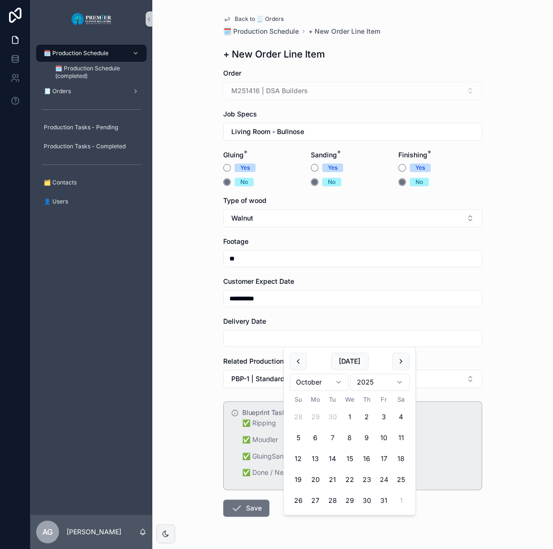
click at [386, 477] on button "24" at bounding box center [383, 479] width 17 height 17
type input "**********"
click at [248, 508] on button "Save" at bounding box center [246, 508] width 46 height 17
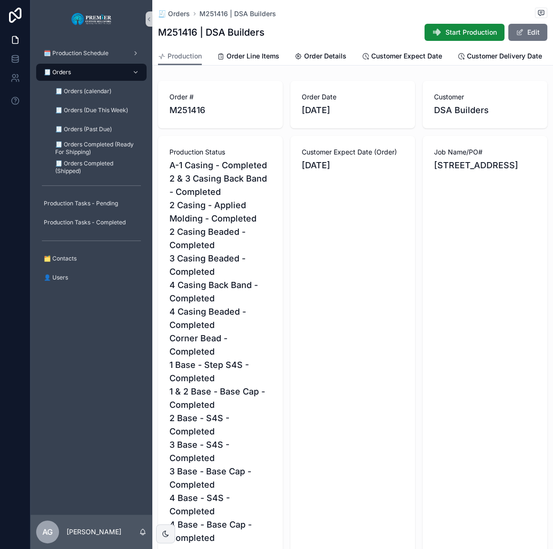
scroll to position [389, 0]
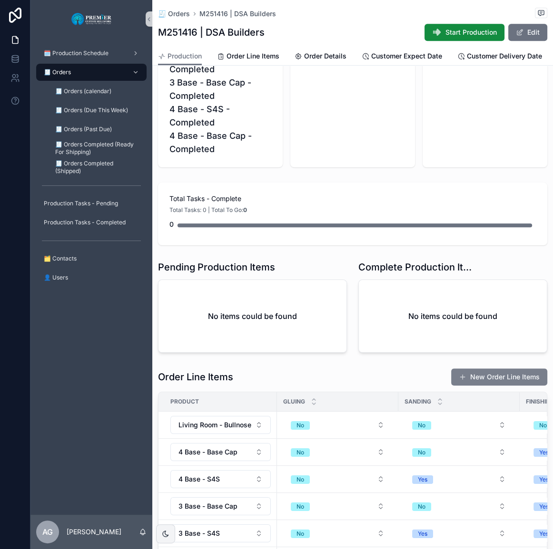
click at [472, 385] on button "New Order Line Items" at bounding box center [499, 377] width 96 height 17
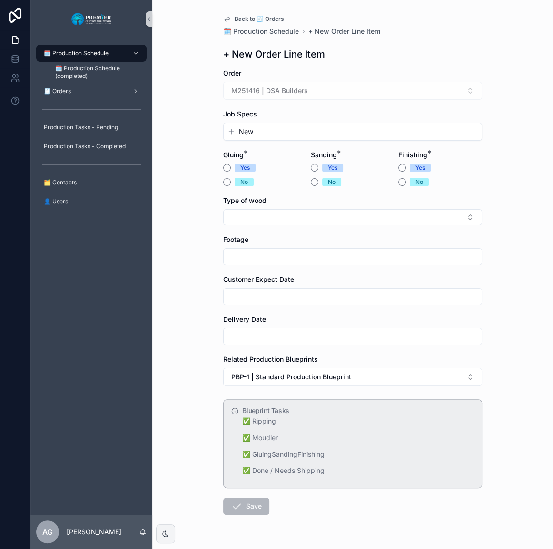
click at [285, 121] on div "Job Specs New" at bounding box center [352, 124] width 259 height 31
click at [285, 135] on button "New" at bounding box center [352, 132] width 250 height 10
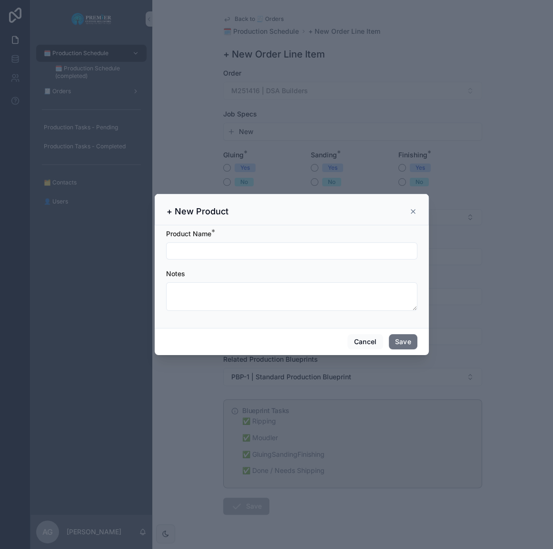
drag, startPoint x: 242, startPoint y: 262, endPoint x: 243, endPoint y: 255, distance: 7.2
click at [242, 262] on form "Product Name * Notes" at bounding box center [291, 274] width 251 height 91
drag, startPoint x: 243, startPoint y: 255, endPoint x: 130, endPoint y: 276, distance: 114.2
click at [243, 255] on input "scrollable content" at bounding box center [291, 250] width 250 height 13
type input "**********"
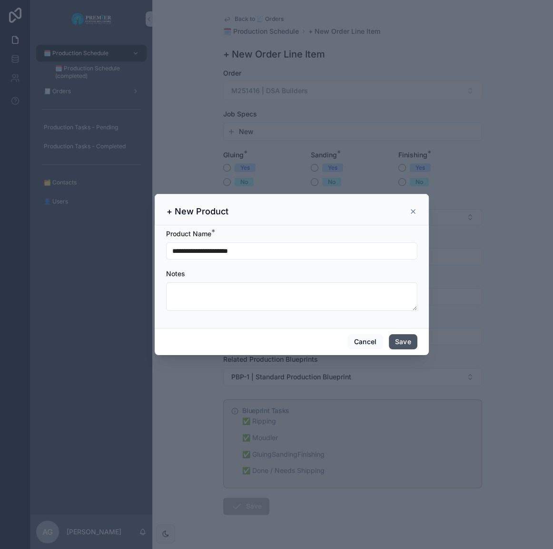
click at [397, 340] on button "Save" at bounding box center [403, 341] width 29 height 15
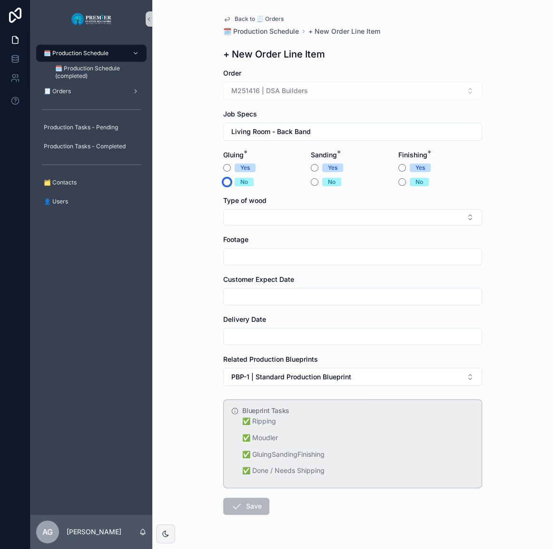
drag, startPoint x: 220, startPoint y: 183, endPoint x: 249, endPoint y: 180, distance: 29.2
click at [223, 183] on button "No" at bounding box center [227, 182] width 8 height 8
click at [312, 180] on button "No" at bounding box center [315, 182] width 8 height 8
click at [401, 182] on button "No" at bounding box center [402, 182] width 8 height 8
click at [337, 206] on div "Type of wood" at bounding box center [352, 210] width 259 height 29
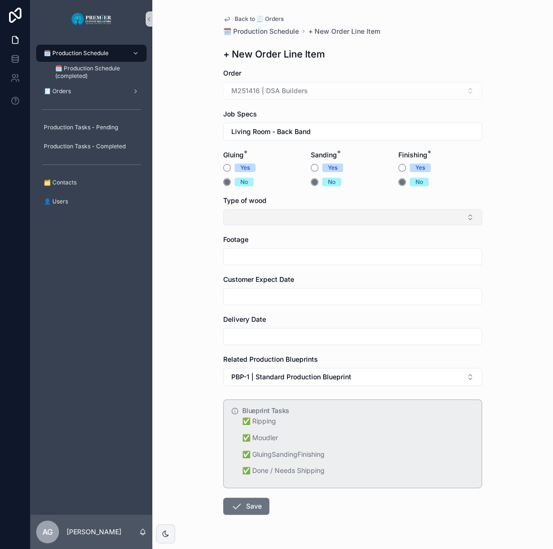
click at [334, 214] on button "Select Button" at bounding box center [352, 217] width 259 height 16
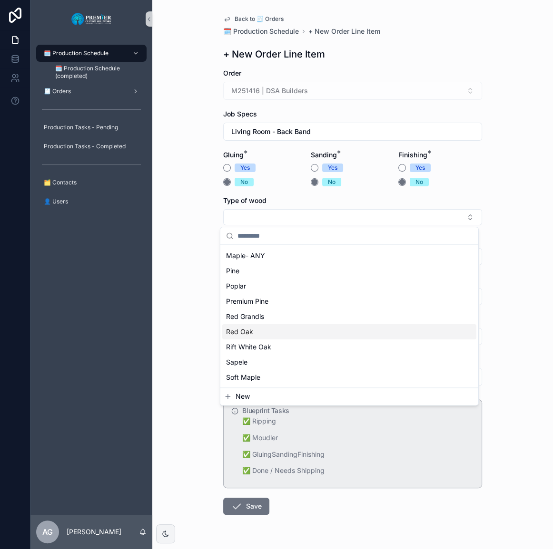
scroll to position [129, 0]
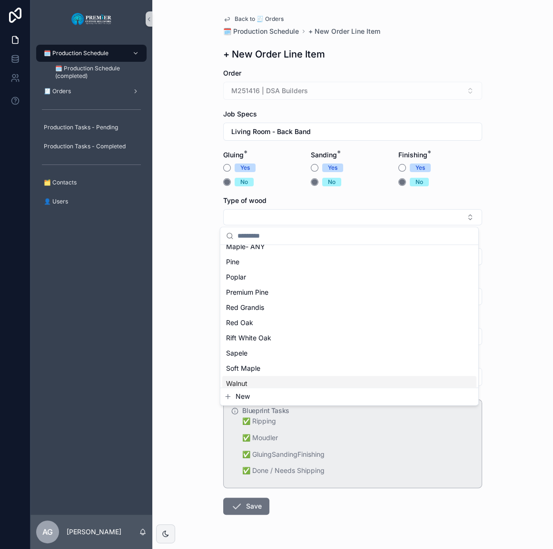
click at [252, 380] on div "Walnut" at bounding box center [349, 383] width 254 height 15
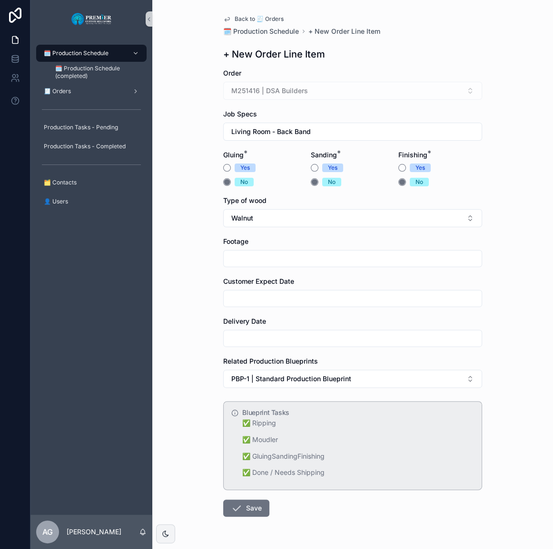
click at [257, 259] on input "scrollable content" at bounding box center [353, 258] width 258 height 13
type input "**"
click at [239, 297] on input "scrollable content" at bounding box center [353, 298] width 258 height 13
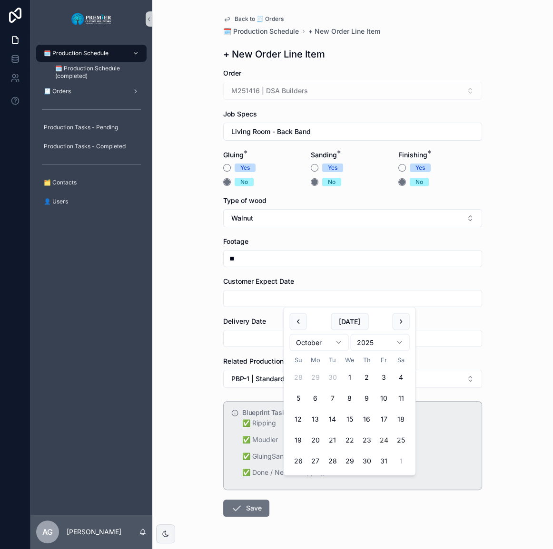
click at [382, 432] on button "24" at bounding box center [383, 440] width 17 height 17
type input "**********"
click at [258, 331] on div "scrollable content" at bounding box center [352, 338] width 259 height 17
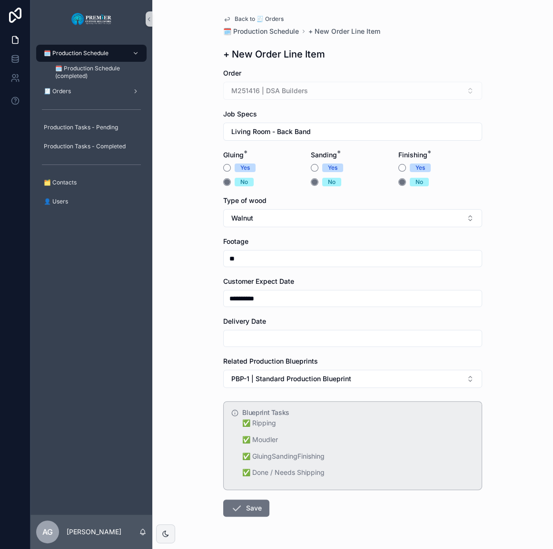
click at [316, 345] on div "scrollable content" at bounding box center [352, 338] width 259 height 17
click at [316, 343] on input "scrollable content" at bounding box center [353, 338] width 258 height 13
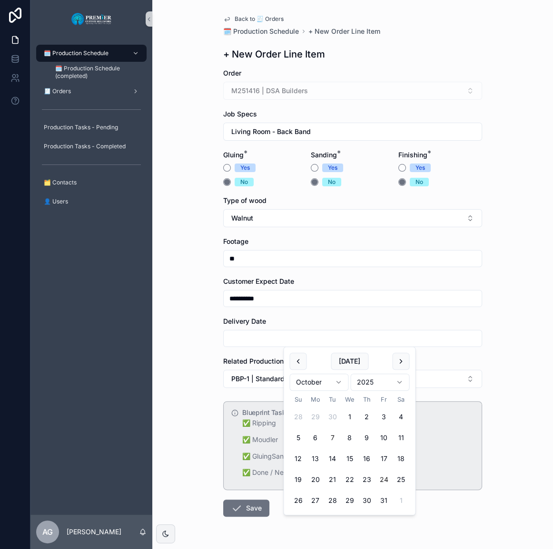
click at [381, 476] on button "24" at bounding box center [383, 479] width 17 height 17
type input "**********"
click at [218, 508] on div "**********" at bounding box center [352, 289] width 274 height 578
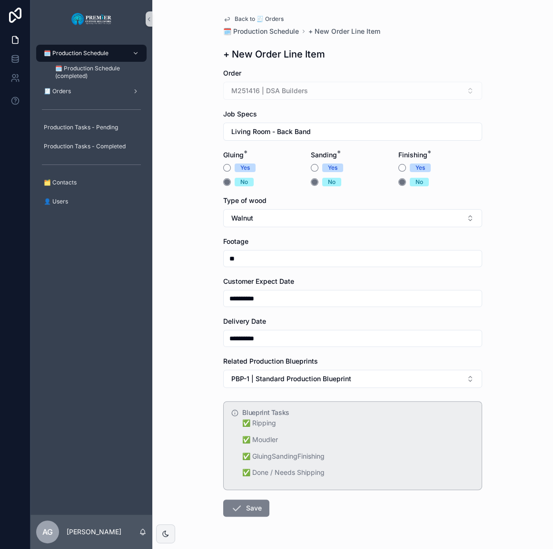
click at [231, 509] on icon "scrollable content" at bounding box center [236, 508] width 11 height 11
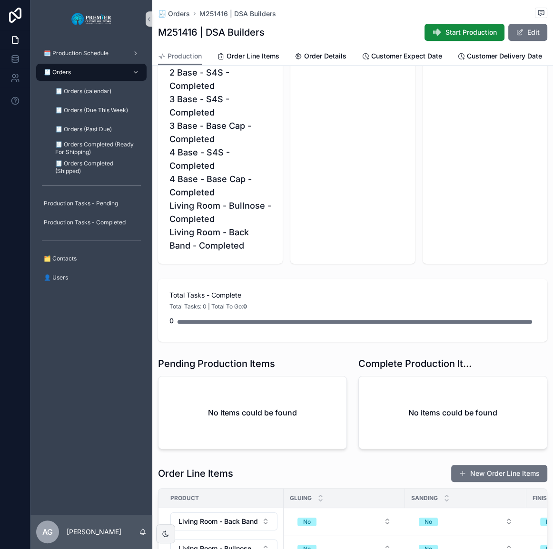
scroll to position [648, 0]
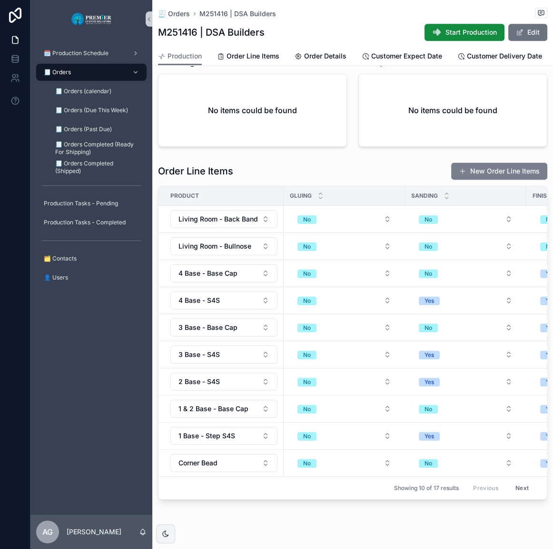
click at [480, 179] on button "New Order Line Items" at bounding box center [499, 171] width 96 height 17
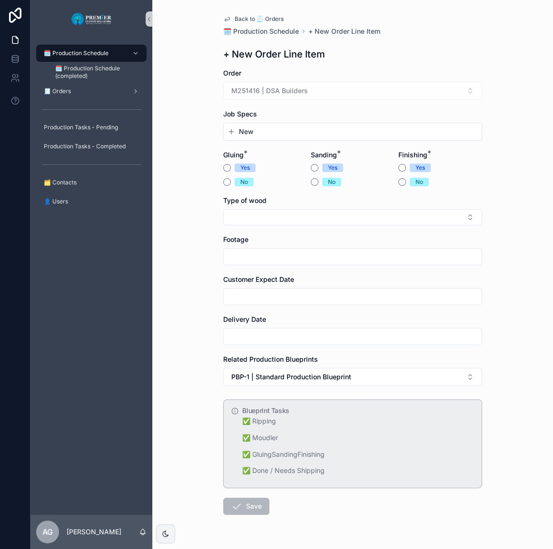
click at [272, 123] on div "New" at bounding box center [353, 131] width 258 height 17
click at [271, 130] on button "New" at bounding box center [352, 132] width 250 height 10
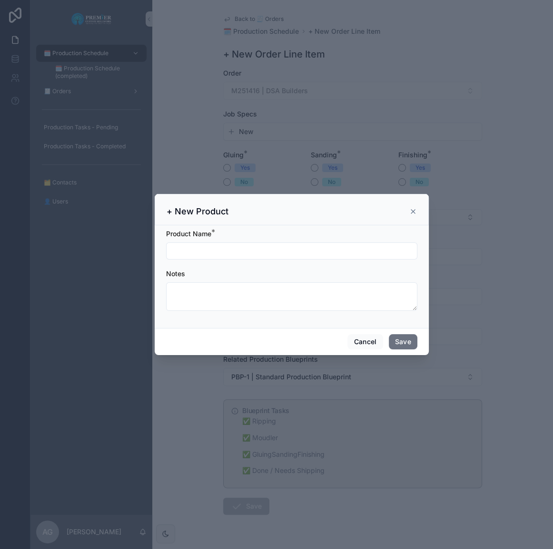
click at [252, 247] on input "scrollable content" at bounding box center [291, 250] width 250 height 13
type input "**********"
click at [389, 334] on button "Save" at bounding box center [403, 341] width 29 height 15
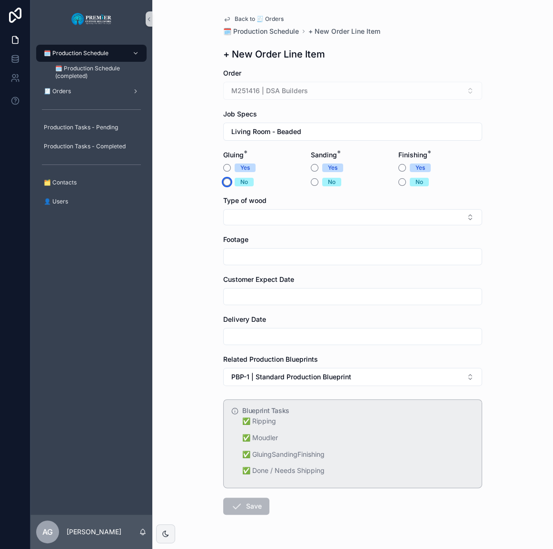
click at [223, 185] on button "No" at bounding box center [227, 182] width 8 height 8
drag, startPoint x: 308, startPoint y: 181, endPoint x: 342, endPoint y: 183, distance: 34.3
click at [311, 181] on button "No" at bounding box center [315, 182] width 8 height 8
click at [399, 182] on button "No" at bounding box center [402, 182] width 8 height 8
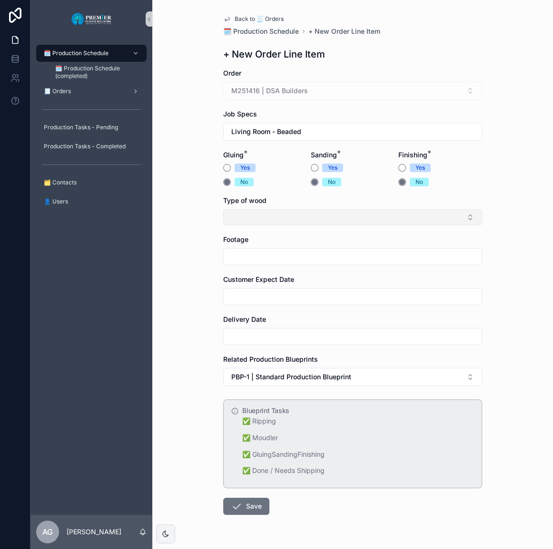
click at [341, 222] on button "Select Button" at bounding box center [352, 217] width 259 height 16
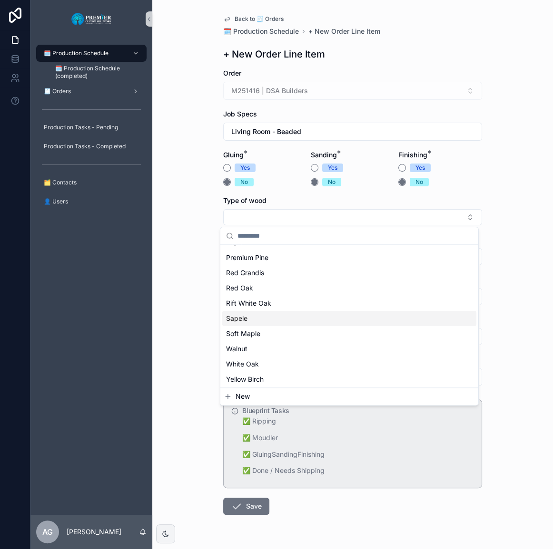
scroll to position [165, 0]
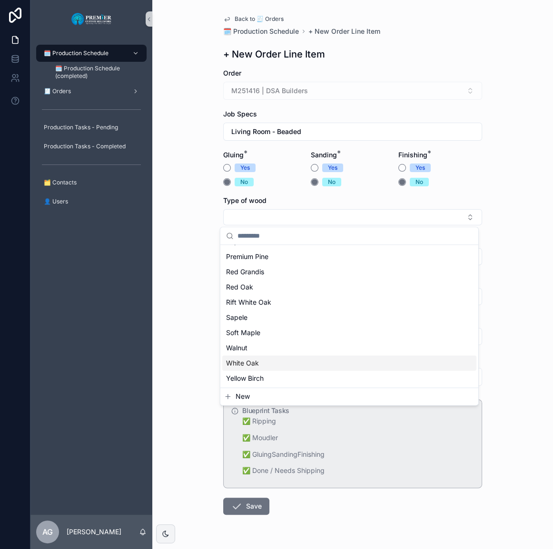
click at [264, 352] on div "Walnut" at bounding box center [349, 348] width 254 height 15
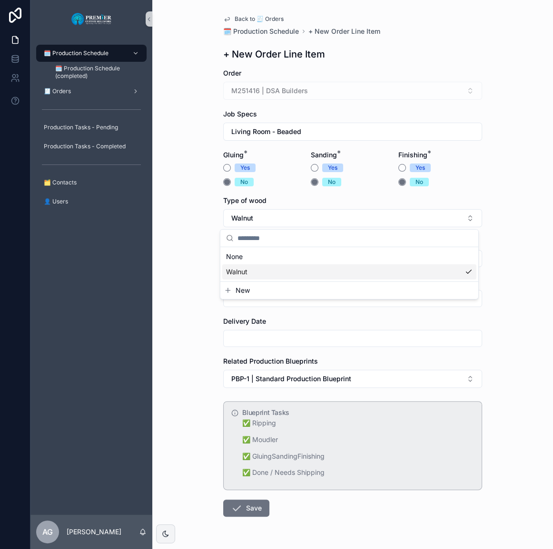
scroll to position [0, 0]
click at [276, 252] on input "scrollable content" at bounding box center [353, 258] width 258 height 13
type input "**"
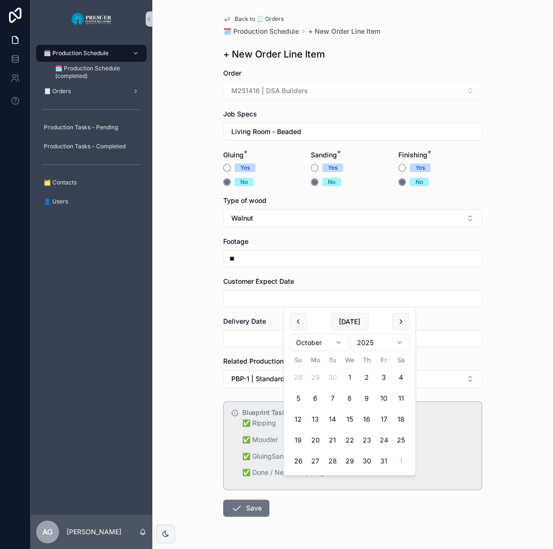
click at [390, 444] on button "24" at bounding box center [383, 440] width 17 height 17
type input "**********"
click at [261, 341] on input "scrollable content" at bounding box center [353, 338] width 258 height 13
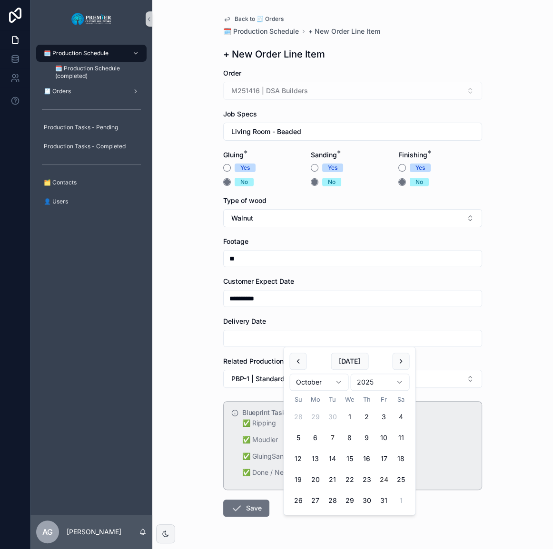
click at [381, 478] on button "24" at bounding box center [383, 479] width 17 height 17
type input "**********"
click at [234, 500] on form "**********" at bounding box center [352, 322] width 259 height 509
click at [234, 506] on icon "scrollable content" at bounding box center [236, 508] width 11 height 11
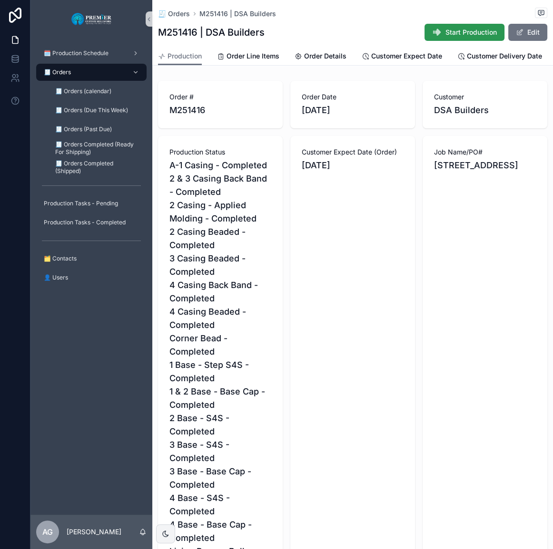
click at [434, 29] on icon "scrollable content" at bounding box center [437, 33] width 10 height 10
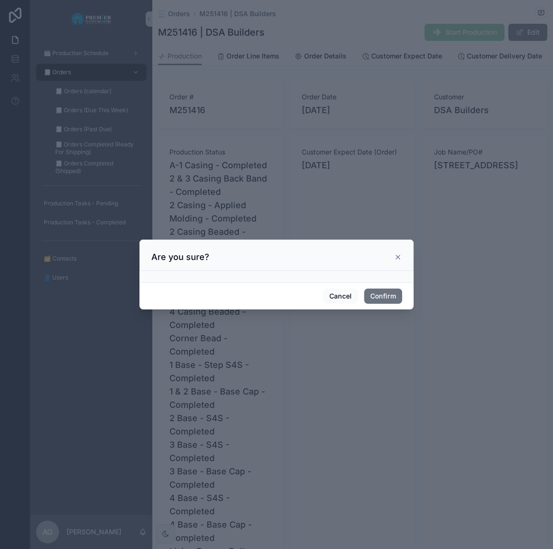
click at [376, 305] on div "Cancel Confirm" at bounding box center [276, 296] width 274 height 27
click at [382, 300] on button "Confirm" at bounding box center [383, 296] width 38 height 15
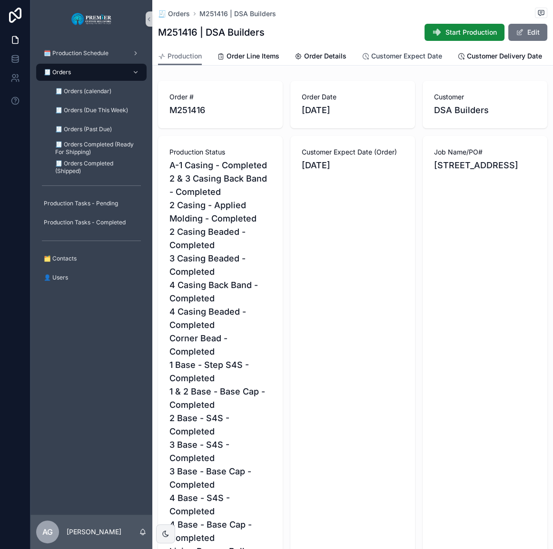
click at [429, 56] on span "Customer Expect Date" at bounding box center [406, 56] width 71 height 10
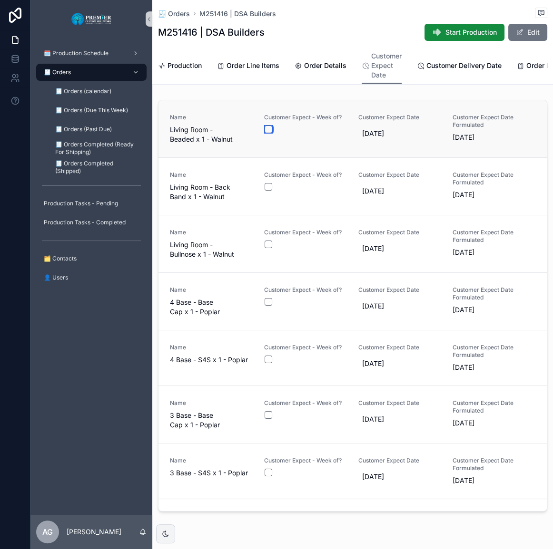
click at [268, 133] on button "scrollable content" at bounding box center [268, 130] width 8 height 8
click at [266, 191] on button "scrollable content" at bounding box center [268, 187] width 8 height 8
click at [265, 306] on button "scrollable content" at bounding box center [268, 302] width 8 height 8
click at [264, 248] on button "scrollable content" at bounding box center [268, 245] width 8 height 8
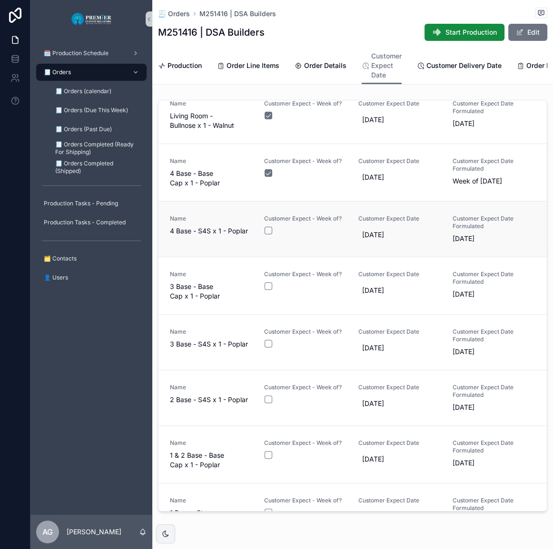
scroll to position [157, 0]
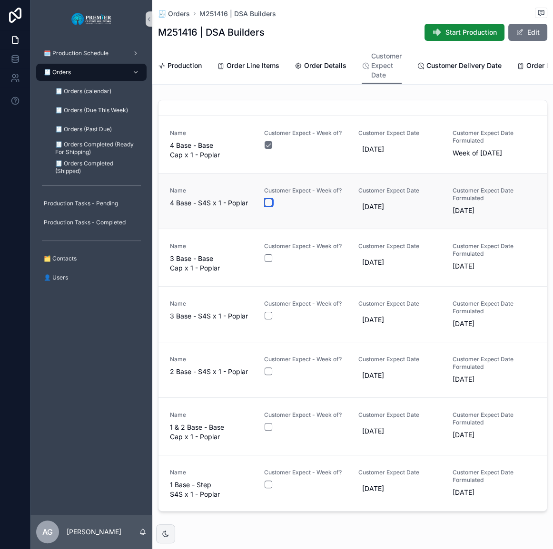
click at [264, 206] on button "scrollable content" at bounding box center [268, 203] width 8 height 8
click at [266, 262] on button "scrollable content" at bounding box center [268, 258] width 8 height 8
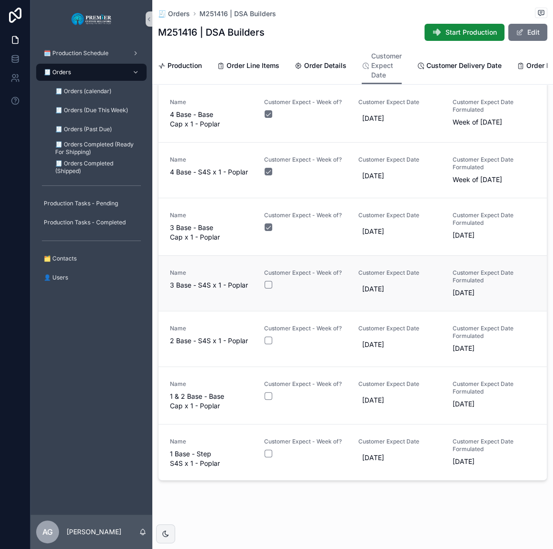
scroll to position [38, 0]
click at [264, 284] on button "scrollable content" at bounding box center [268, 285] width 8 height 8
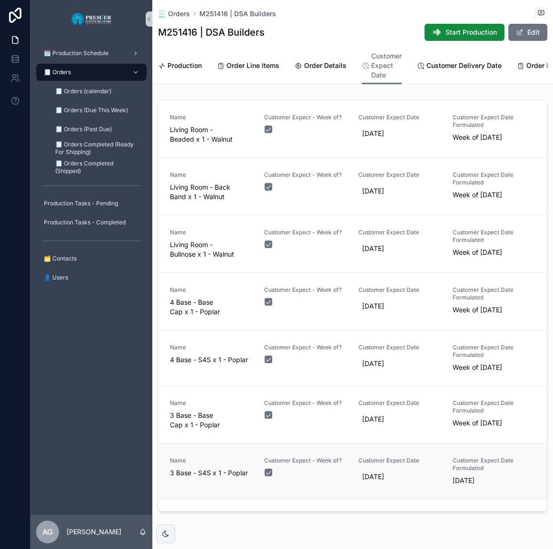
scroll to position [157, 0]
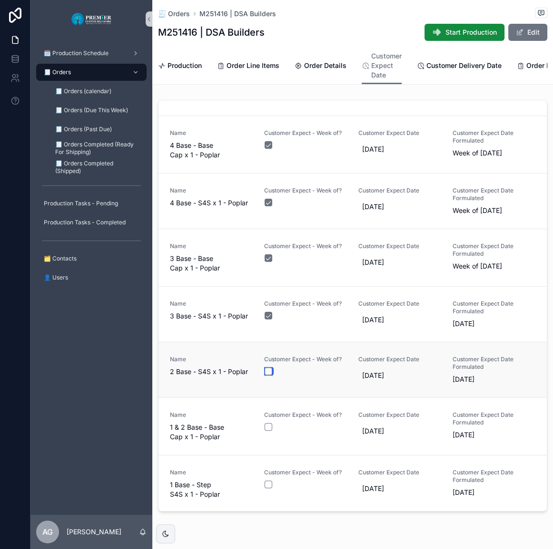
click at [264, 375] on button "scrollable content" at bounding box center [268, 372] width 8 height 8
click at [264, 431] on button "scrollable content" at bounding box center [268, 427] width 8 height 8
click at [266, 488] on button "scrollable content" at bounding box center [268, 485] width 8 height 8
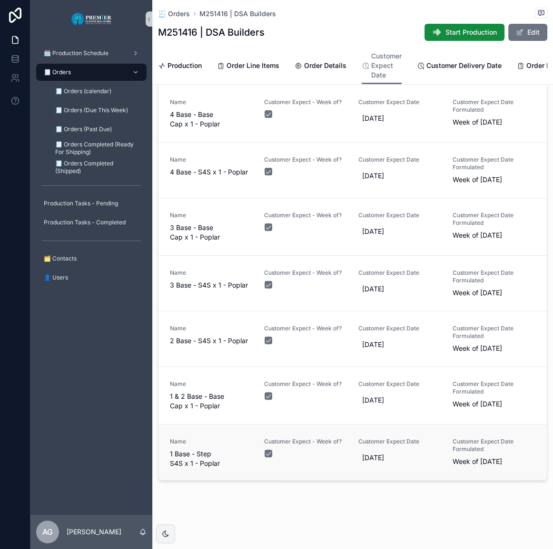
scroll to position [38, 0]
click at [331, 69] on span "Order Details" at bounding box center [325, 66] width 42 height 10
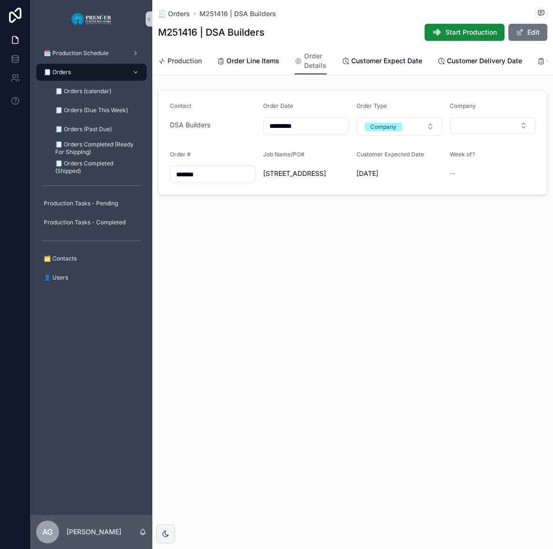
click at [192, 63] on span "Production" at bounding box center [184, 61] width 34 height 10
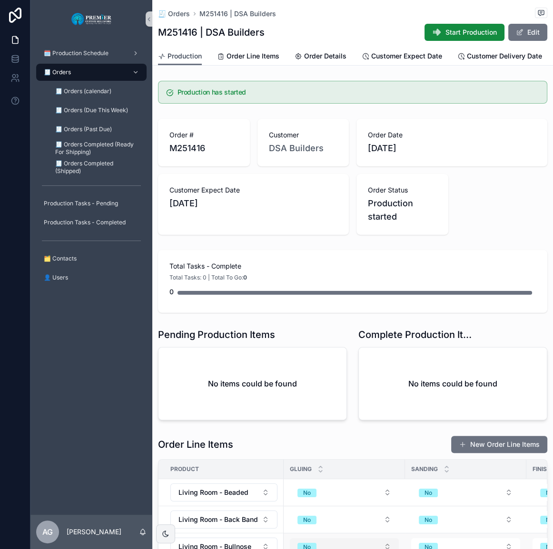
scroll to position [300, 0]
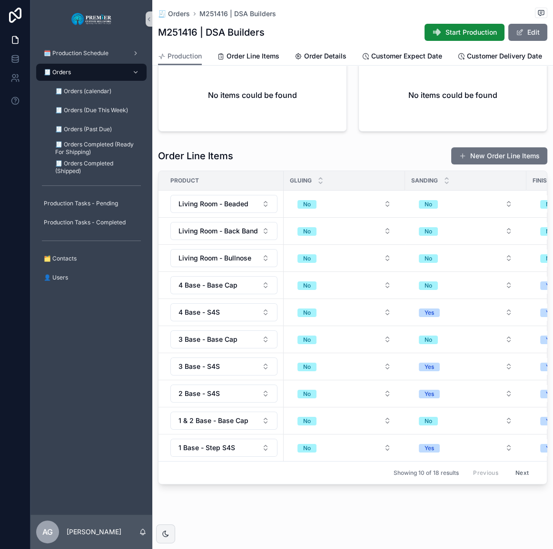
click at [291, 485] on div "Order Line Items New Order Line Items Product Gluing Sanding Finishing Currentl…" at bounding box center [352, 315] width 400 height 345
drag, startPoint x: 291, startPoint y: 484, endPoint x: 309, endPoint y: 484, distance: 18.1
click at [309, 484] on div "Product Gluing Sanding Finishing Currently In Footage Type of wood Living Room …" at bounding box center [352, 327] width 388 height 313
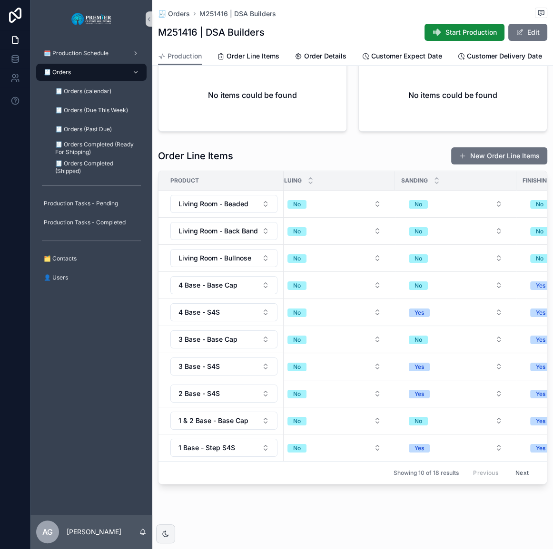
scroll to position [0, 0]
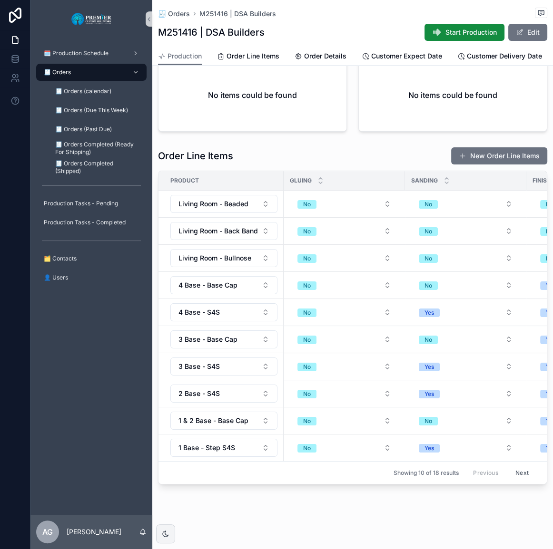
click at [511, 469] on button "Next" at bounding box center [521, 473] width 27 height 15
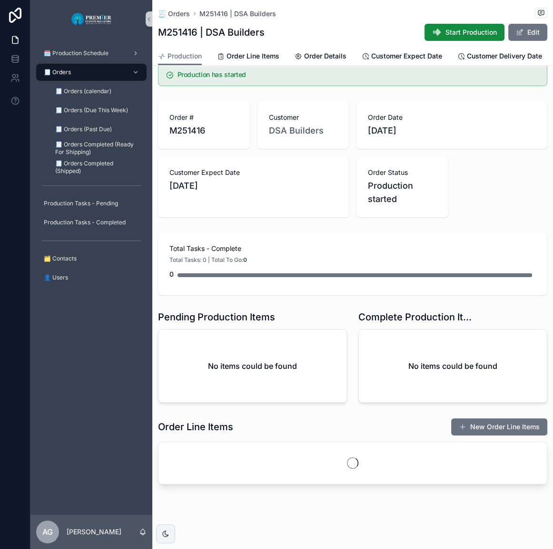
scroll to position [246, 0]
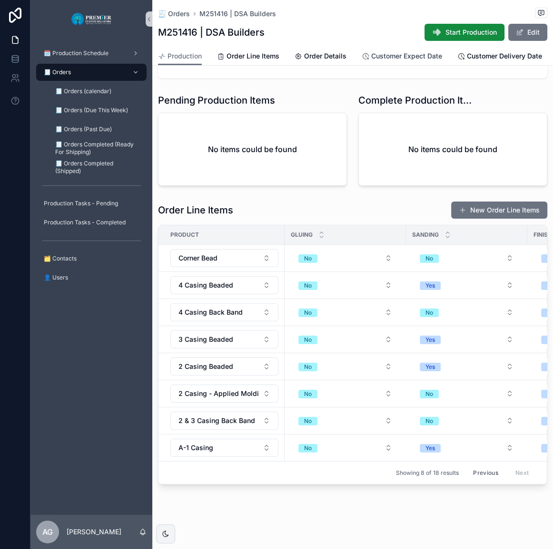
click at [422, 57] on span "Customer Expect Date" at bounding box center [406, 56] width 71 height 10
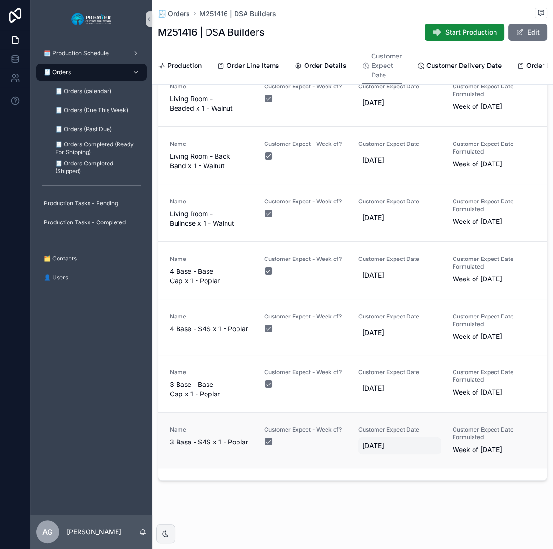
click at [156, 76] on div "🧾 Orders M251416 | DSA Builders M251416 | DSA Builders Start Production Edit Cu…" at bounding box center [352, 42] width 400 height 85
click at [166, 68] on div "Production" at bounding box center [180, 66] width 44 height 10
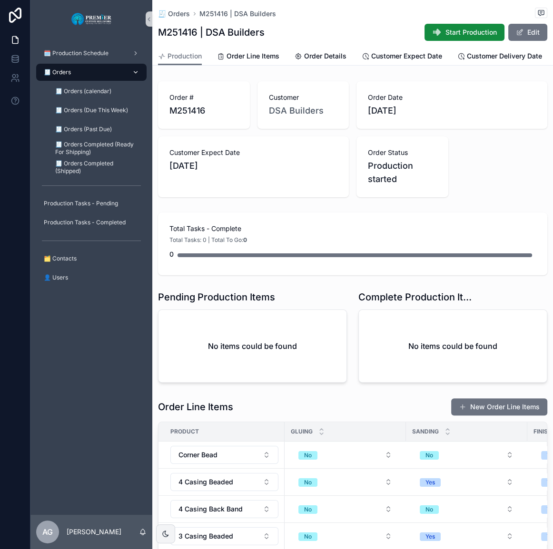
click at [125, 69] on div "🧾 Orders" at bounding box center [91, 72] width 99 height 15
